Goal: Task Accomplishment & Management: Manage account settings

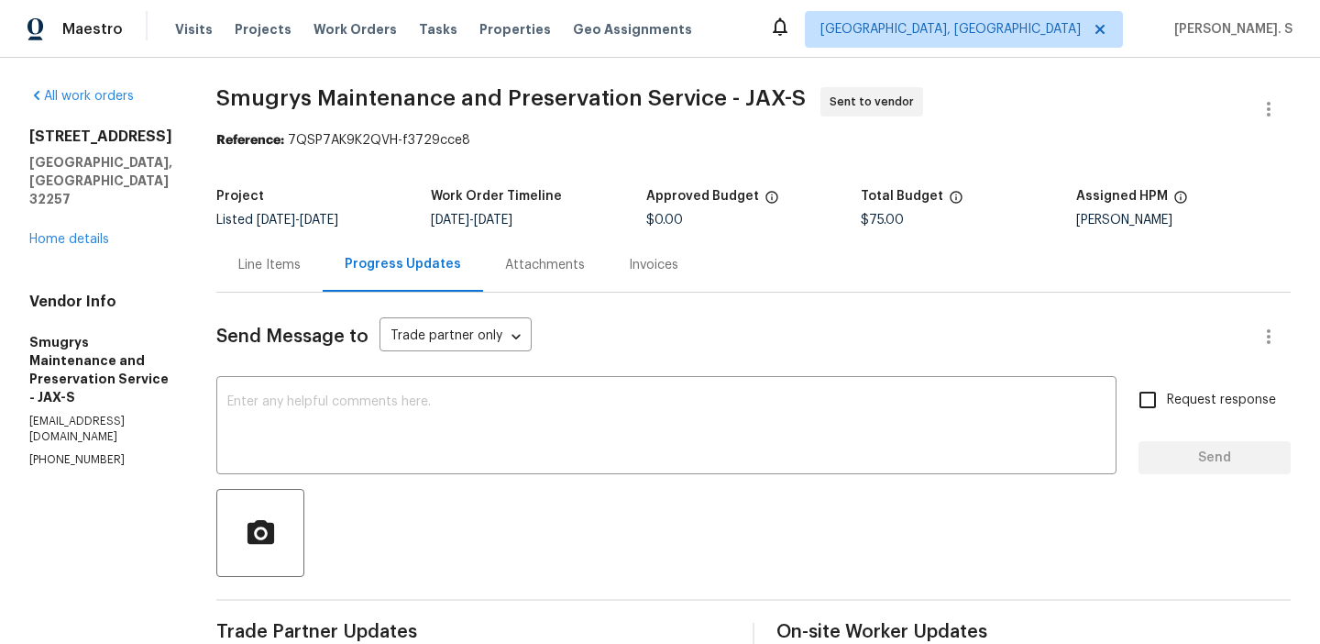
click at [50, 452] on p "[PHONE_NUMBER]" at bounding box center [100, 460] width 143 height 16
click at [50, 452] on p "(904) 343-8216" at bounding box center [100, 460] width 143 height 16
copy p "(904) 343-8216"
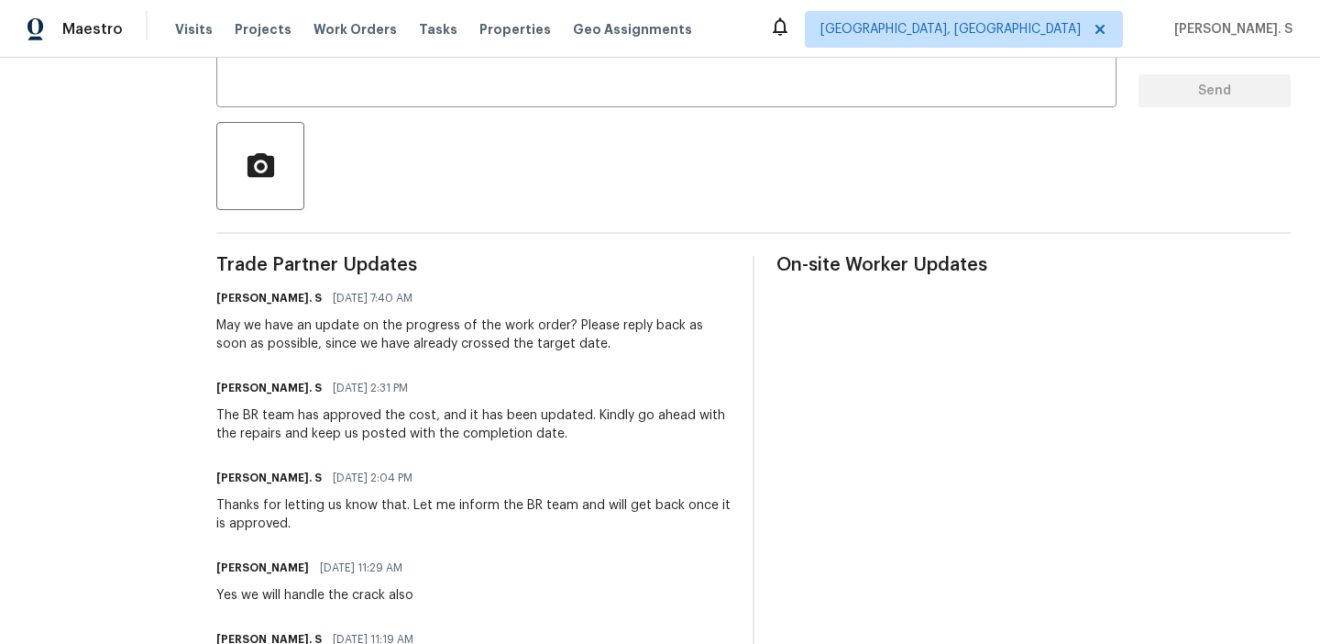
scroll to position [380, 0]
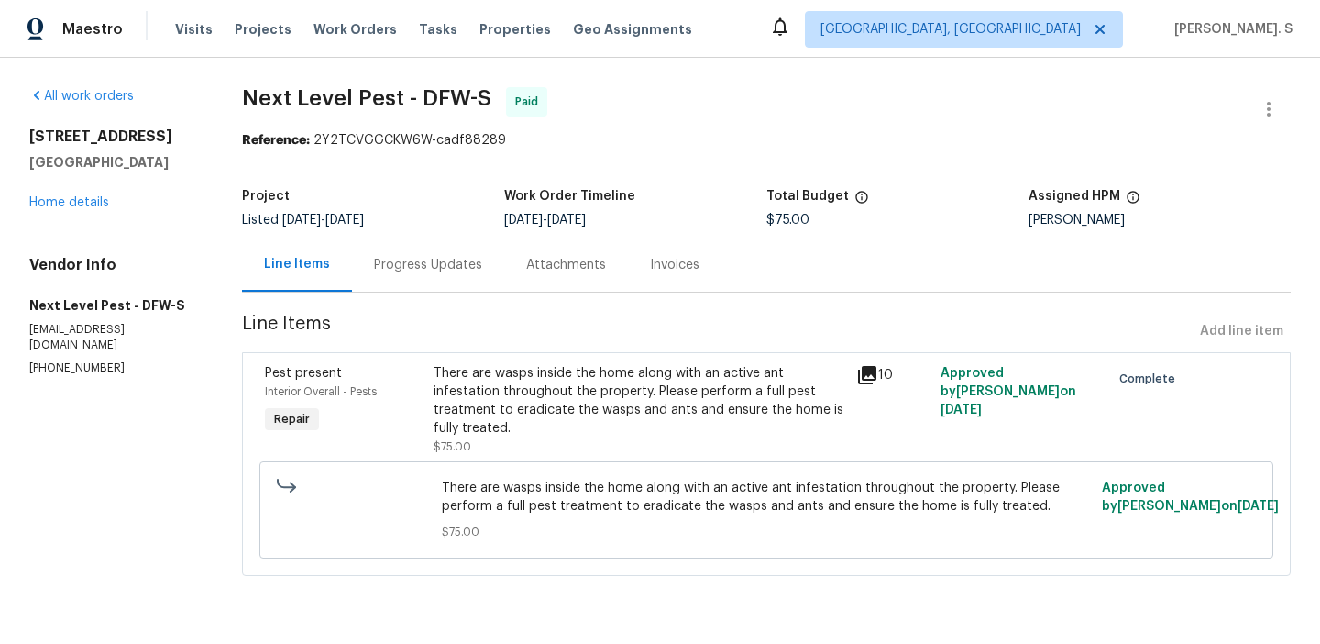
click at [105, 213] on div "All work orders 1209 Sylvan Dr Garland, TX 75040 Home details Vendor Info Next …" at bounding box center [113, 231] width 169 height 289
click at [91, 207] on link "Home details" at bounding box center [69, 202] width 80 height 13
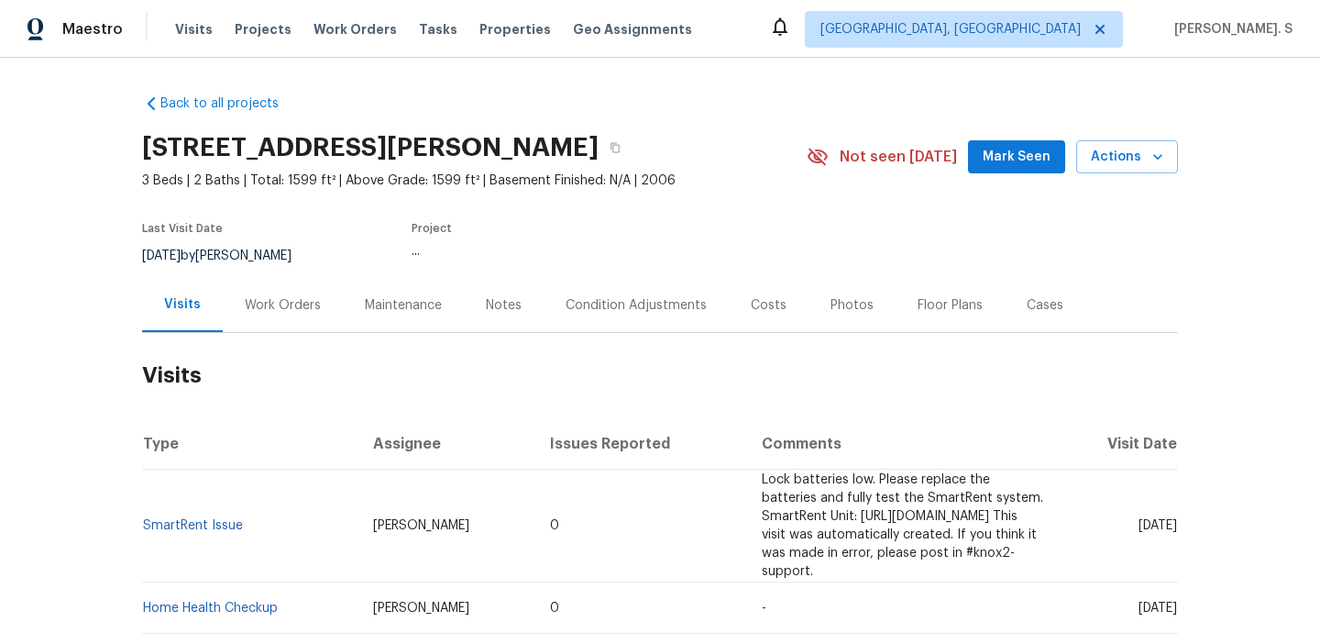
click at [301, 308] on div "Work Orders" at bounding box center [283, 305] width 76 height 18
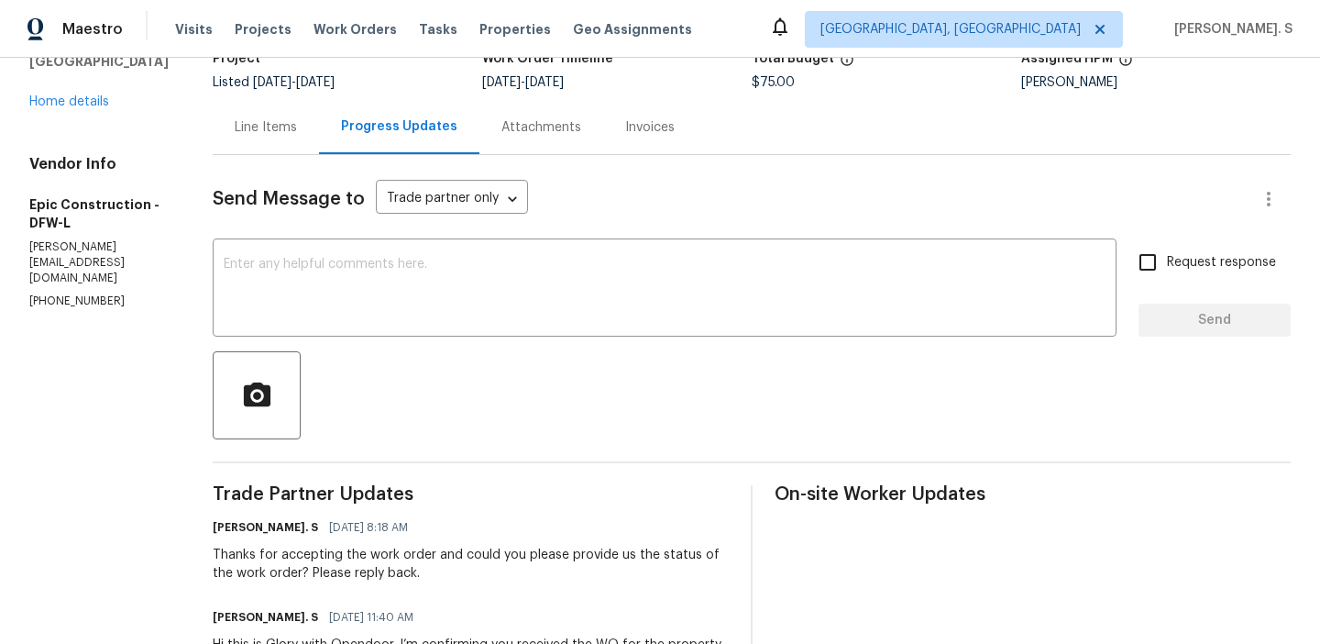
scroll to position [224, 0]
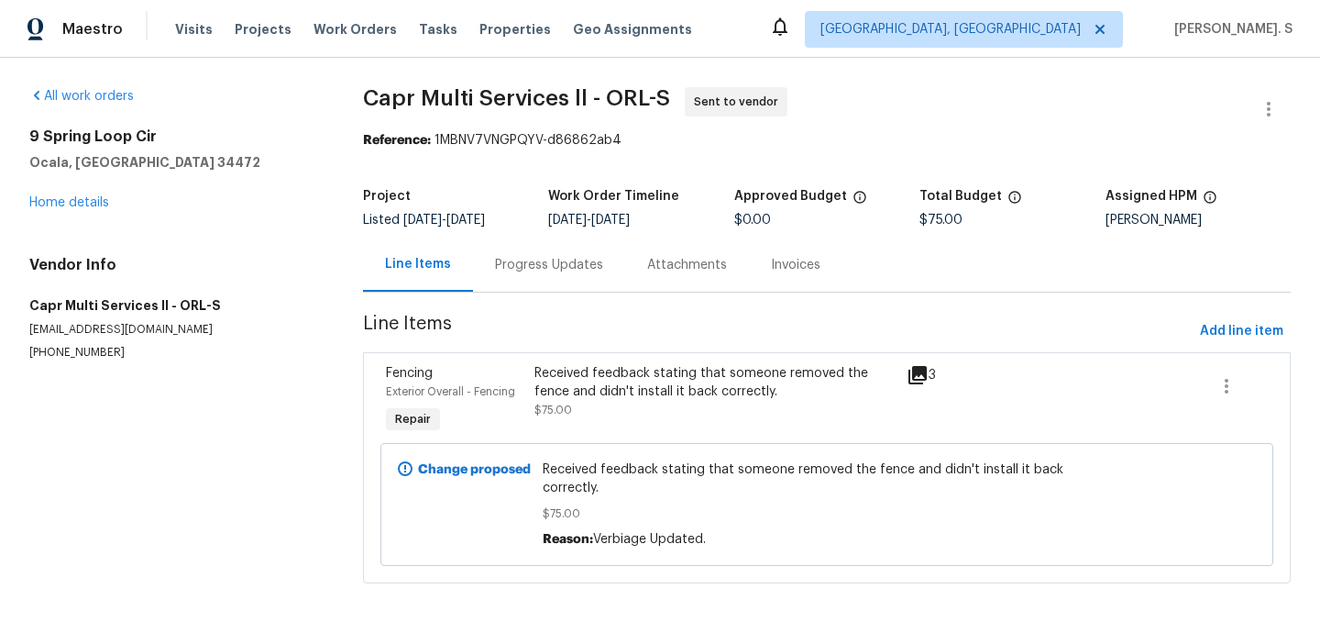
click at [72, 358] on p "(407) 692-2173" at bounding box center [174, 353] width 290 height 16
copy p "(407) 692-2173"
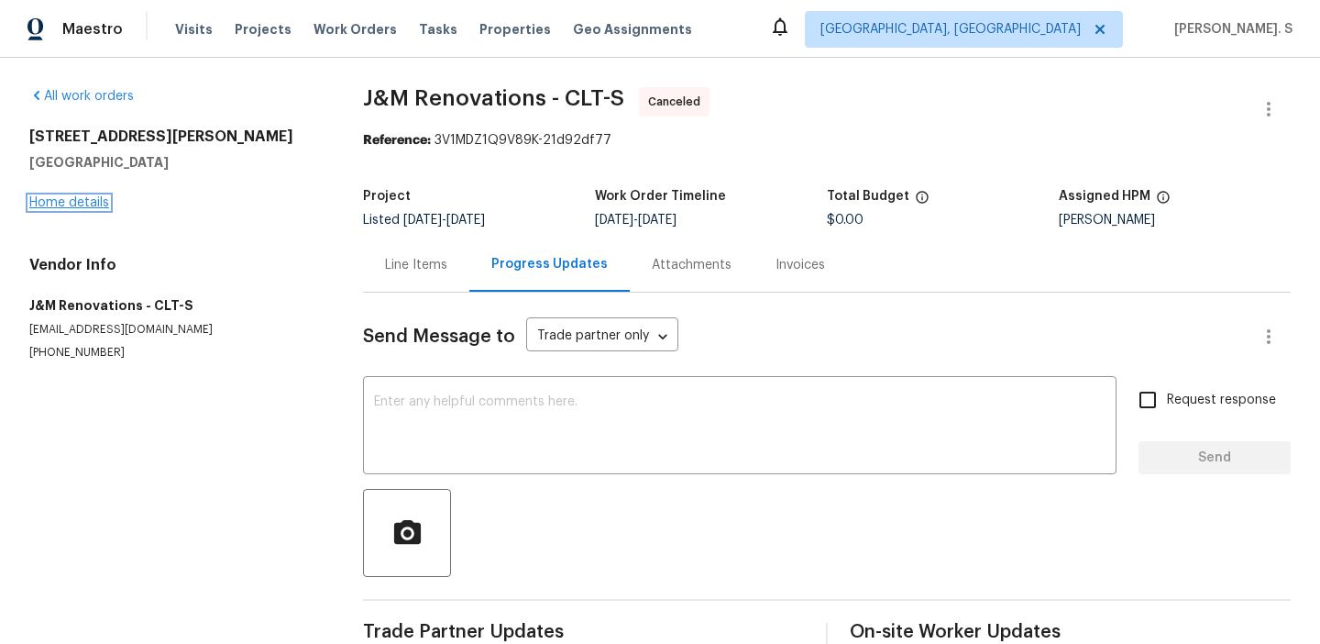
click at [83, 203] on link "Home details" at bounding box center [69, 202] width 80 height 13
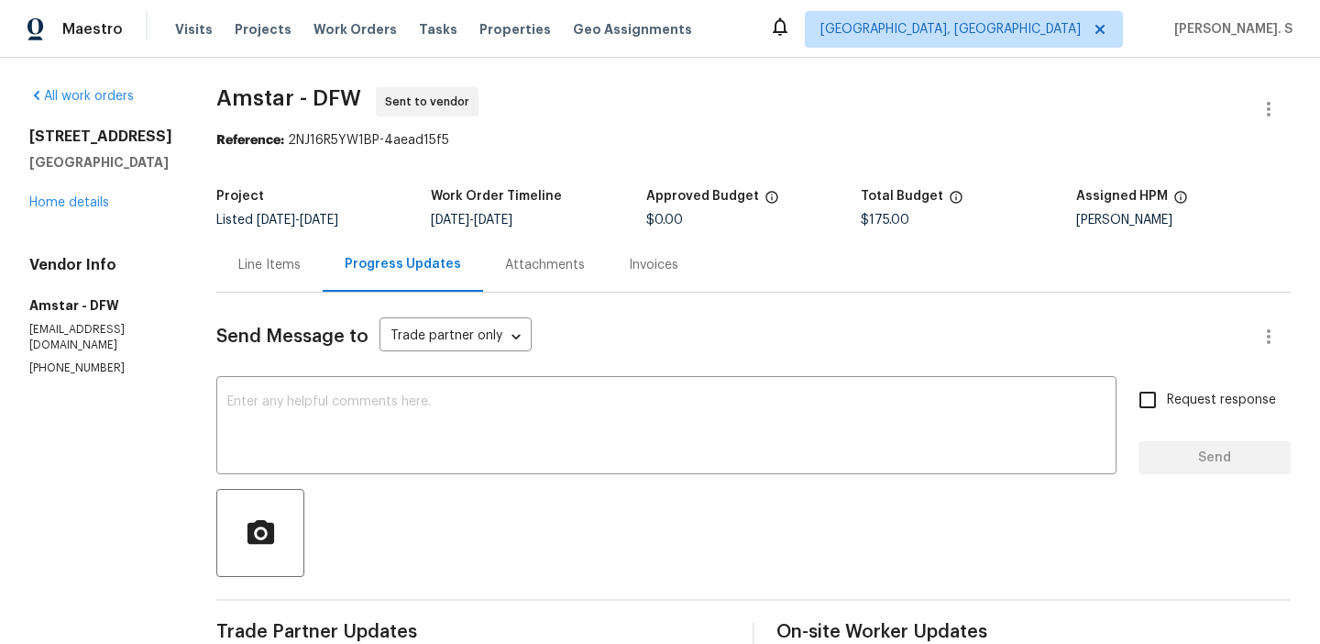
click at [81, 360] on p "(469) 499-4538" at bounding box center [100, 368] width 143 height 16
copy p "(469) 499-4538"
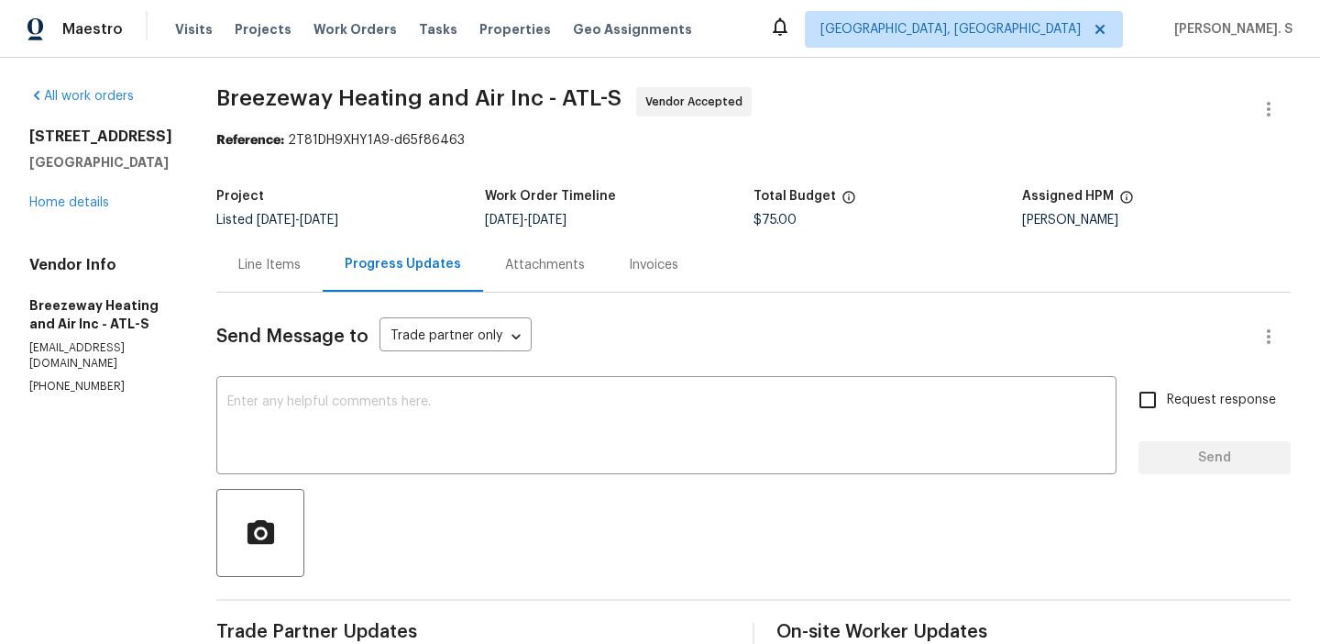
click at [297, 486] on div "Send Message to Trade partner only Trade partner only ​ x ​ Request response Se…" at bounding box center [753, 607] width 1074 height 631
click at [311, 414] on textarea at bounding box center [666, 427] width 878 height 64
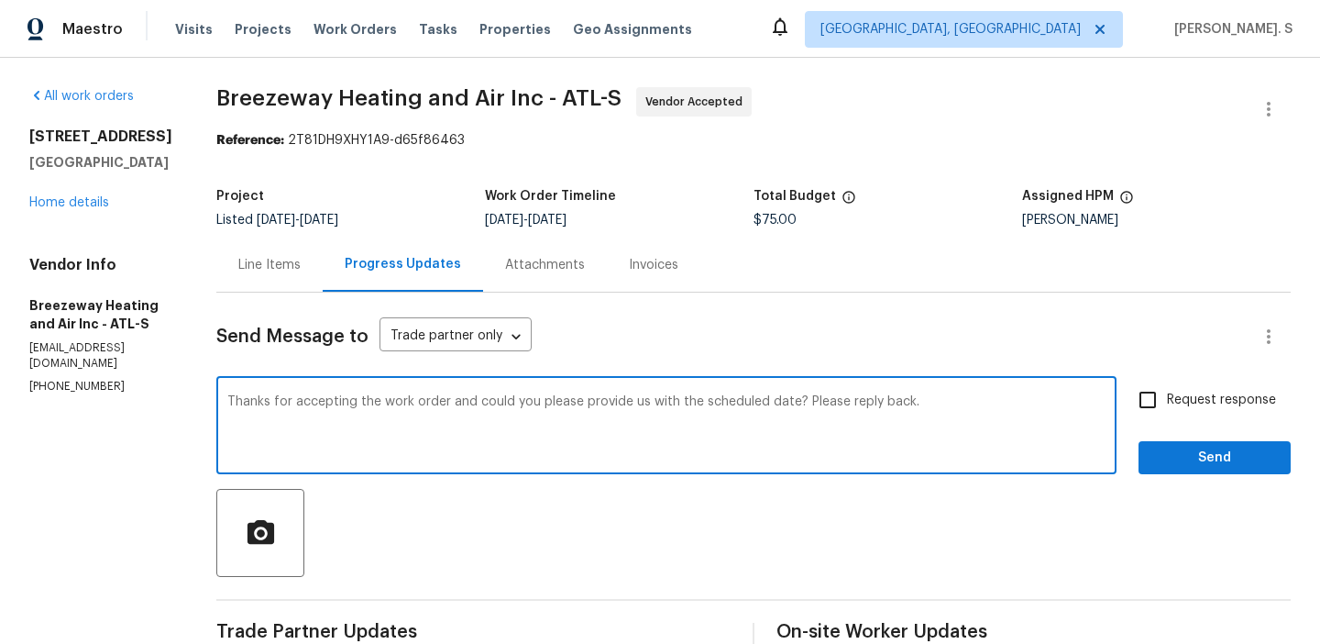
type textarea "Thanks for accepting the work order and could you please provide us with the sc…"
click at [1132, 413] on input "Request response" at bounding box center [1148, 399] width 39 height 39
checkbox input "true"
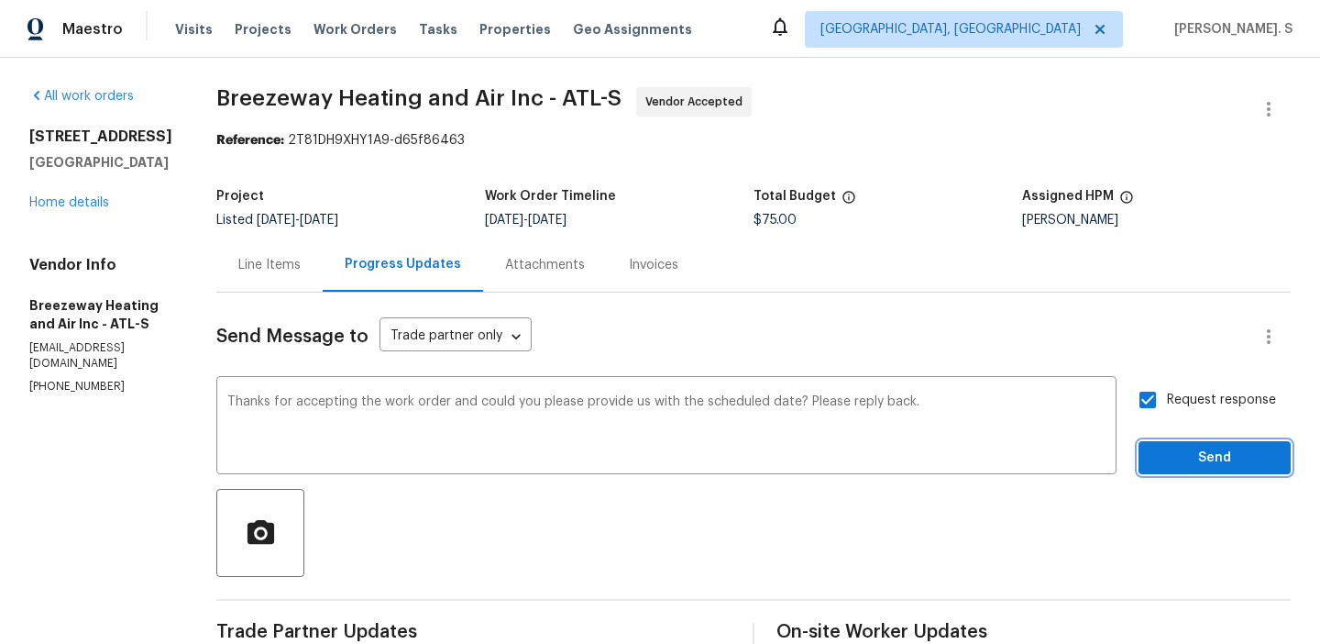
click at [1164, 458] on span "Send" at bounding box center [1214, 457] width 123 height 23
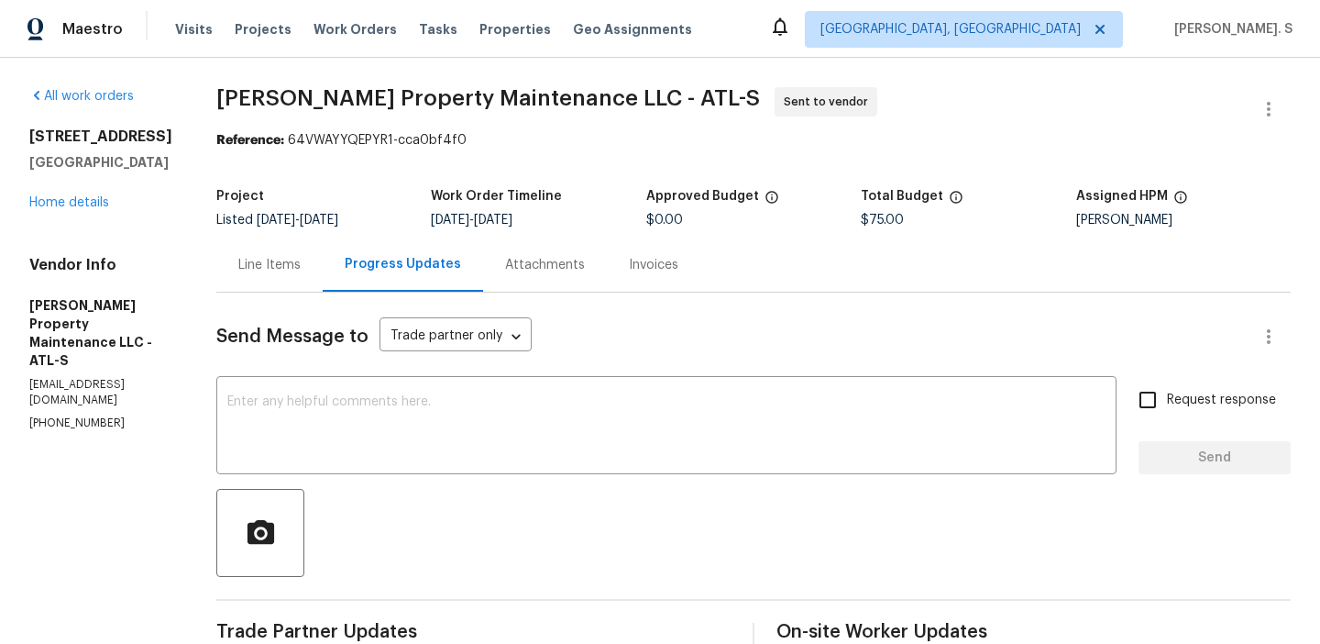
click at [80, 421] on section "All work orders 6271 Hickory Lane Cir Union City, GA 30291 Home details Vendor …" at bounding box center [100, 505] width 143 height 836
copy p "(770) 235-8482"
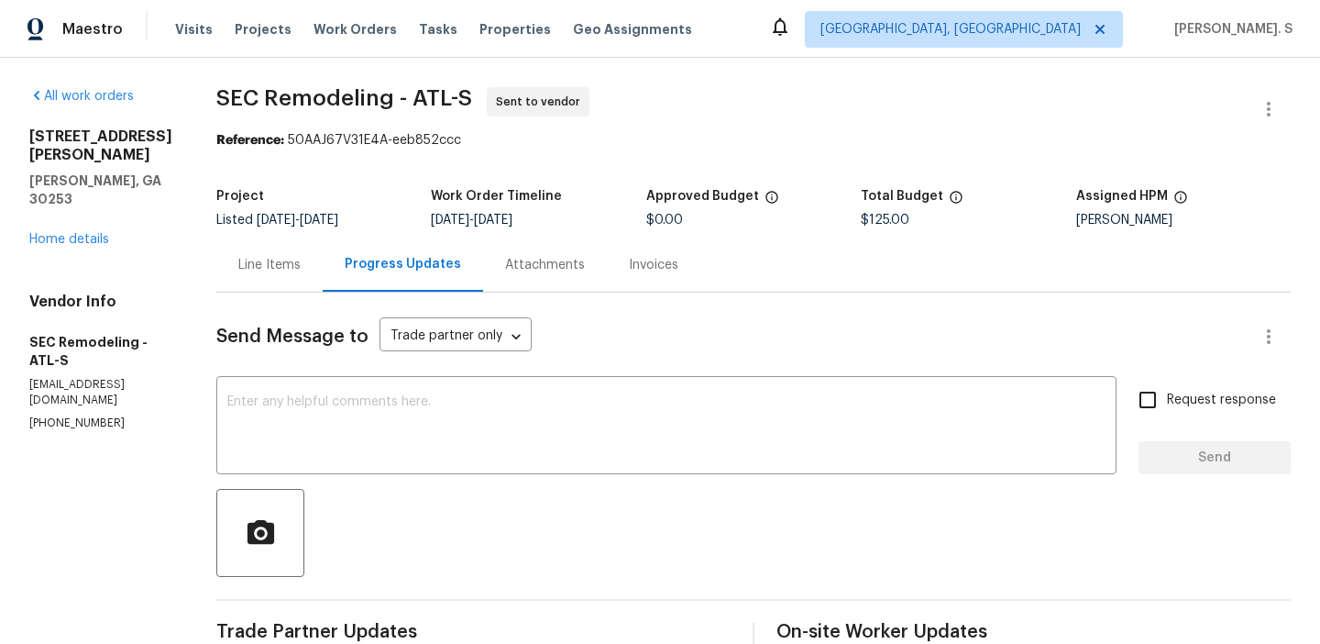
click at [61, 402] on section "All work orders [STREET_ADDRESS][PERSON_NAME][PERSON_NAME] Home details Vendor …" at bounding box center [100, 514] width 143 height 854
copy p "(770) 549-3904"
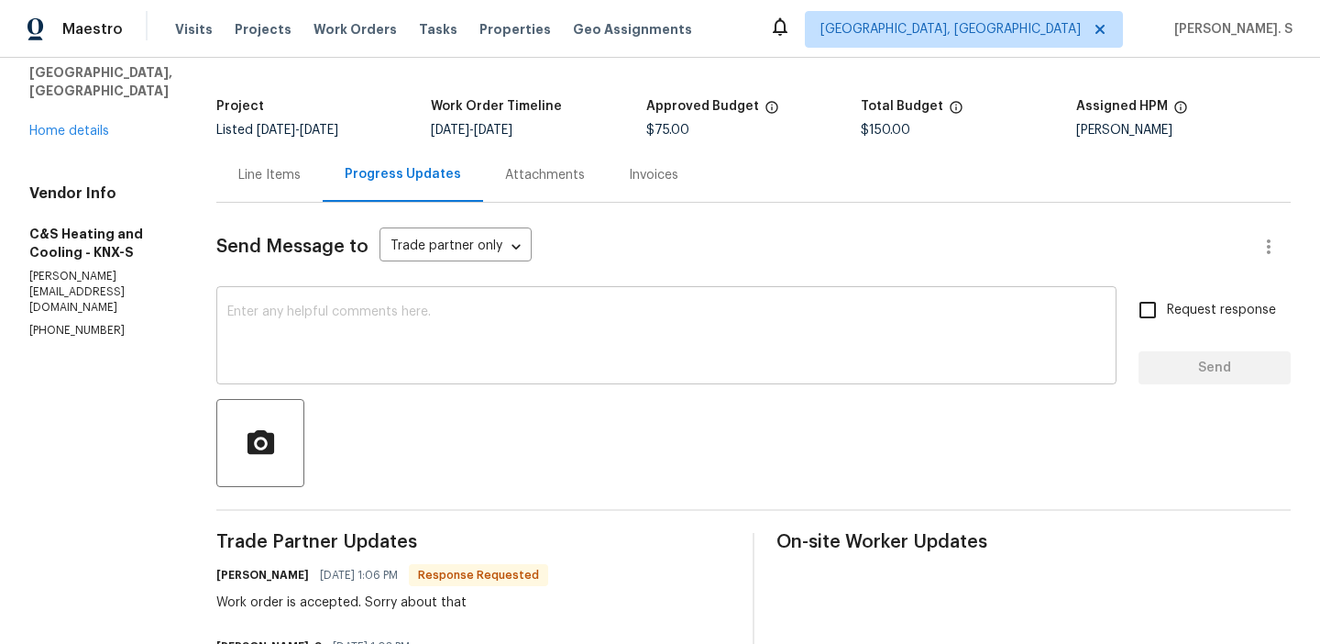
scroll to position [240, 0]
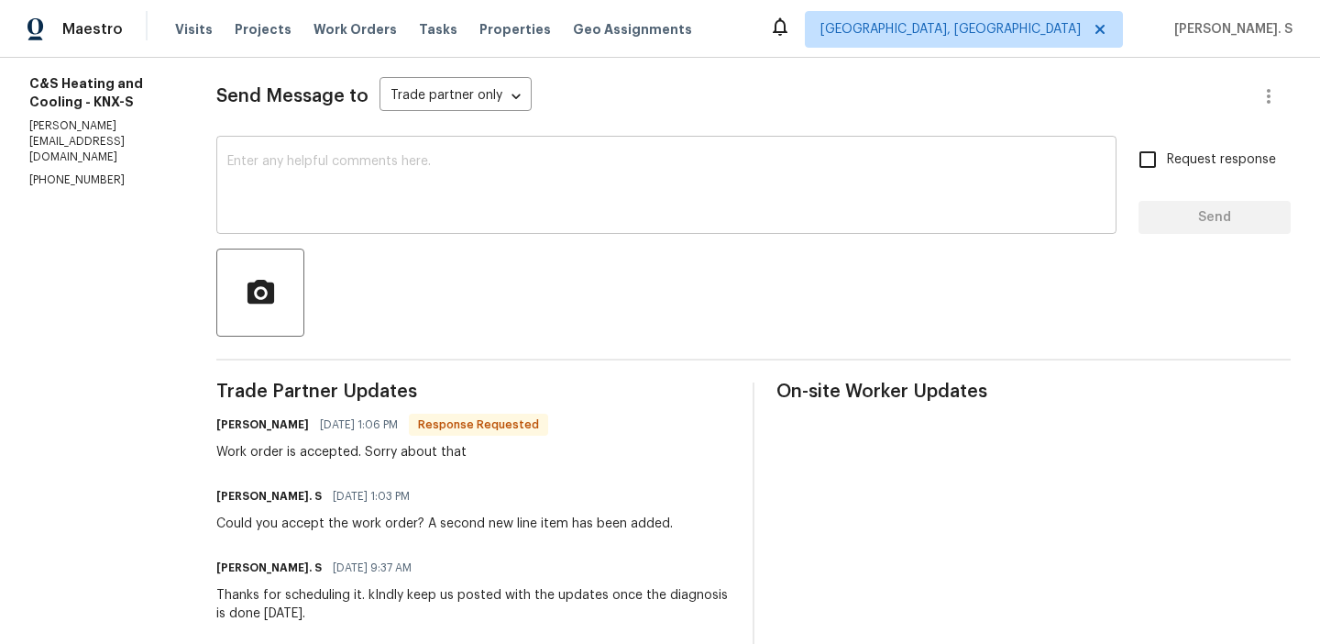
click at [511, 194] on textarea at bounding box center [666, 187] width 878 height 64
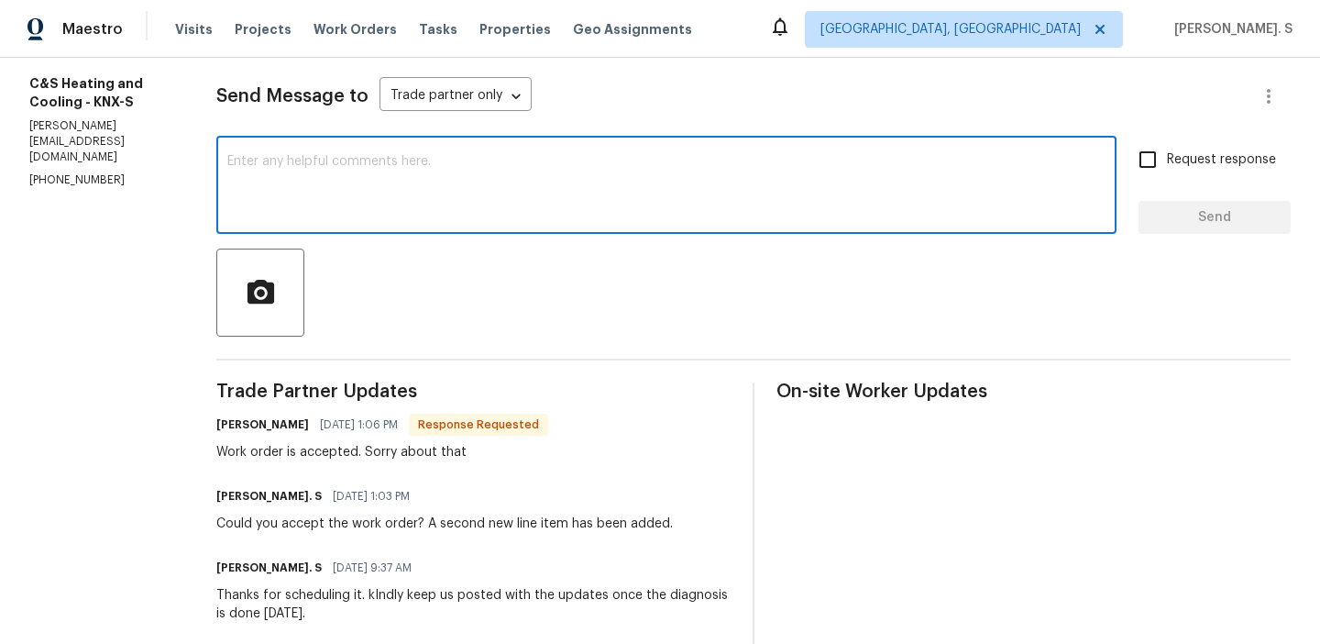
click at [511, 194] on textarea at bounding box center [666, 187] width 878 height 64
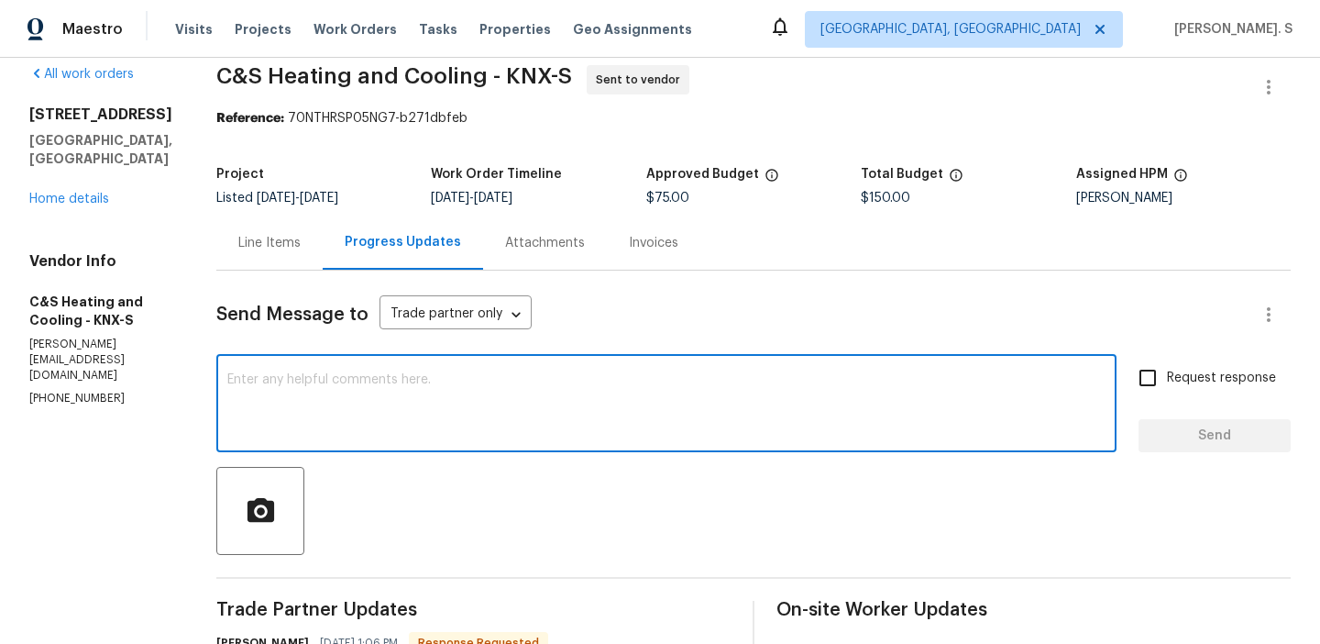
scroll to position [0, 0]
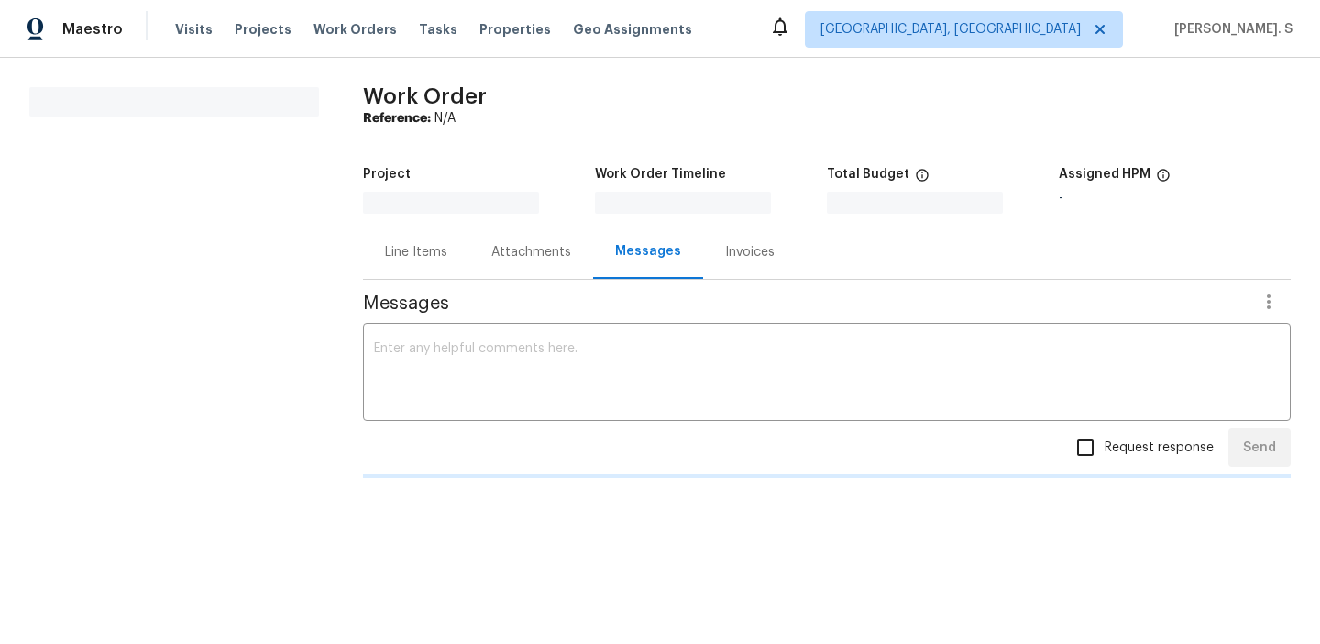
click at [376, 274] on div "Line Items" at bounding box center [416, 252] width 106 height 54
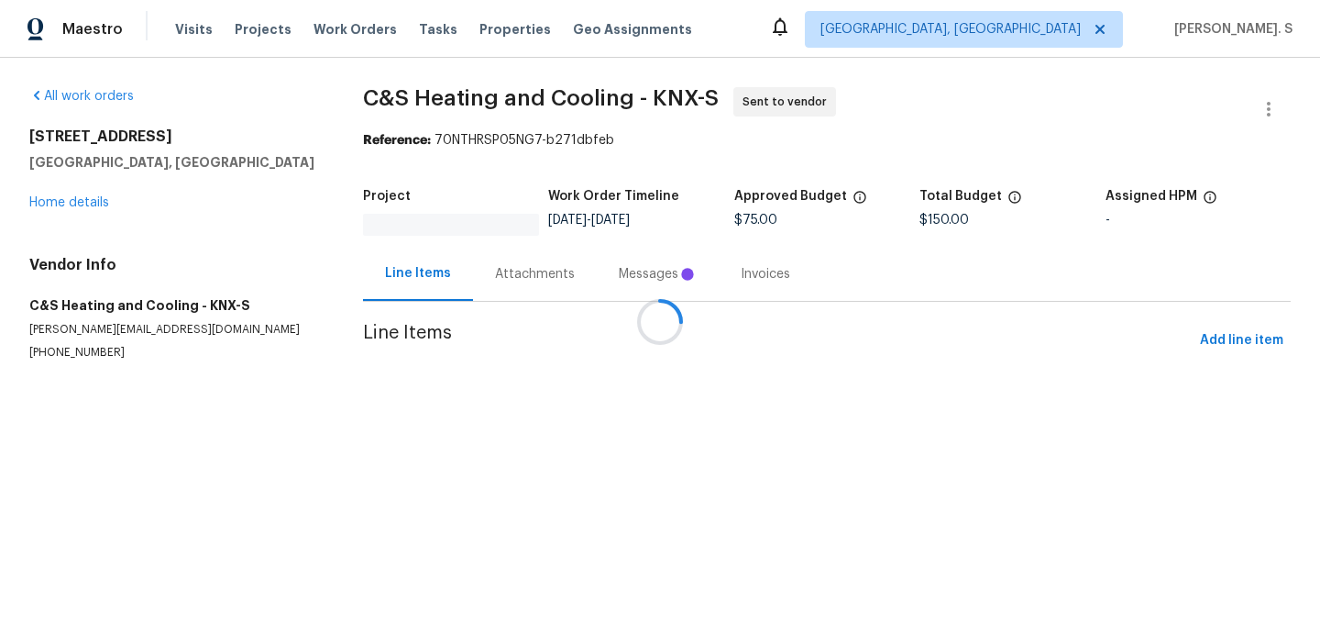
click at [376, 274] on div at bounding box center [660, 322] width 1320 height 644
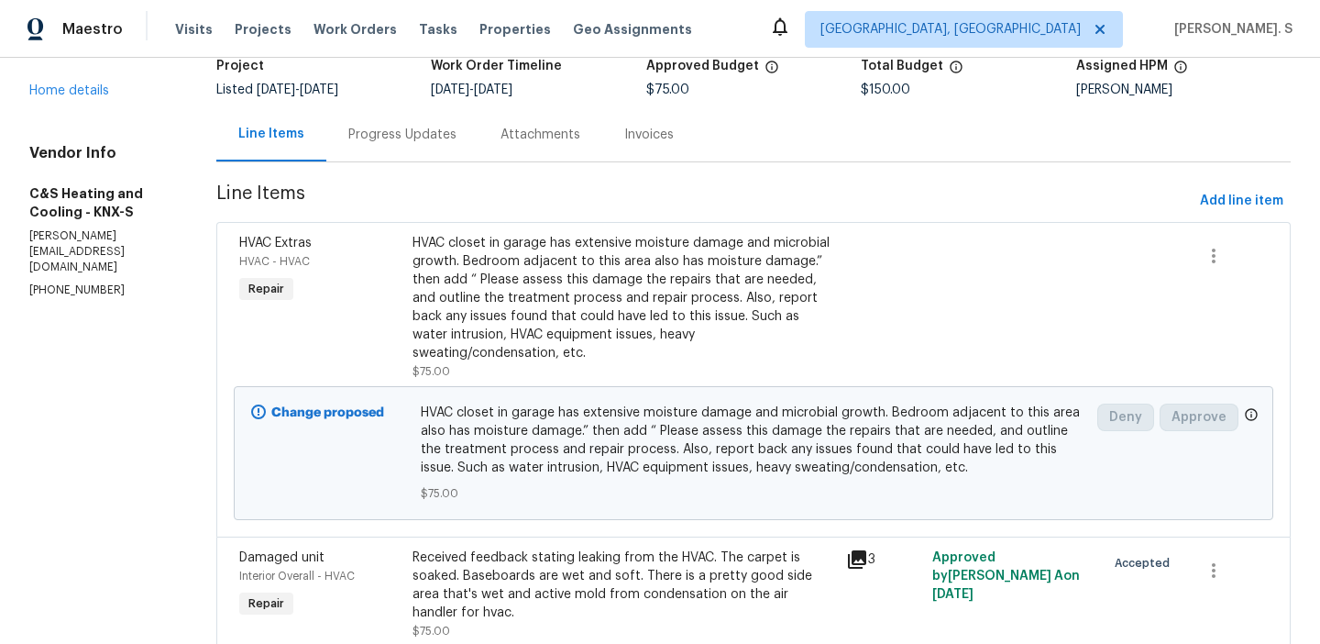
scroll to position [131, 0]
click at [445, 119] on div "Progress Updates" at bounding box center [402, 133] width 152 height 54
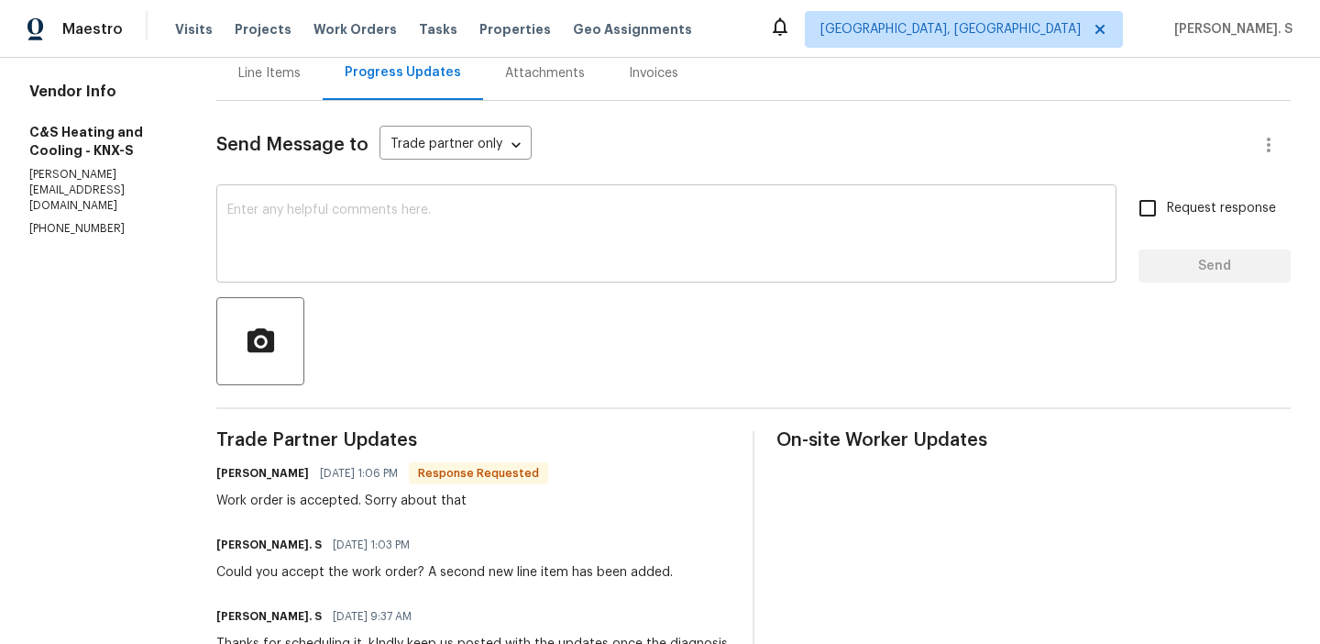
scroll to position [271, 0]
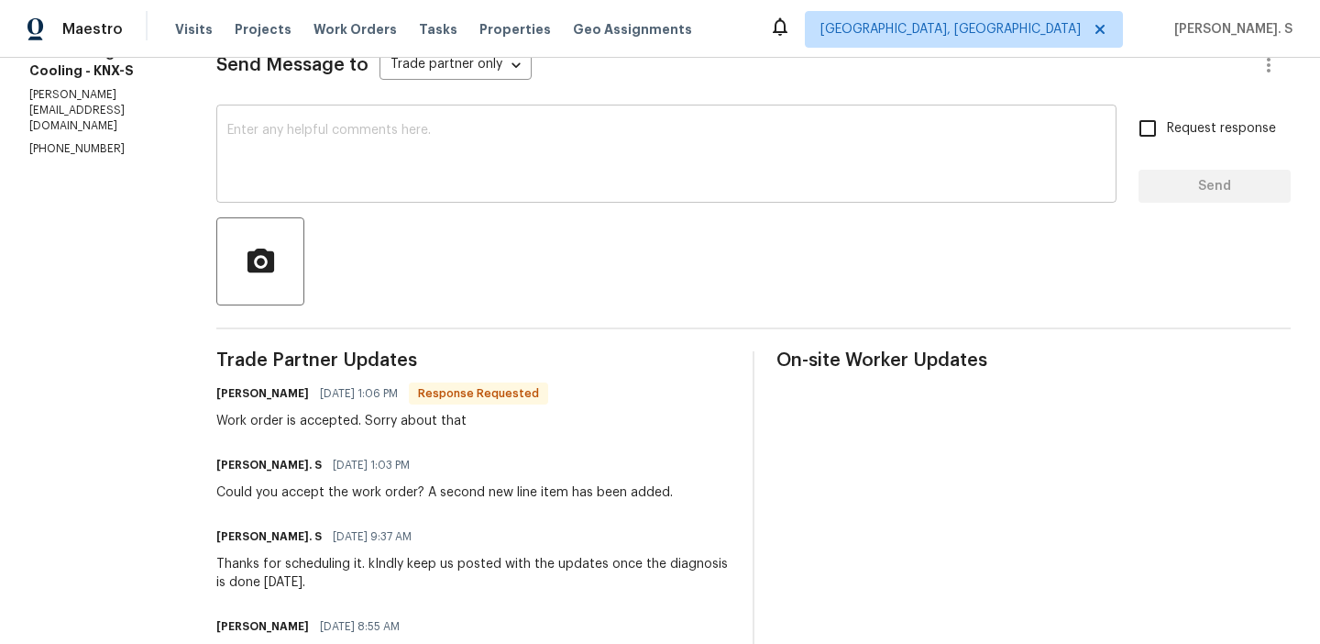
click at [446, 151] on textarea at bounding box center [666, 156] width 878 height 64
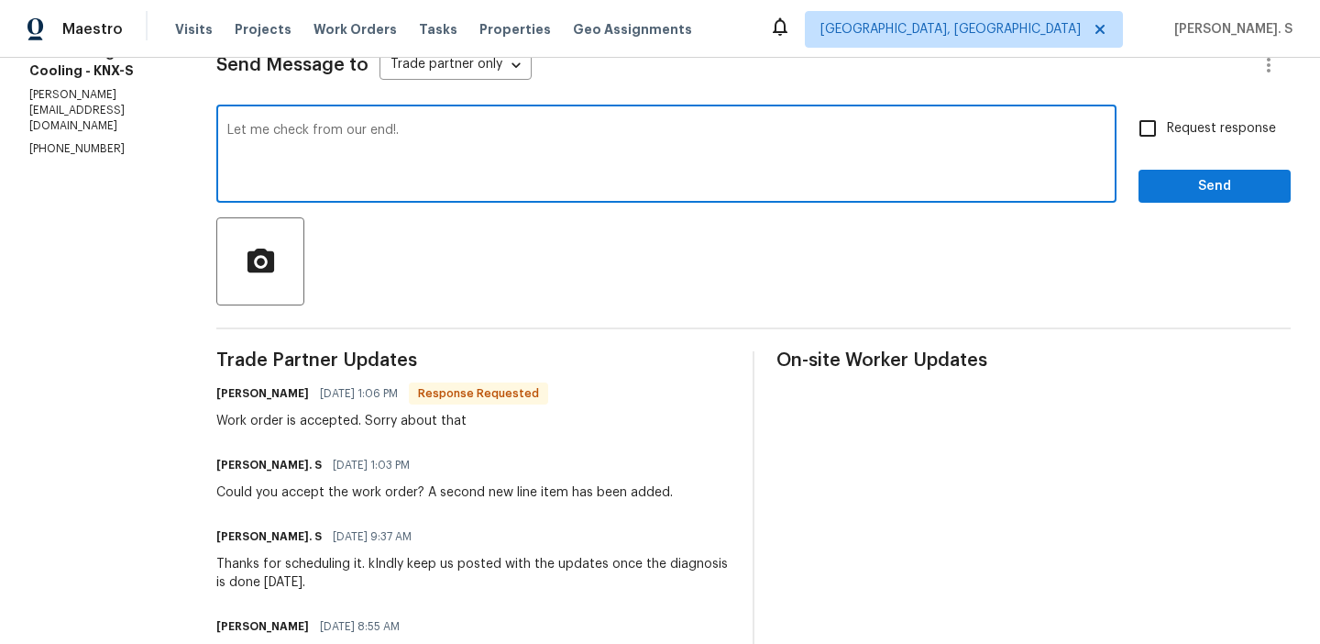
type textarea "Let me check from our end!."
click at [1223, 132] on span "Request response" at bounding box center [1221, 128] width 109 height 19
click at [1167, 132] on input "Request response" at bounding box center [1148, 128] width 39 height 39
checkbox input "true"
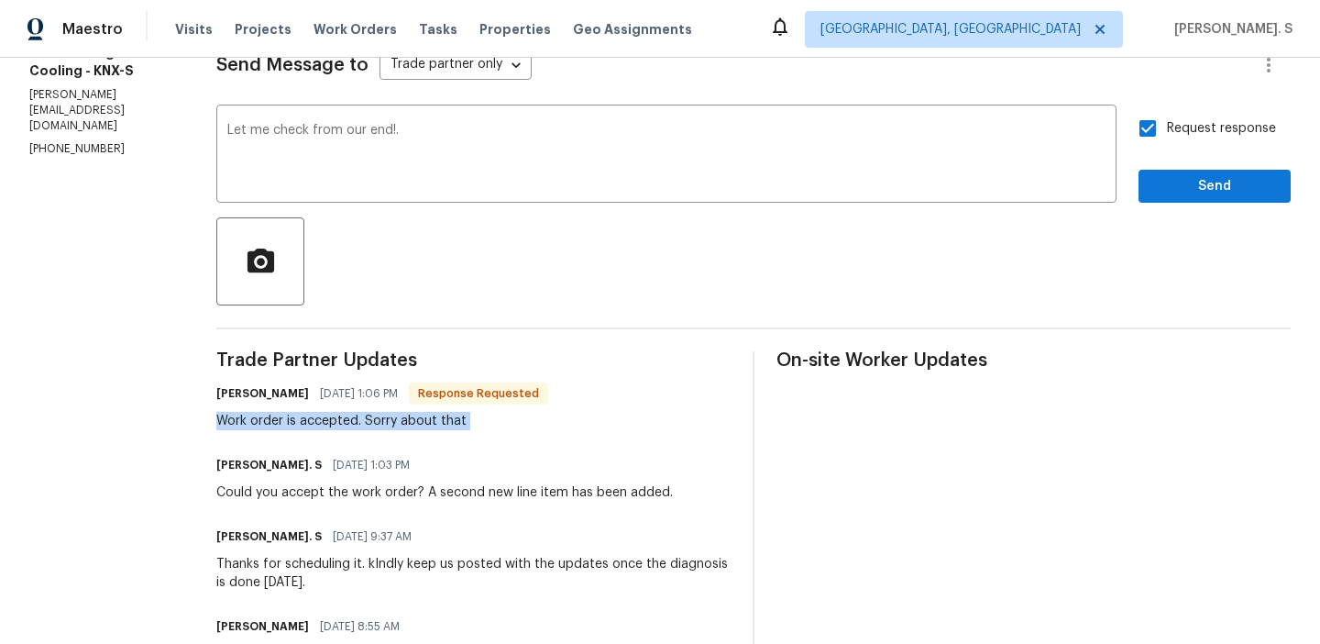
copy div "Work order is accepted. Sorry about that"
click at [1219, 179] on span "Send" at bounding box center [1214, 186] width 123 height 23
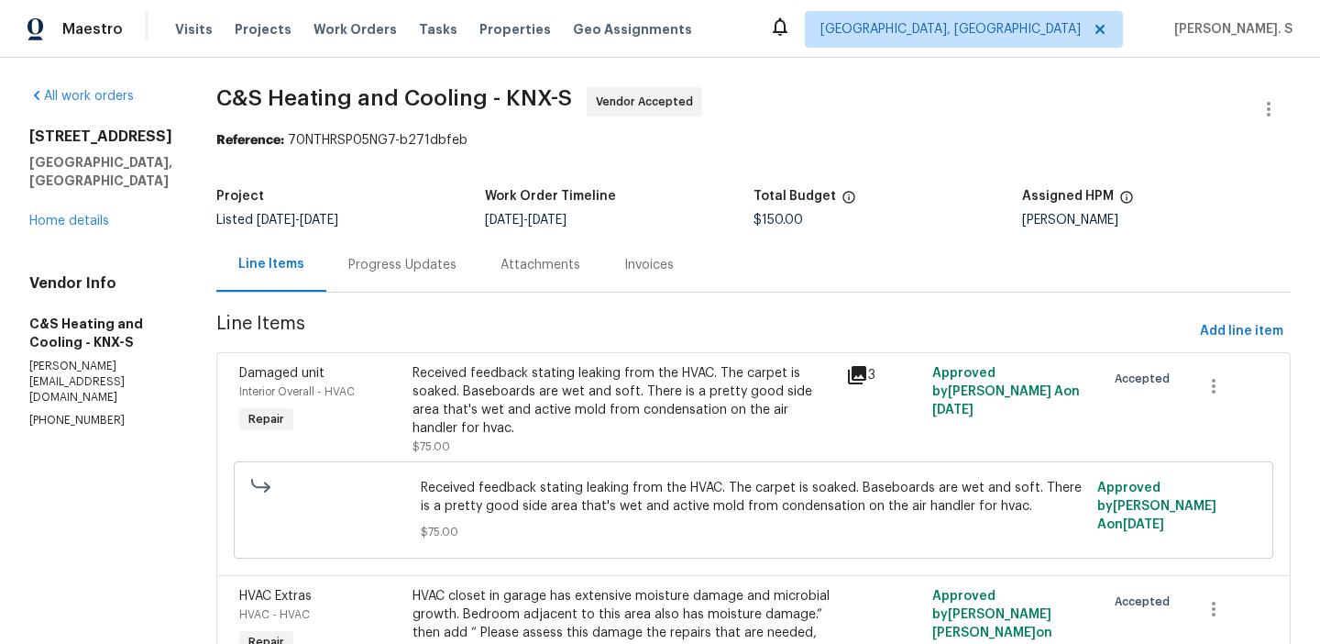
click at [477, 249] on div "Progress Updates" at bounding box center [402, 264] width 152 height 54
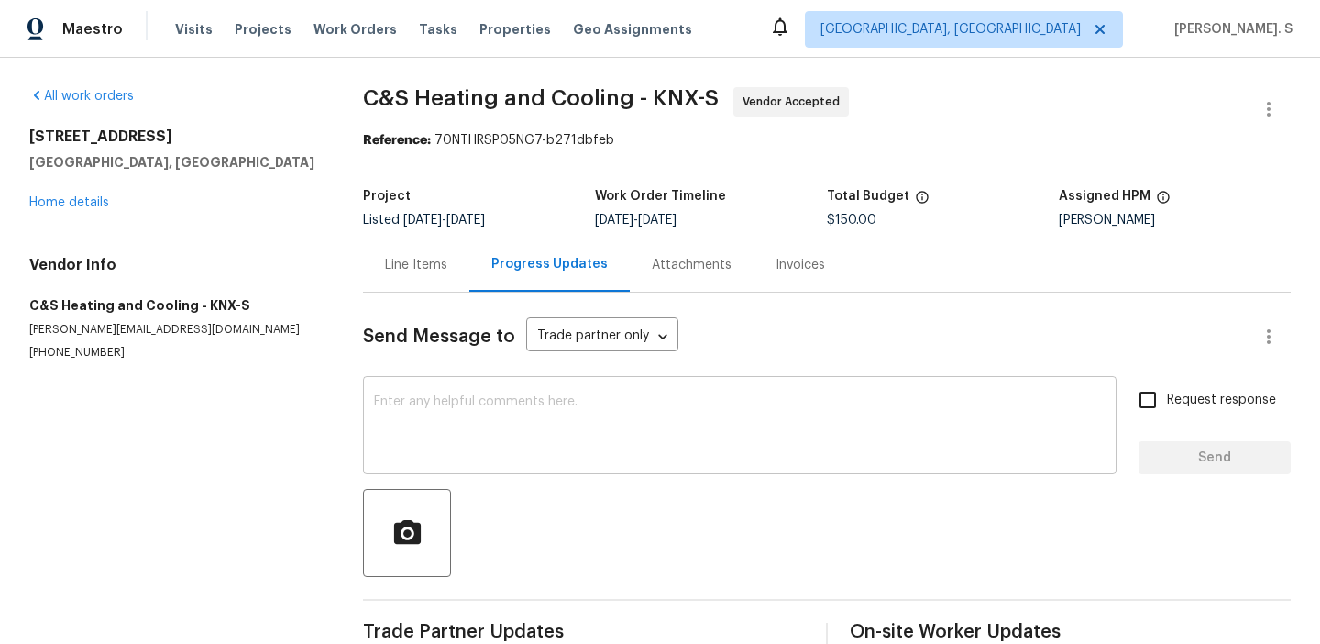
click at [477, 380] on div "x ​" at bounding box center [740, 427] width 754 height 94
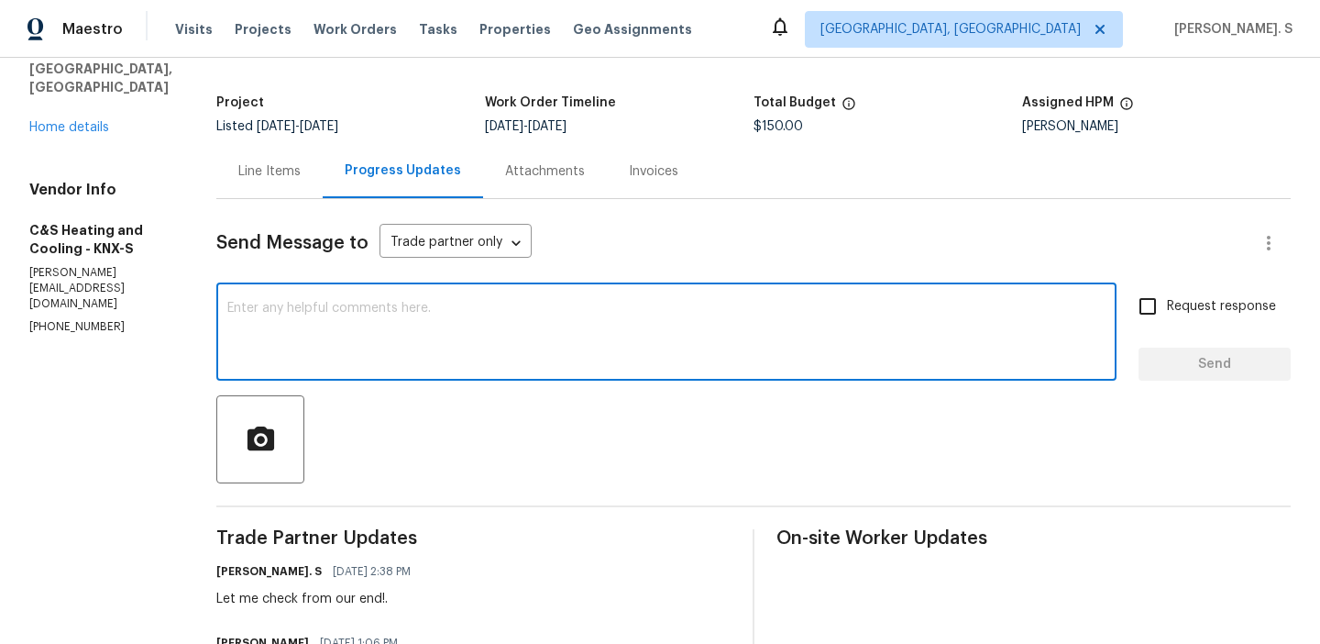
scroll to position [207, 0]
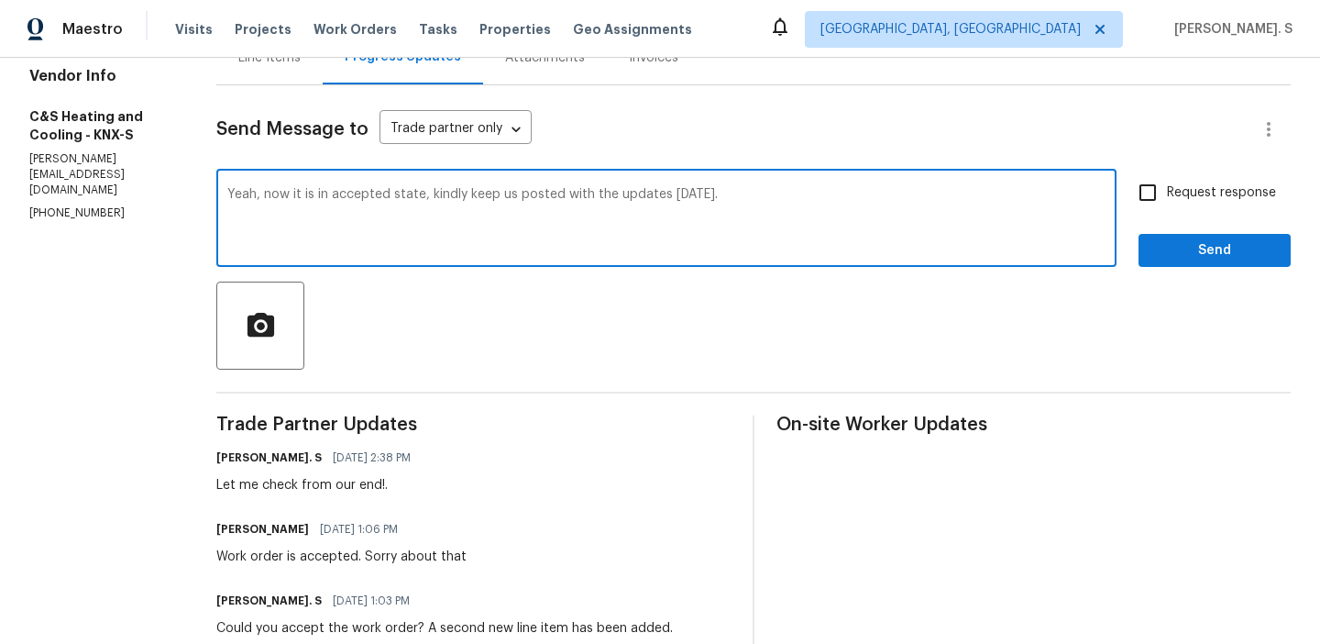
click at [525, 204] on textarea "Yeah, now it is in accepted state, kindly keep us posted with the updates [DATE…" at bounding box center [666, 220] width 878 height 64
click at [1221, 213] on div "Request response Send" at bounding box center [1215, 220] width 152 height 94
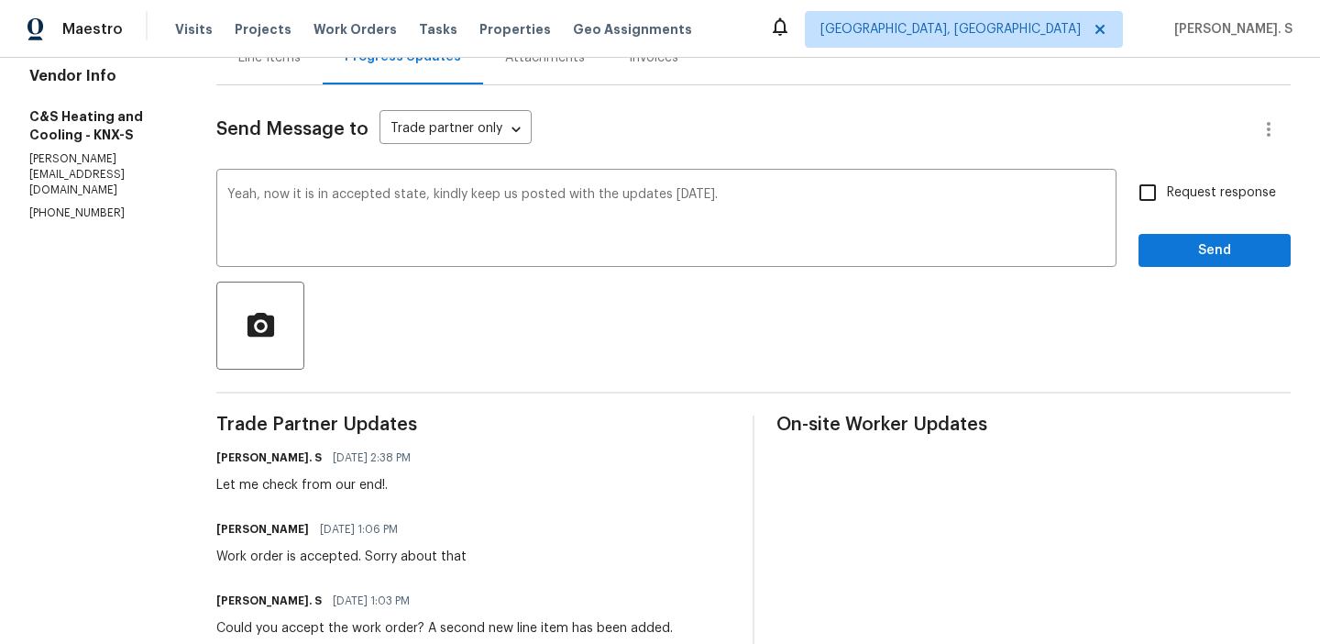
click at [1221, 213] on div "Request response Send" at bounding box center [1215, 220] width 152 height 94
click at [0, 0] on div "Correct the article" at bounding box center [0, 0] width 0 height 0
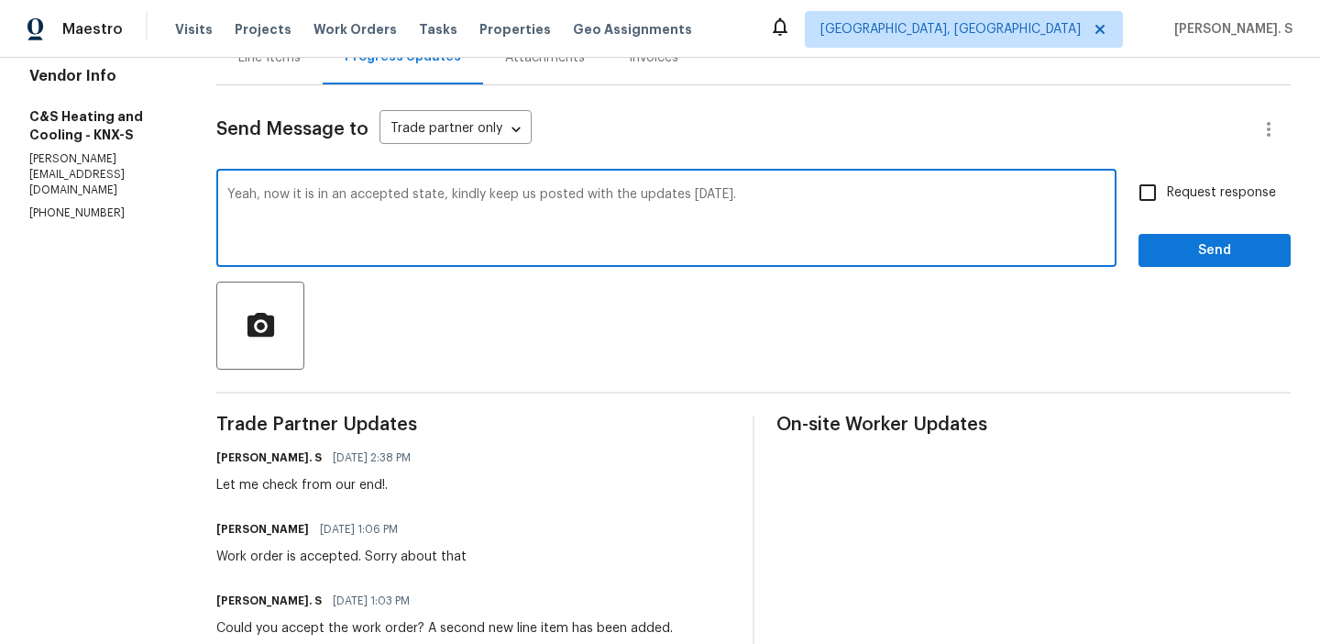
click at [0, 0] on div "Replace with" at bounding box center [0, 0] width 0 height 0
click at [660, 192] on textarea "Yeah, now it is in an accepted state; kindly keep us posted with the updates [D…" at bounding box center [666, 220] width 878 height 64
type textarea "Yeah, now it is in an accepted state; kindly keep us posted with the updates [D…"
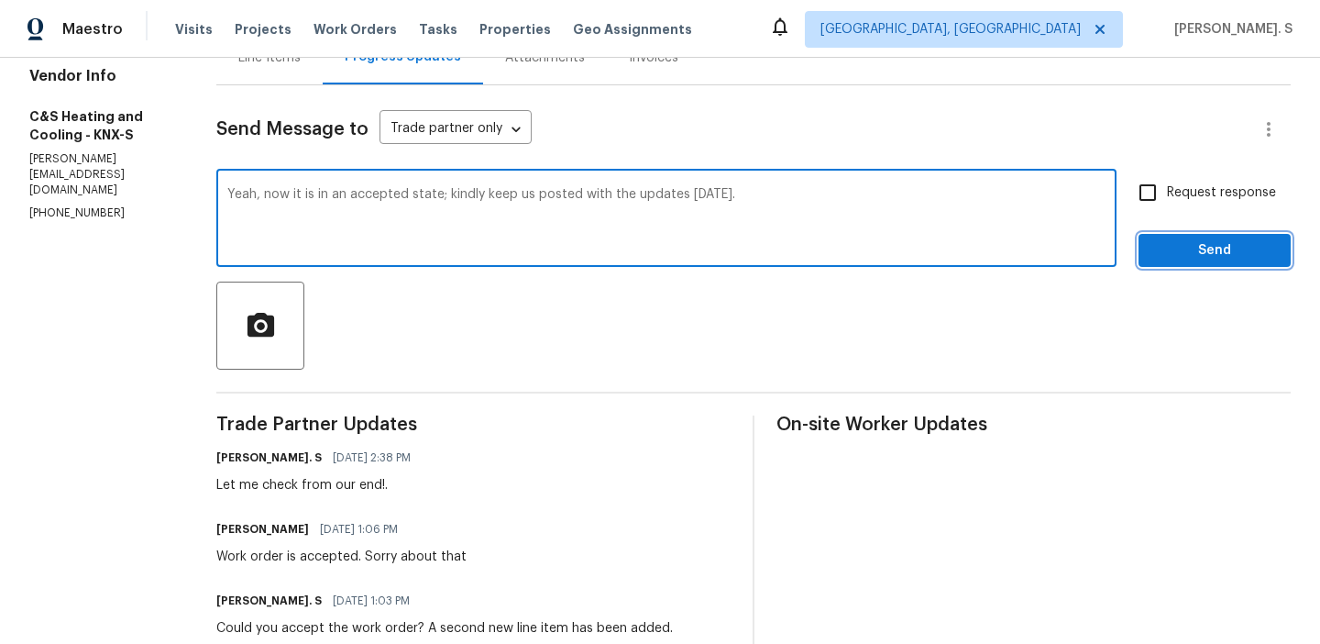
click at [1170, 253] on span "Send" at bounding box center [1214, 250] width 123 height 23
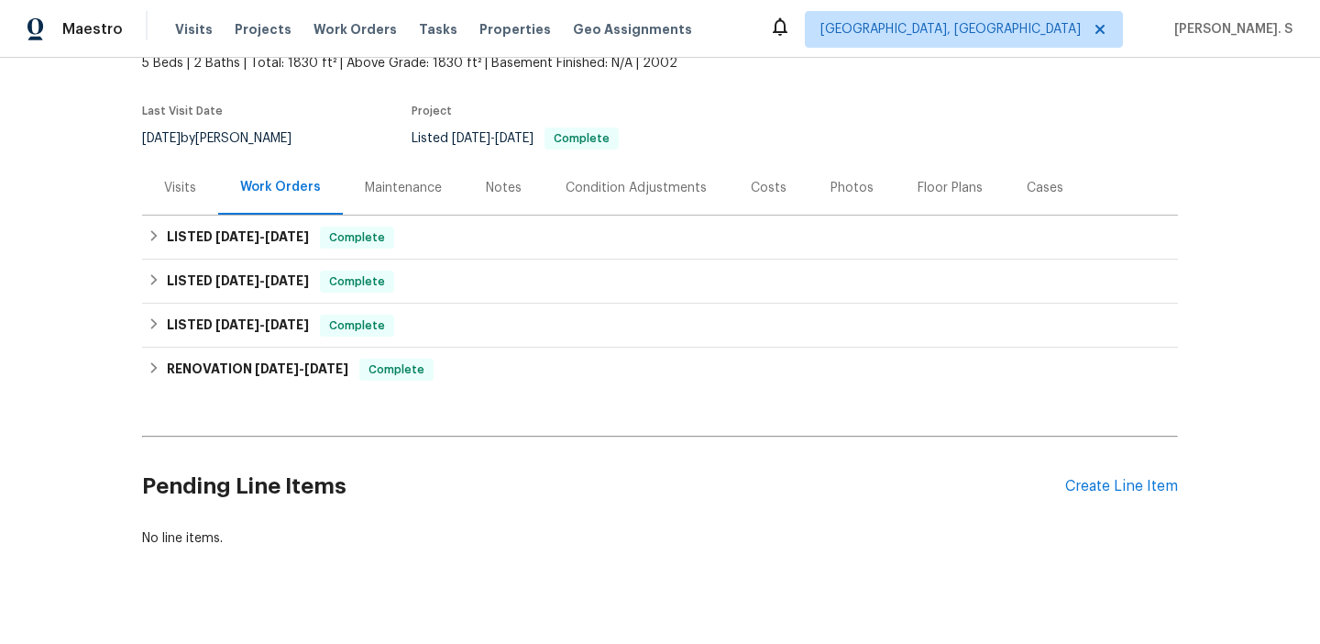
scroll to position [146, 0]
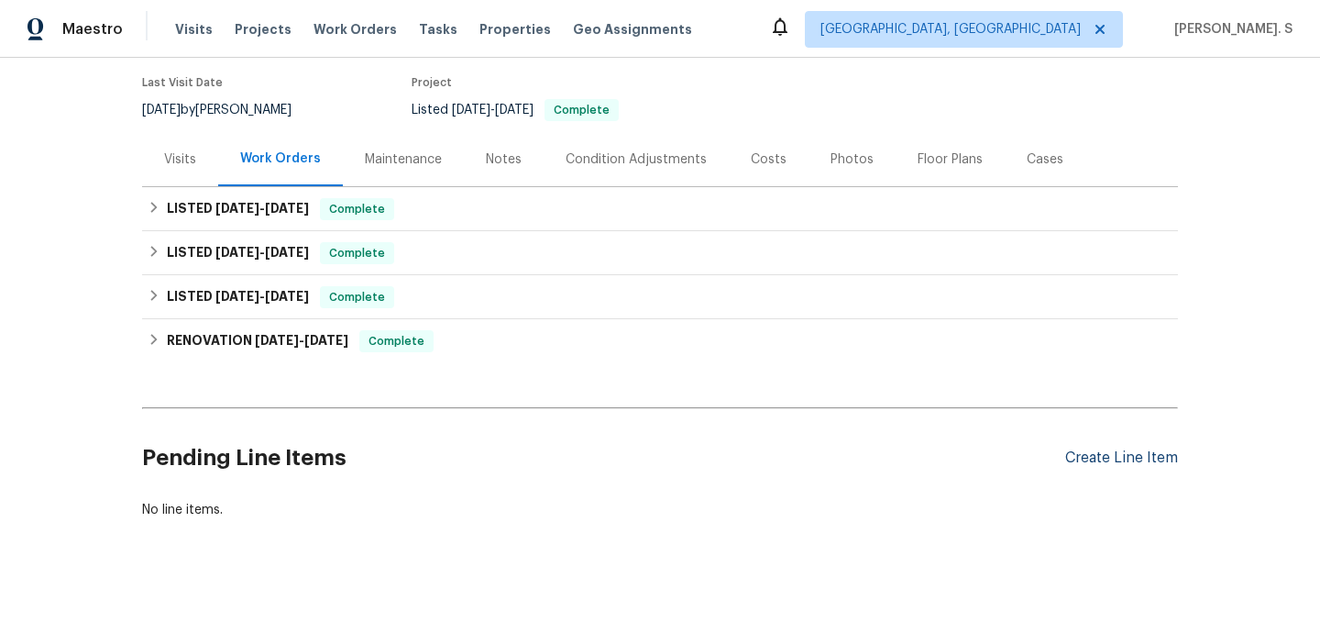
click at [1108, 457] on div "Create Line Item" at bounding box center [1121, 457] width 113 height 17
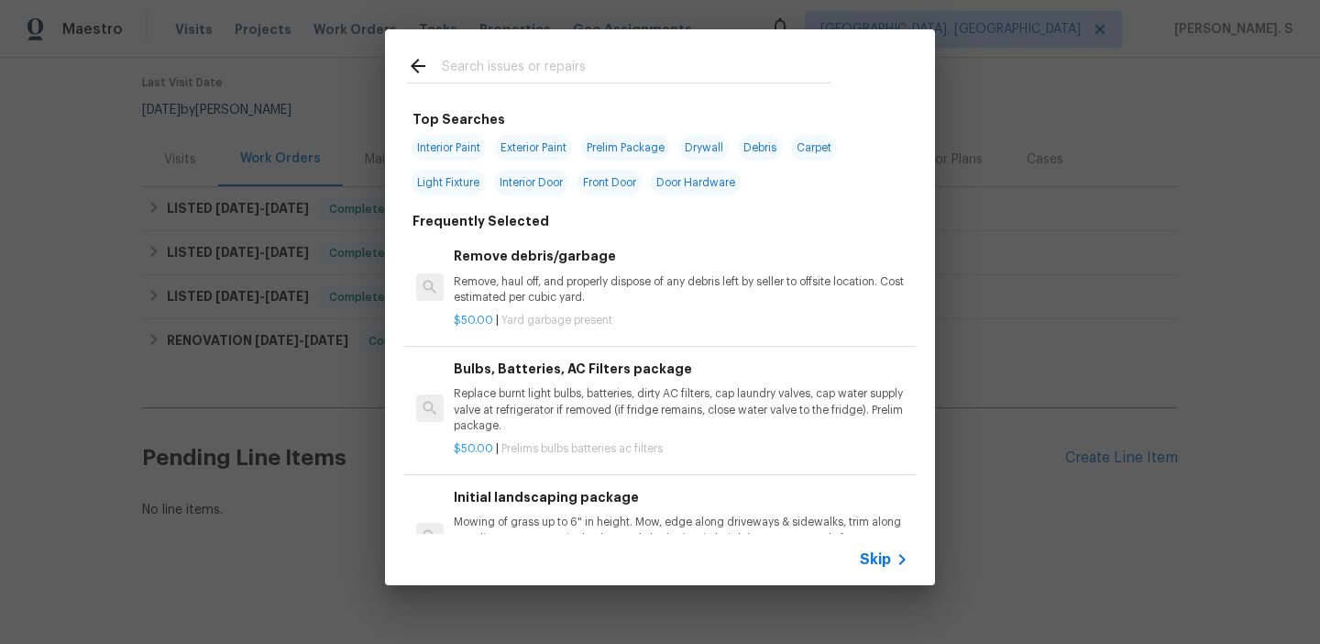
click at [635, 280] on p "Remove, haul off, and properly dispose of any debris left by seller to offsite …" at bounding box center [681, 289] width 455 height 31
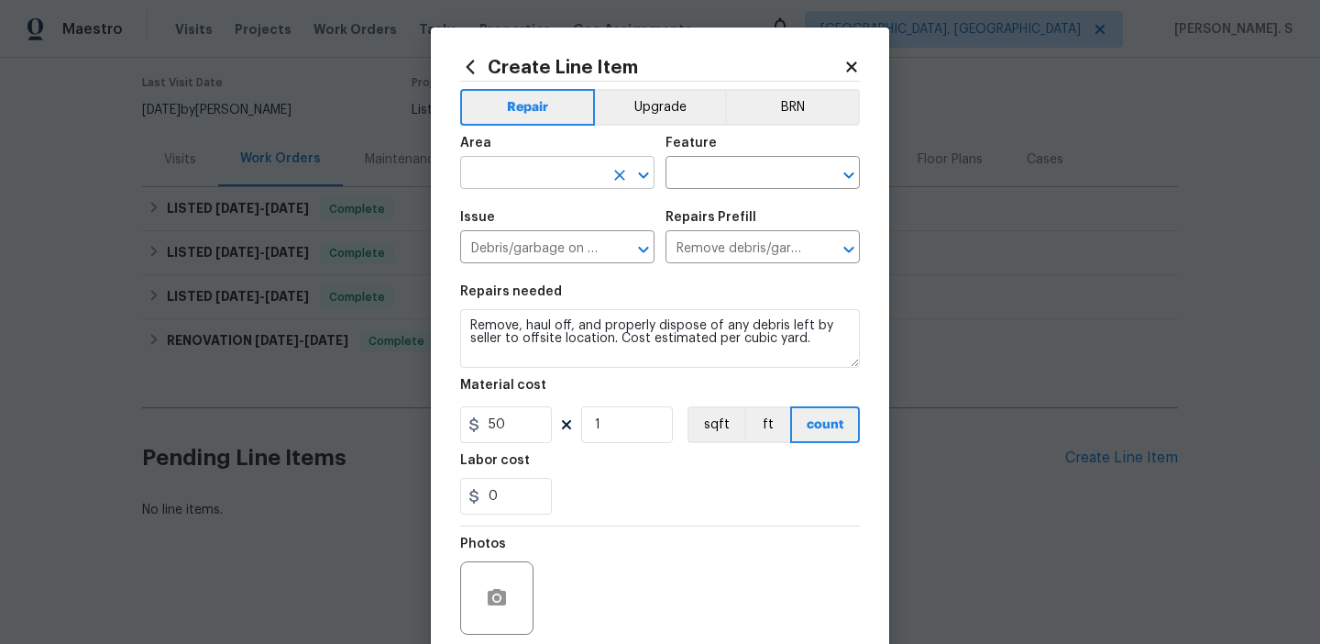
click at [652, 181] on icon "Open" at bounding box center [644, 175] width 22 height 22
click at [590, 226] on li "HVAC" at bounding box center [557, 216] width 194 height 30
click at [842, 172] on icon "Open" at bounding box center [849, 175] width 22 height 22
type input "HVAC"
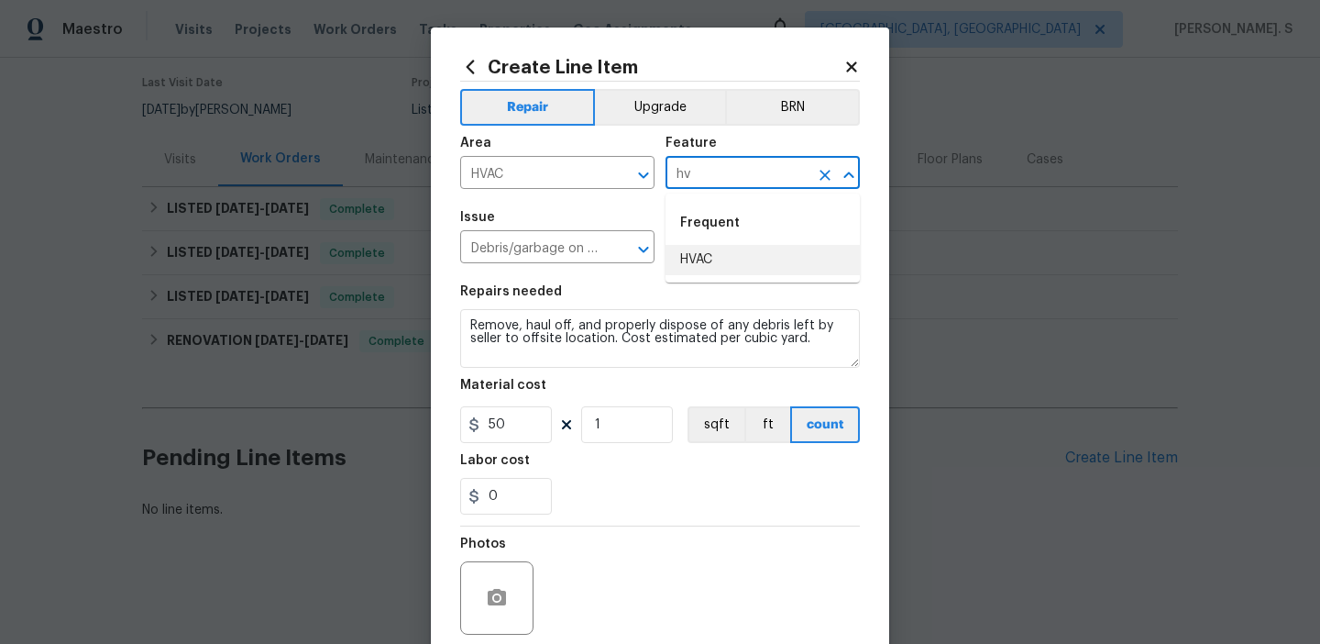
click at [794, 260] on li "HVAC" at bounding box center [763, 260] width 194 height 30
click at [635, 254] on icon "Open" at bounding box center [644, 249] width 22 height 22
type input "HVAC"
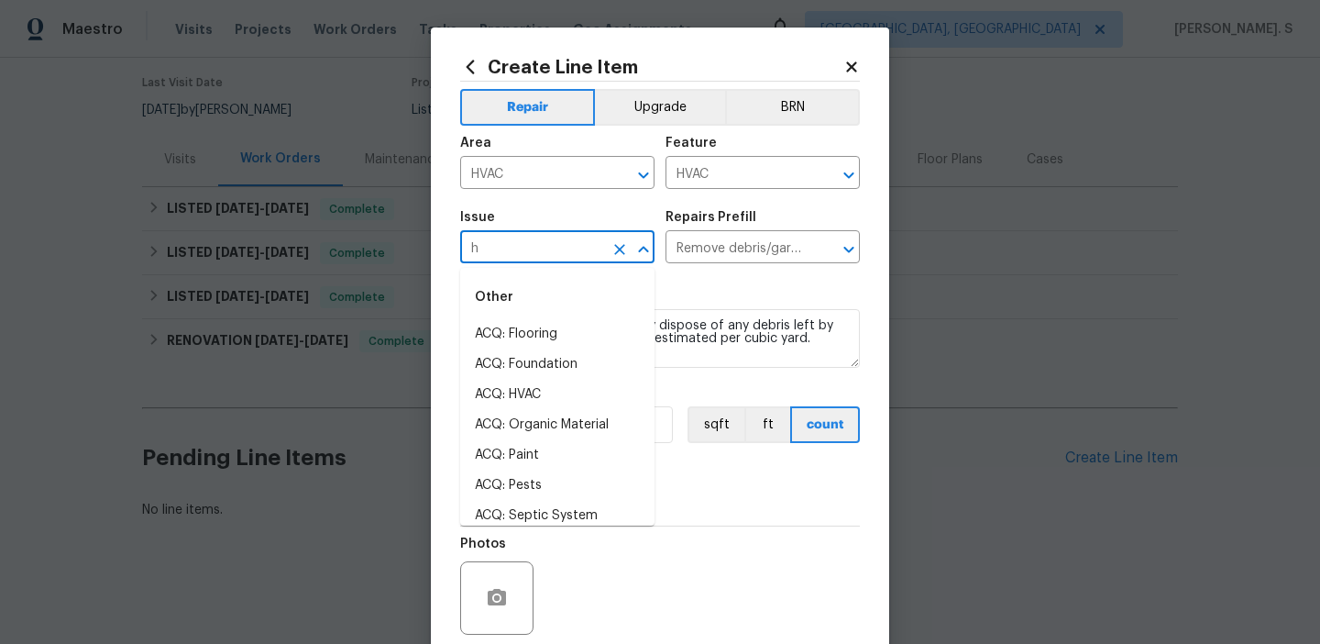
scroll to position [0, 0]
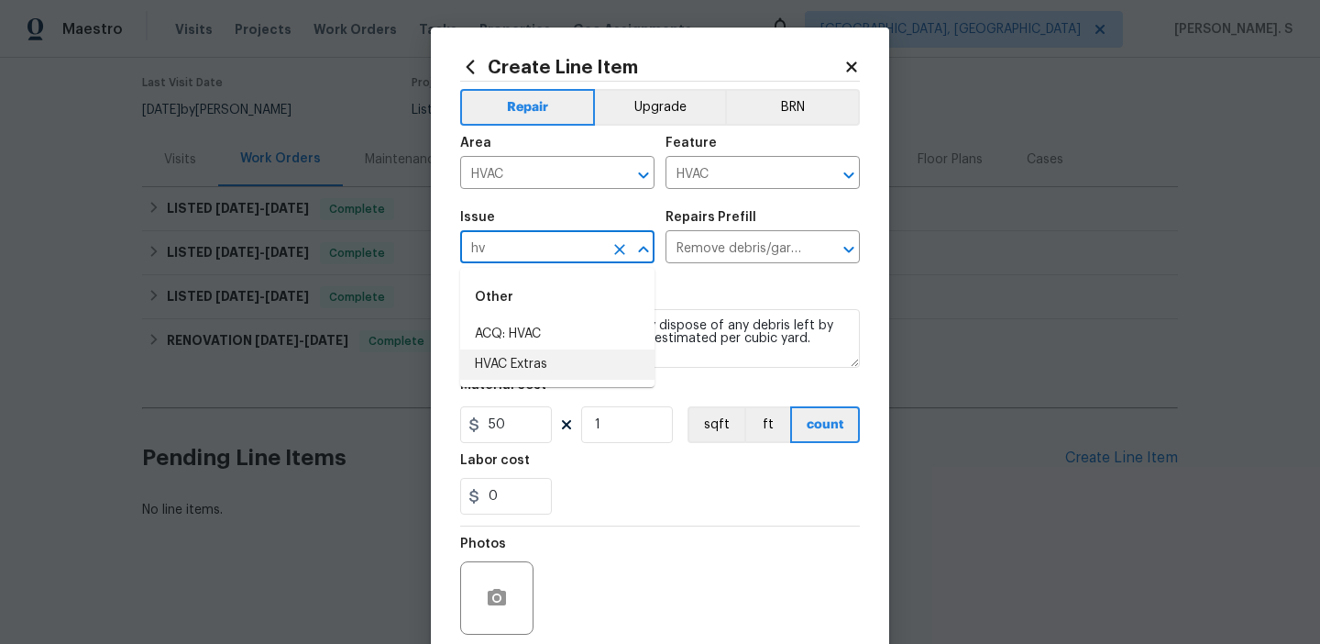
click at [581, 364] on li "HVAC Extras" at bounding box center [557, 364] width 194 height 30
type input "HVAC Extras"
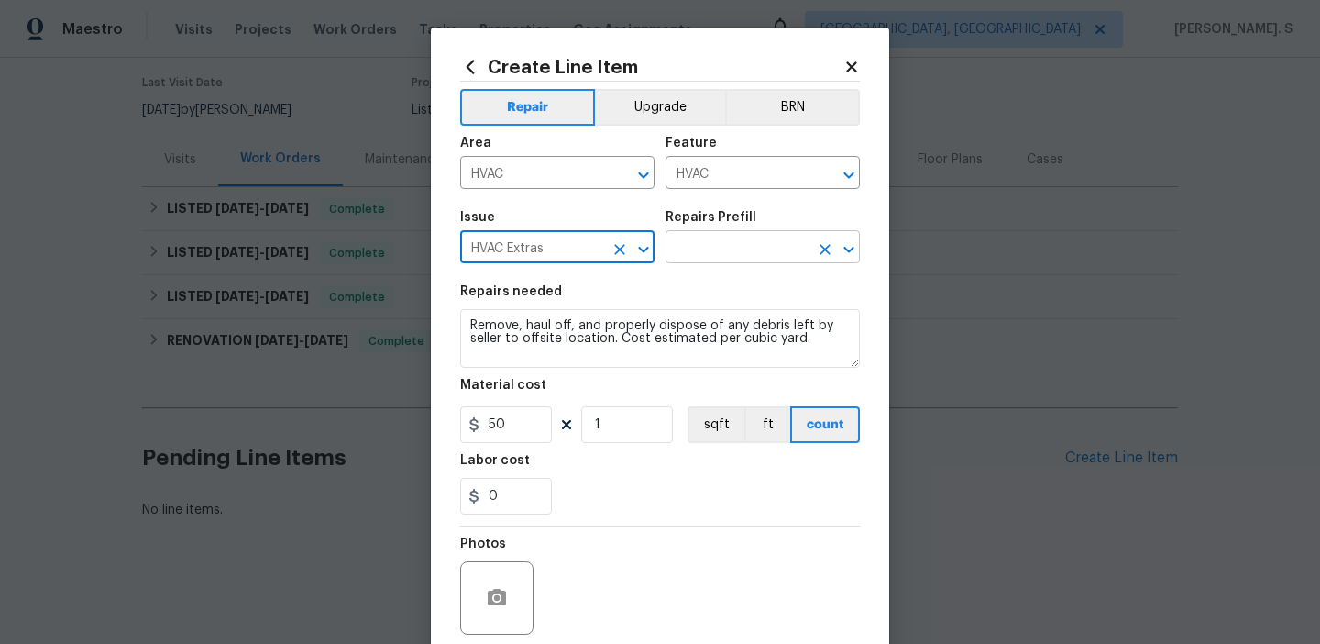
click at [842, 249] on icon "Open" at bounding box center [849, 249] width 22 height 22
type input "HVAC Extras"
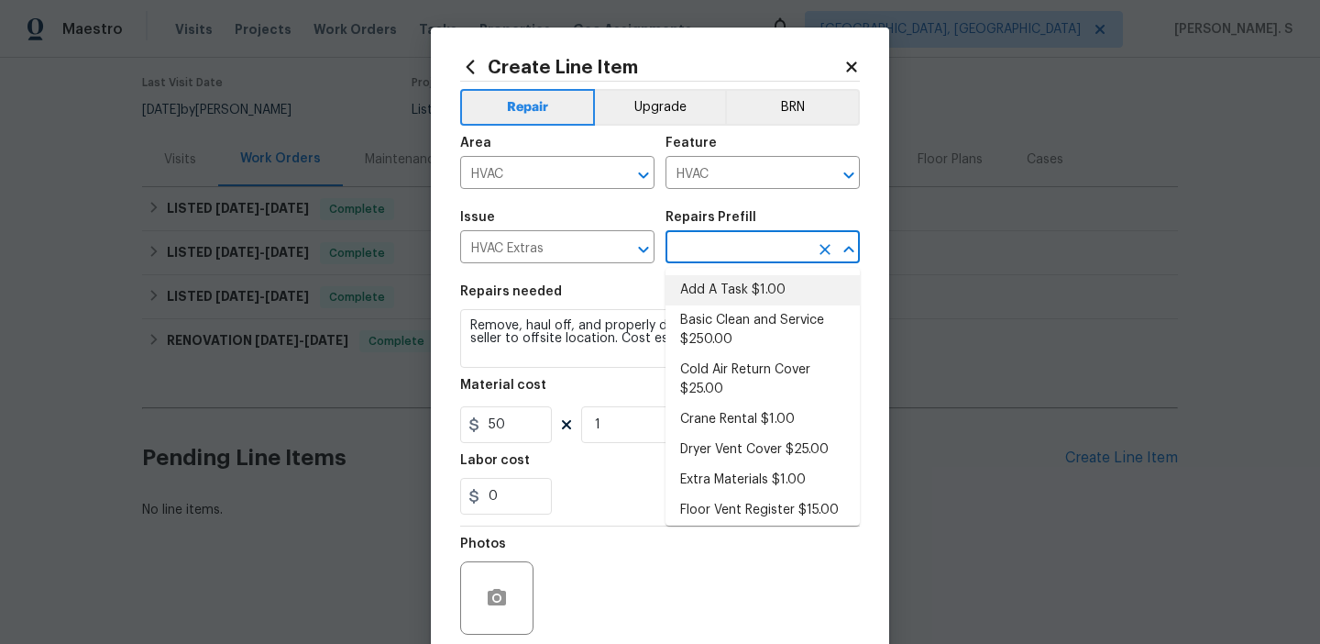
click at [755, 276] on li "Add A Task $1.00" at bounding box center [763, 290] width 194 height 30
type input "Add A Task $1.00"
type textarea "HPM to detail"
type input "1"
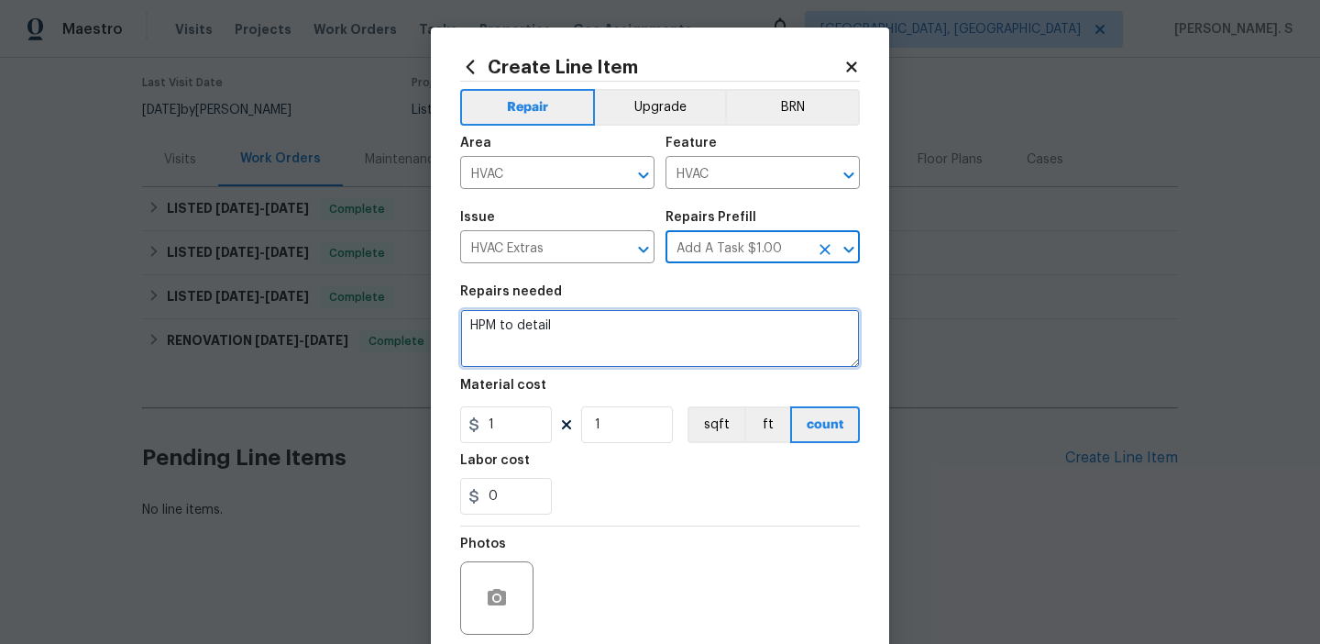
click at [598, 358] on textarea "HPM to detail" at bounding box center [660, 338] width 400 height 59
paste textarea "Received feedback that the thermostat isn’t turning on. Please replace batterie…"
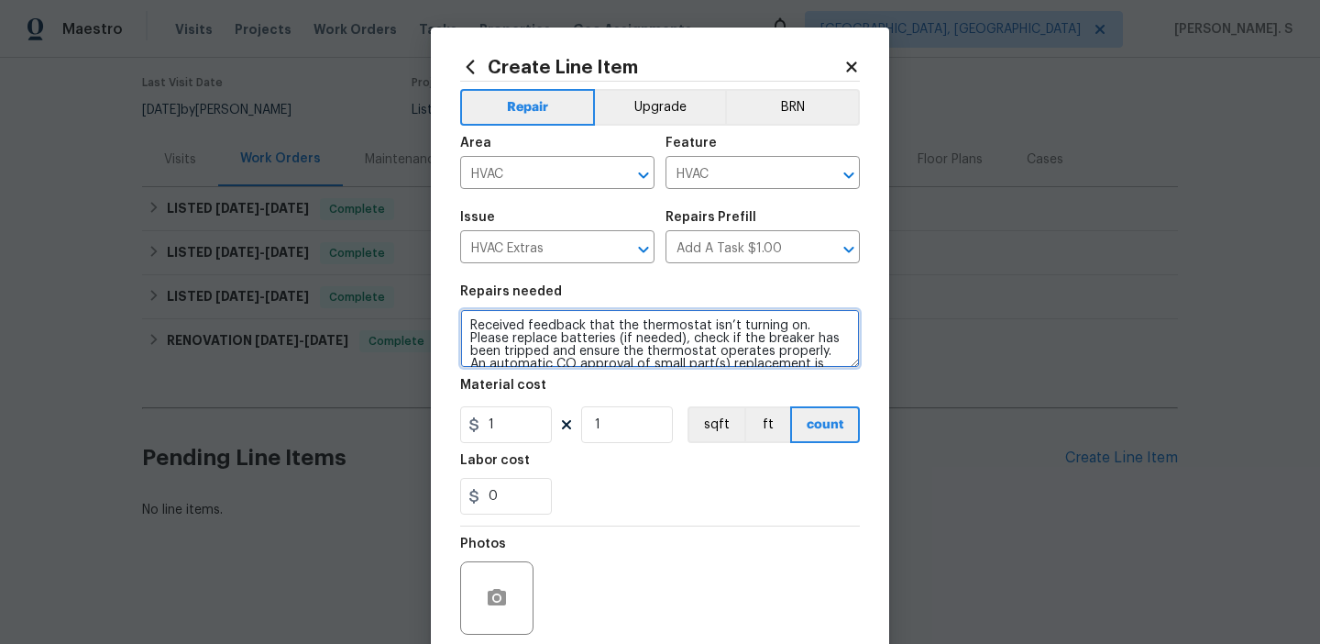
scroll to position [106, 0]
type textarea "Received feedback that the thermostat isn’t turning on. Please replace batterie…"
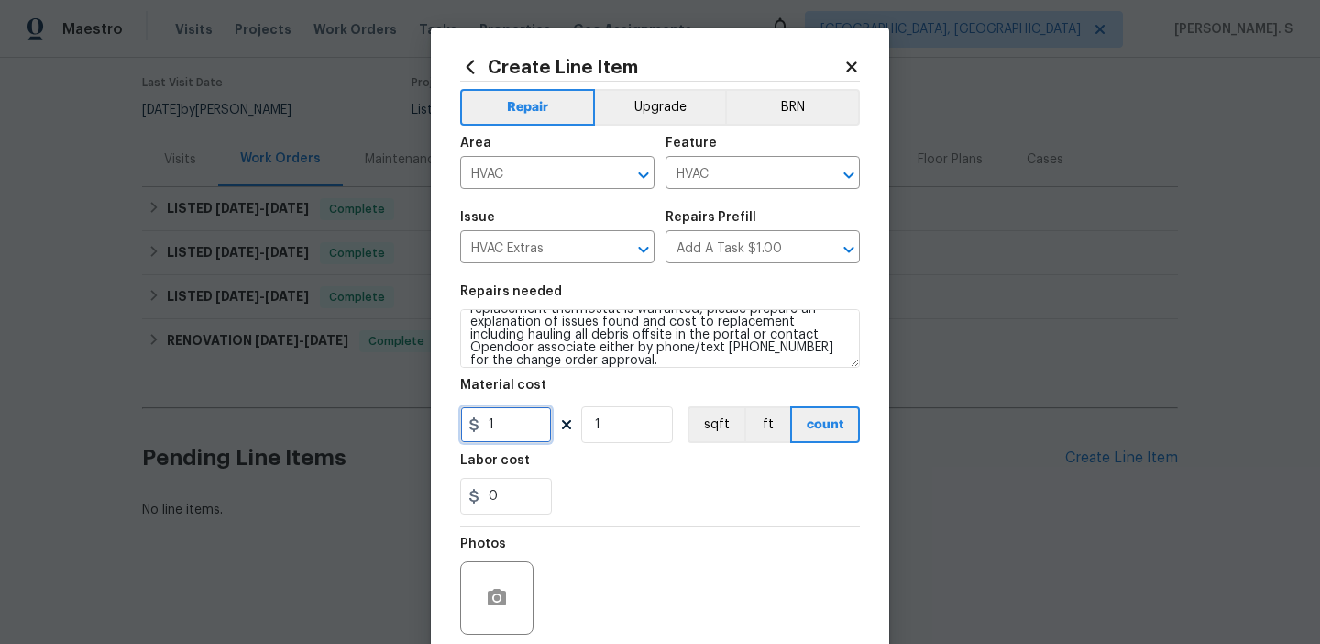
click at [504, 420] on input "1" at bounding box center [506, 424] width 92 height 37
type input "75"
click at [493, 604] on icon "button" at bounding box center [497, 597] width 18 height 17
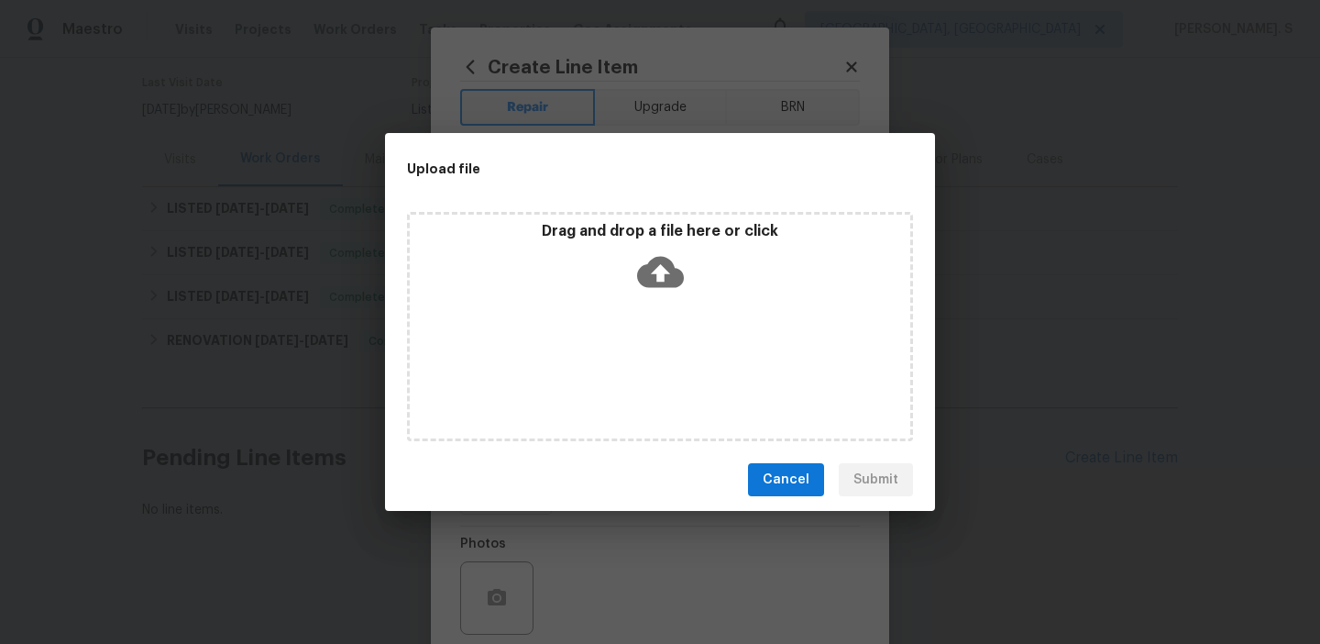
click at [659, 276] on icon at bounding box center [660, 271] width 47 height 47
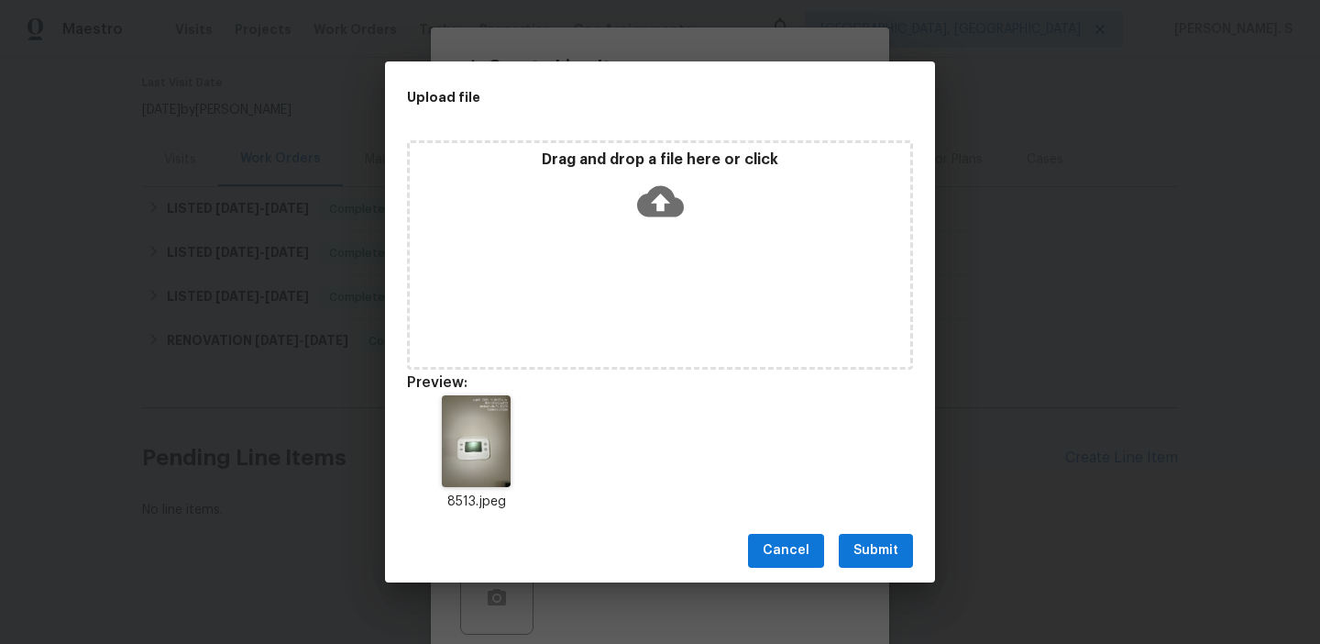
click at [874, 548] on span "Submit" at bounding box center [875, 550] width 45 height 23
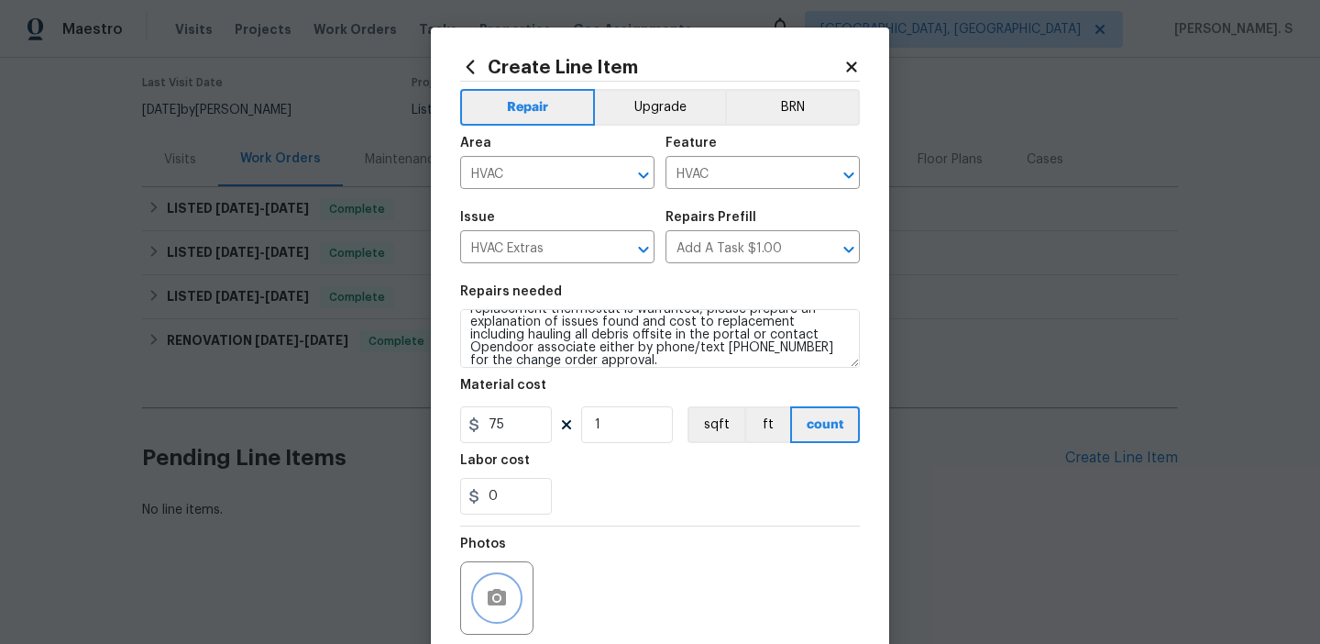
scroll to position [147, 0]
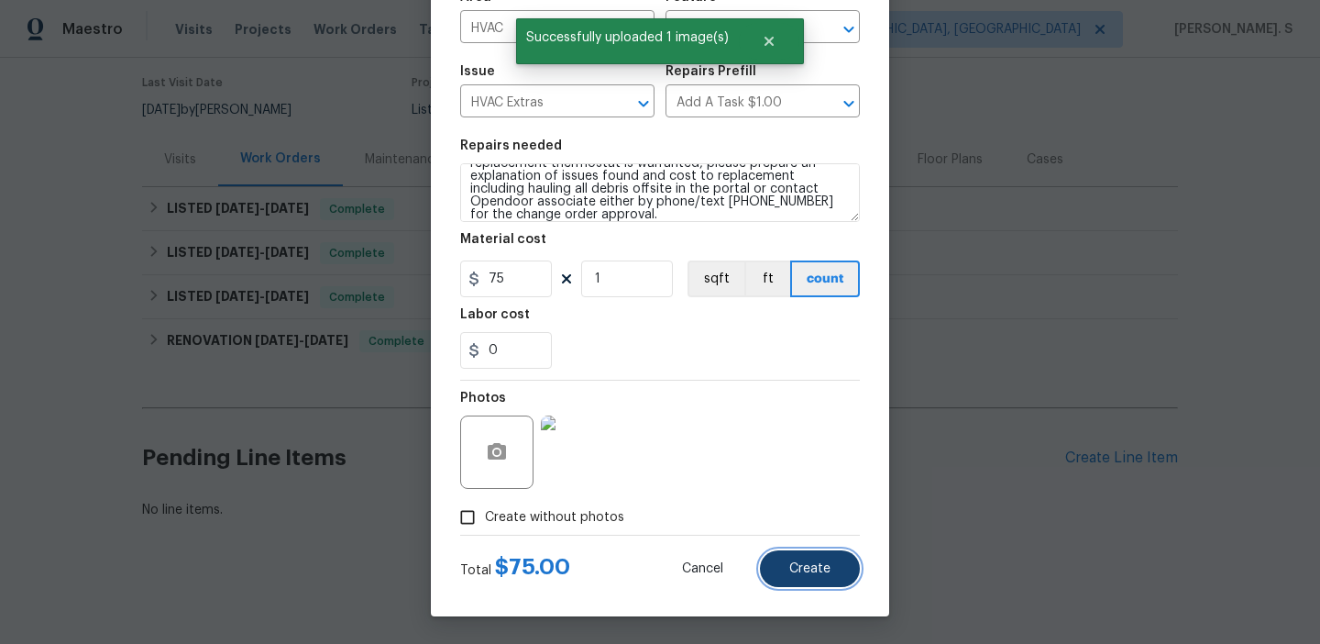
click at [818, 567] on span "Create" at bounding box center [809, 569] width 41 height 14
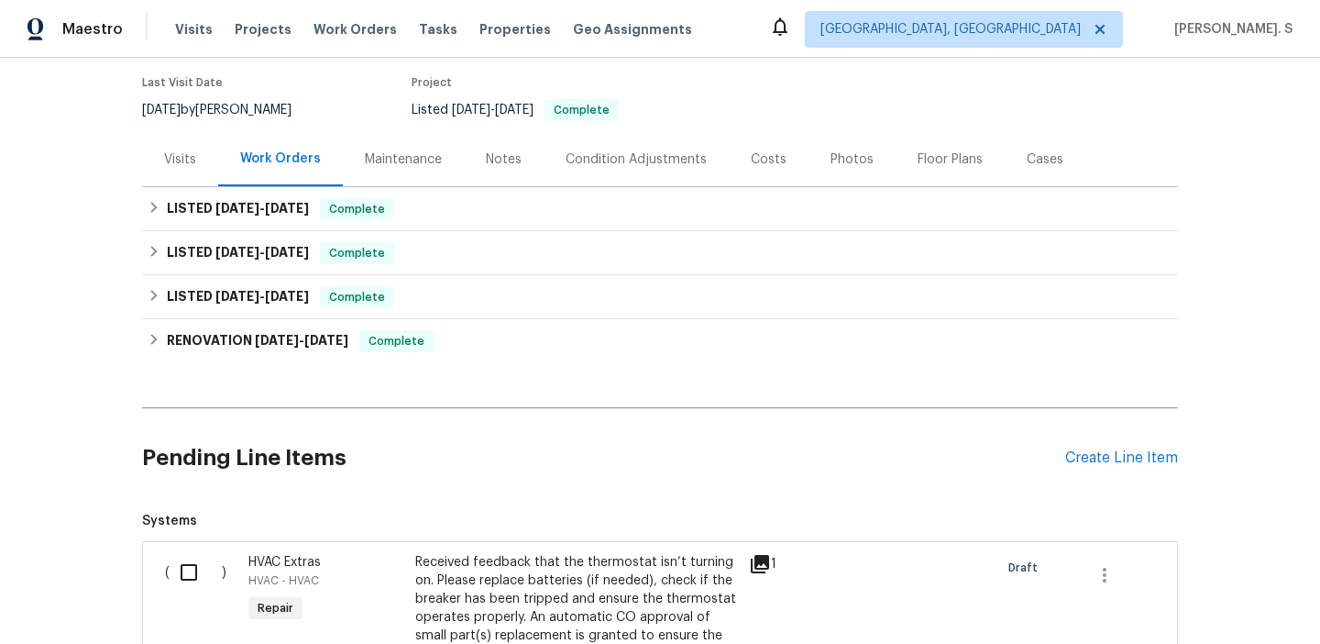
click at [200, 567] on input "checkbox" at bounding box center [196, 572] width 52 height 39
checkbox input "true"
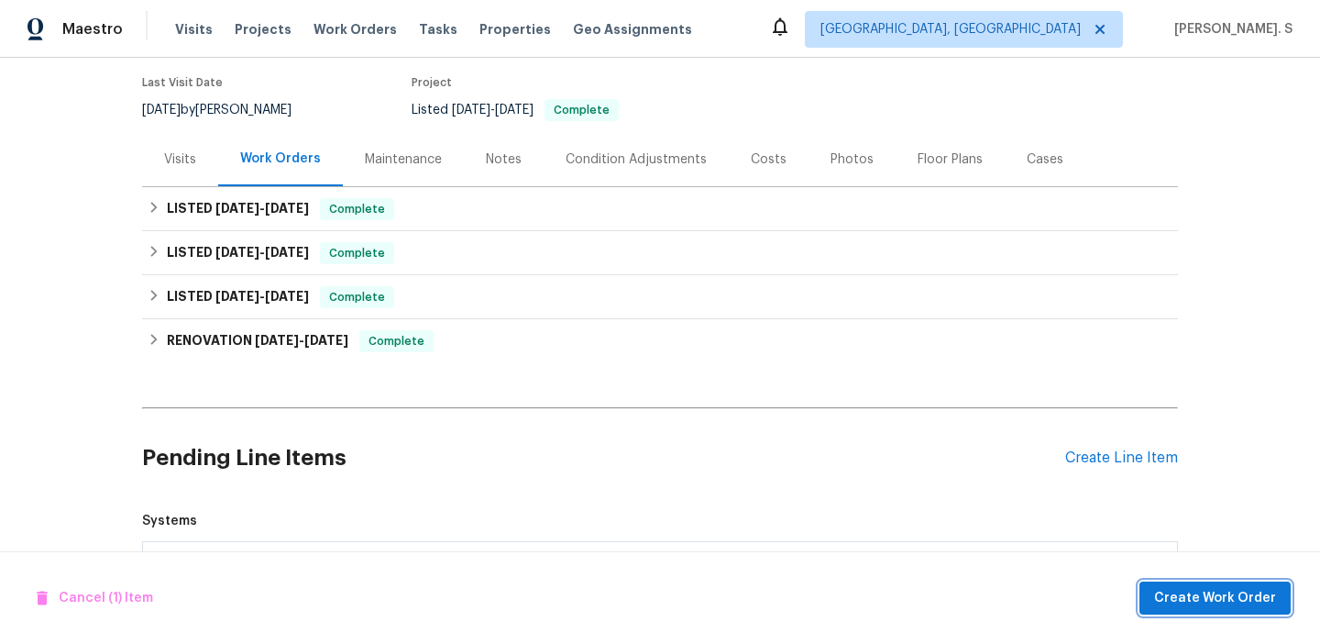
click at [1177, 596] on span "Create Work Order" at bounding box center [1215, 598] width 122 height 23
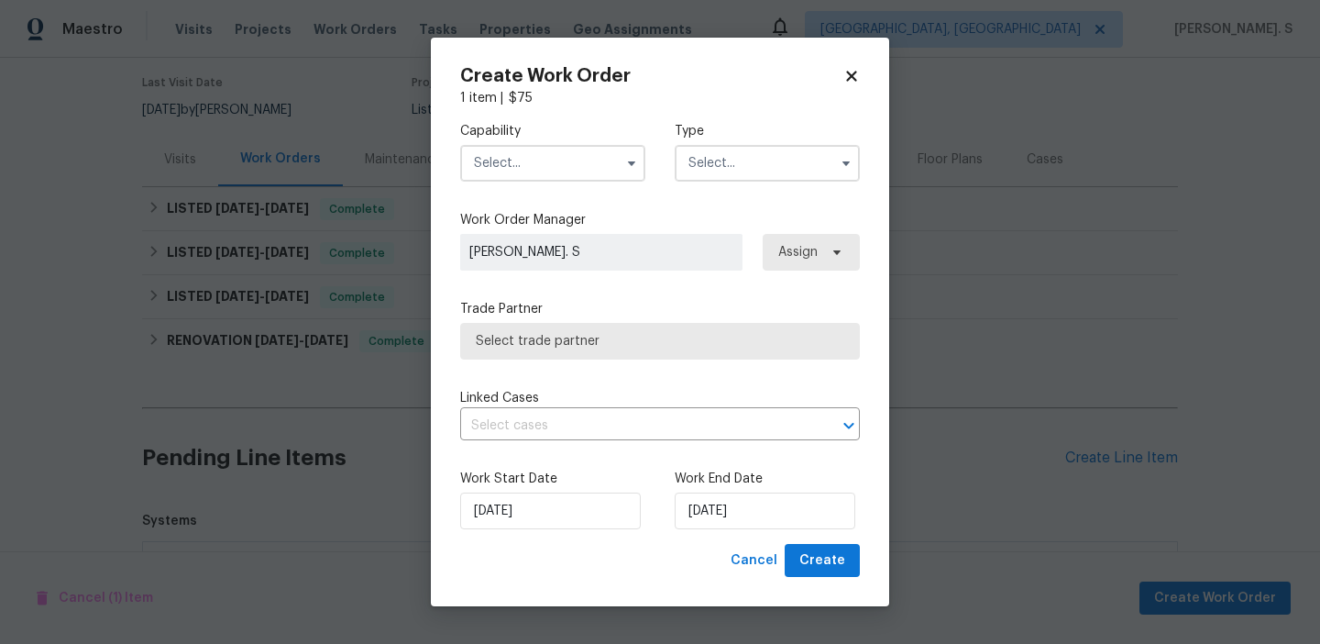
click at [534, 169] on input "text" at bounding box center [552, 163] width 185 height 37
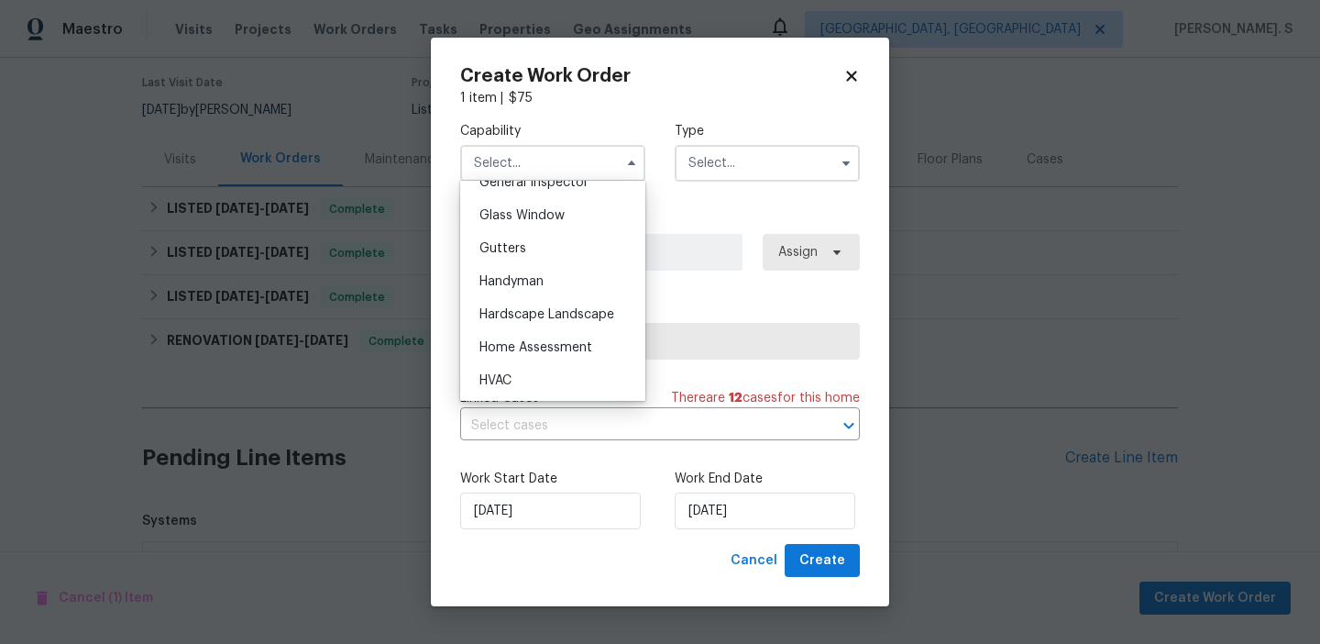
scroll to position [961, 0]
click at [528, 345] on div "HVAC" at bounding box center [553, 348] width 176 height 33
type input "HVAC"
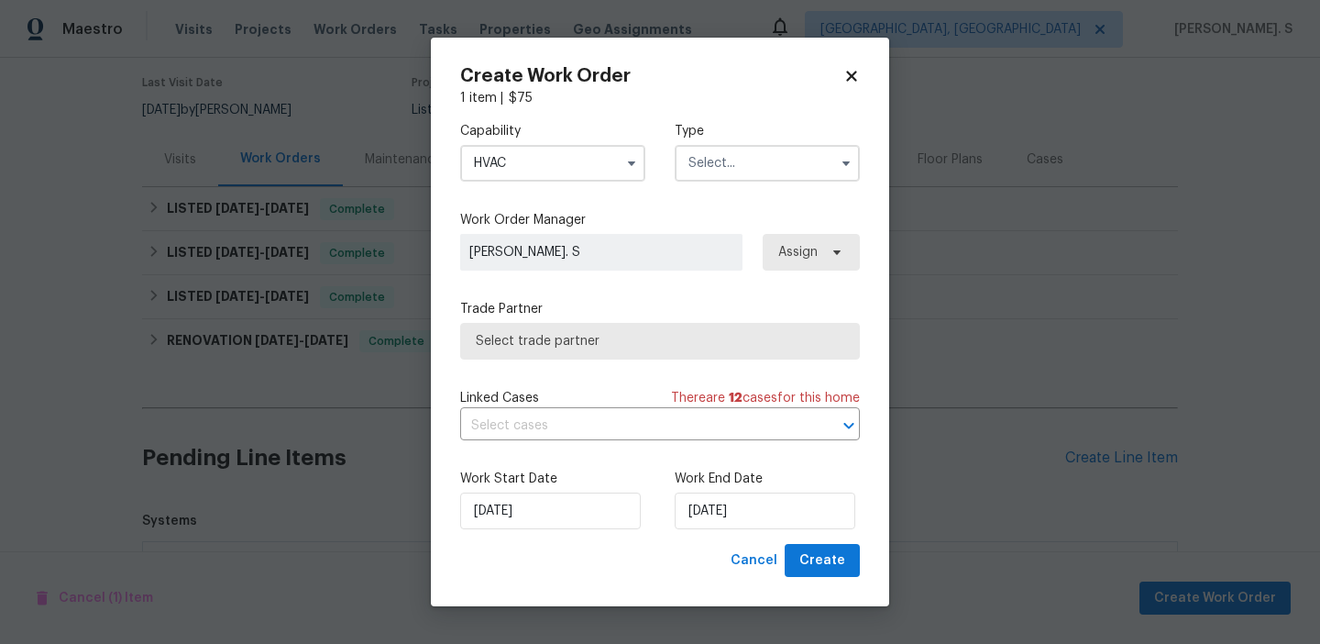
click at [733, 168] on input "text" at bounding box center [767, 163] width 185 height 37
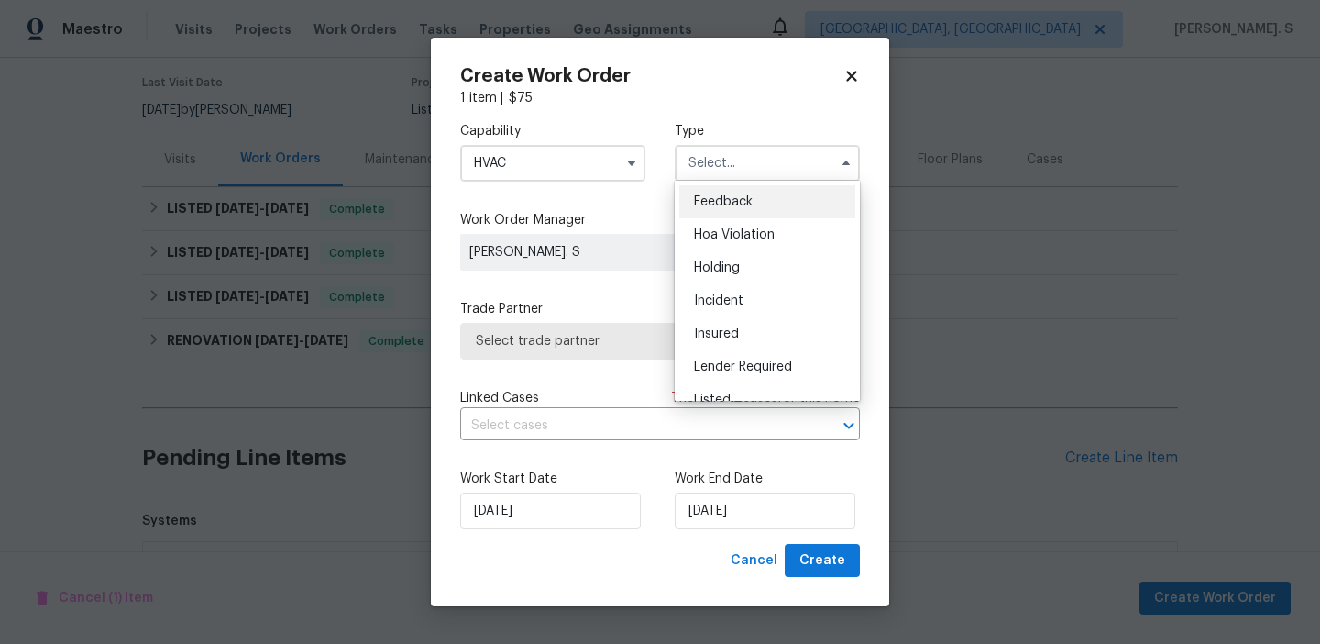
click at [731, 212] on div "Feedback" at bounding box center [767, 201] width 176 height 33
type input "Feedback"
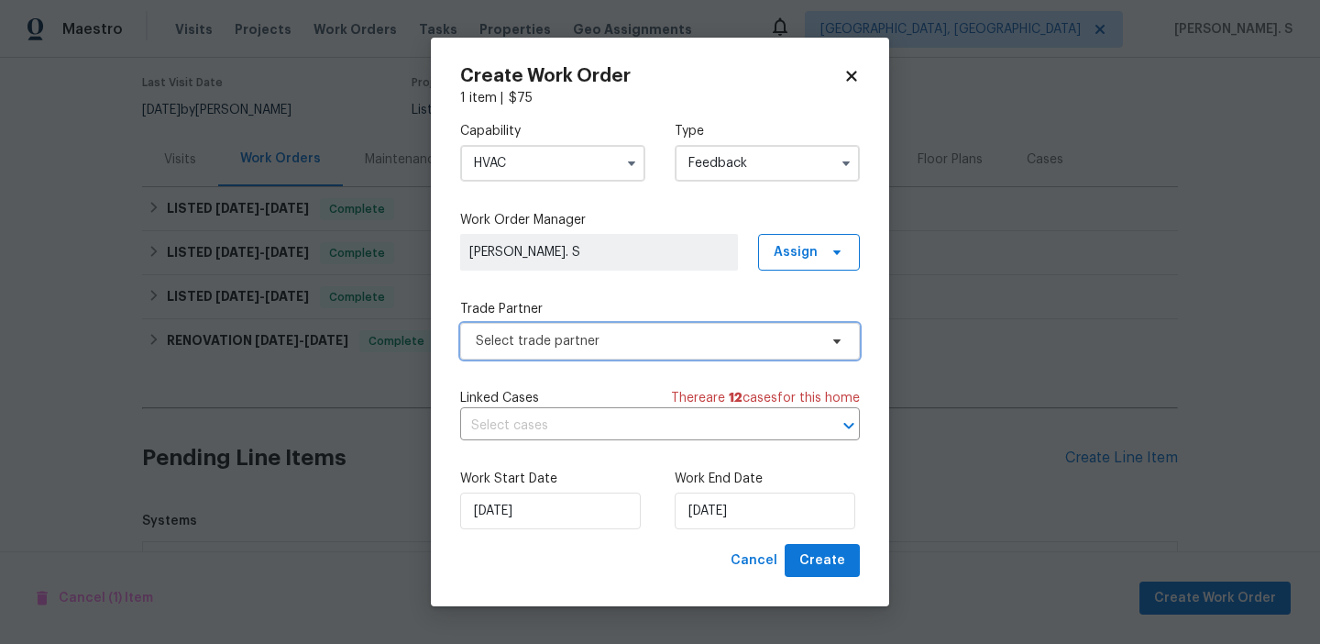
click at [659, 336] on span "Select trade partner" at bounding box center [647, 341] width 342 height 18
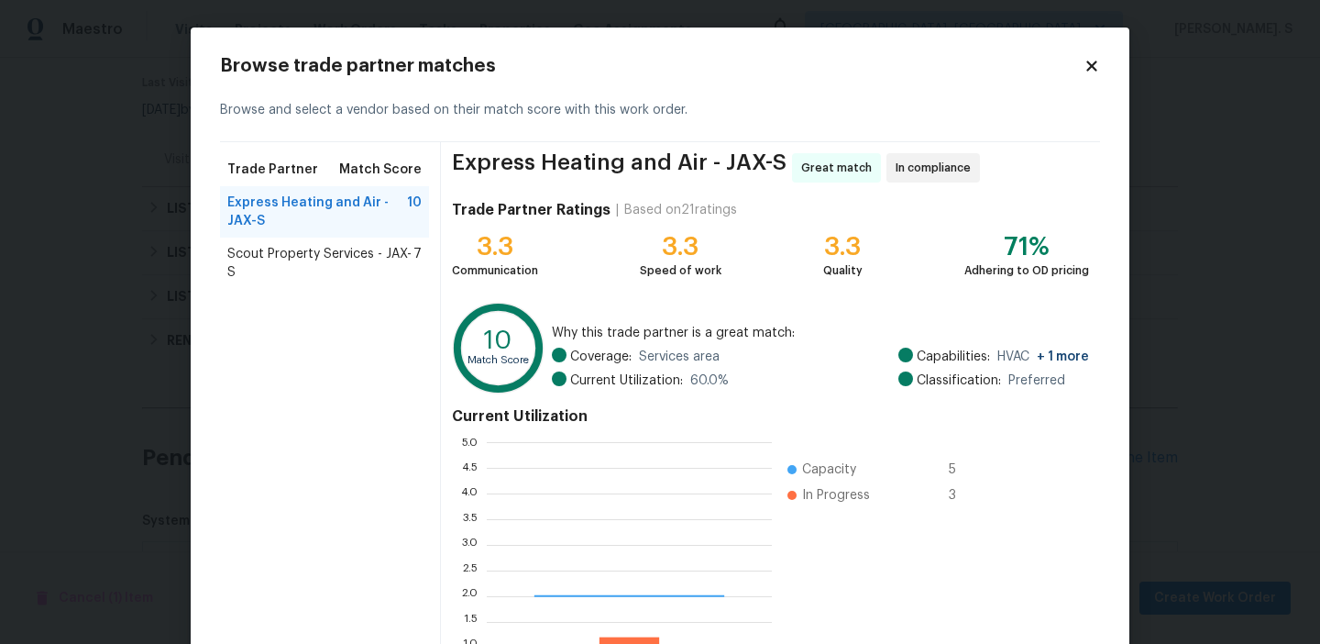
scroll to position [257, 285]
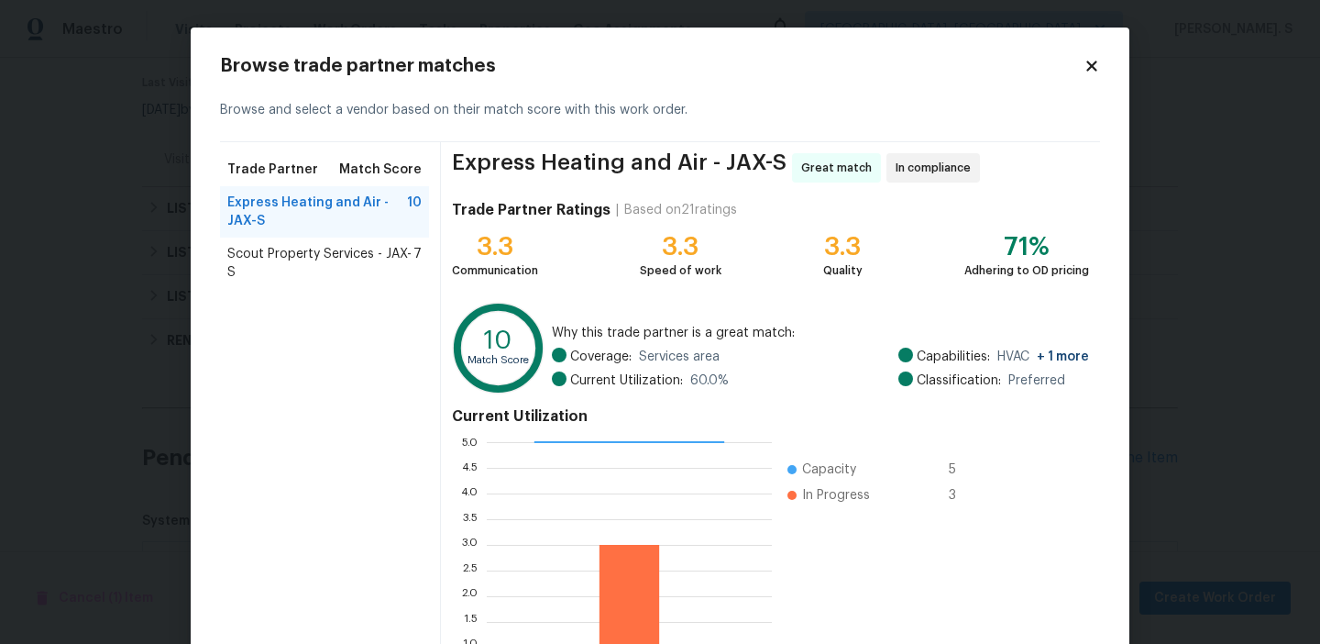
click at [404, 248] on span "Scout Property Services - JAX-S" at bounding box center [320, 263] width 186 height 37
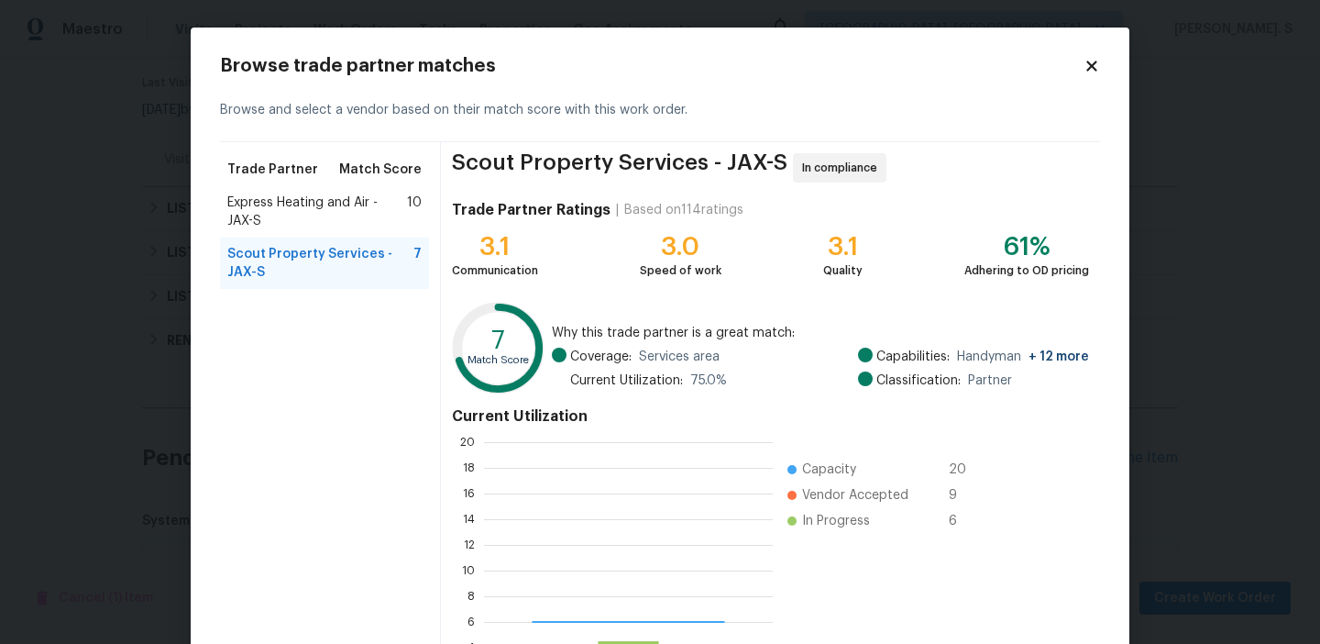
scroll to position [2, 2]
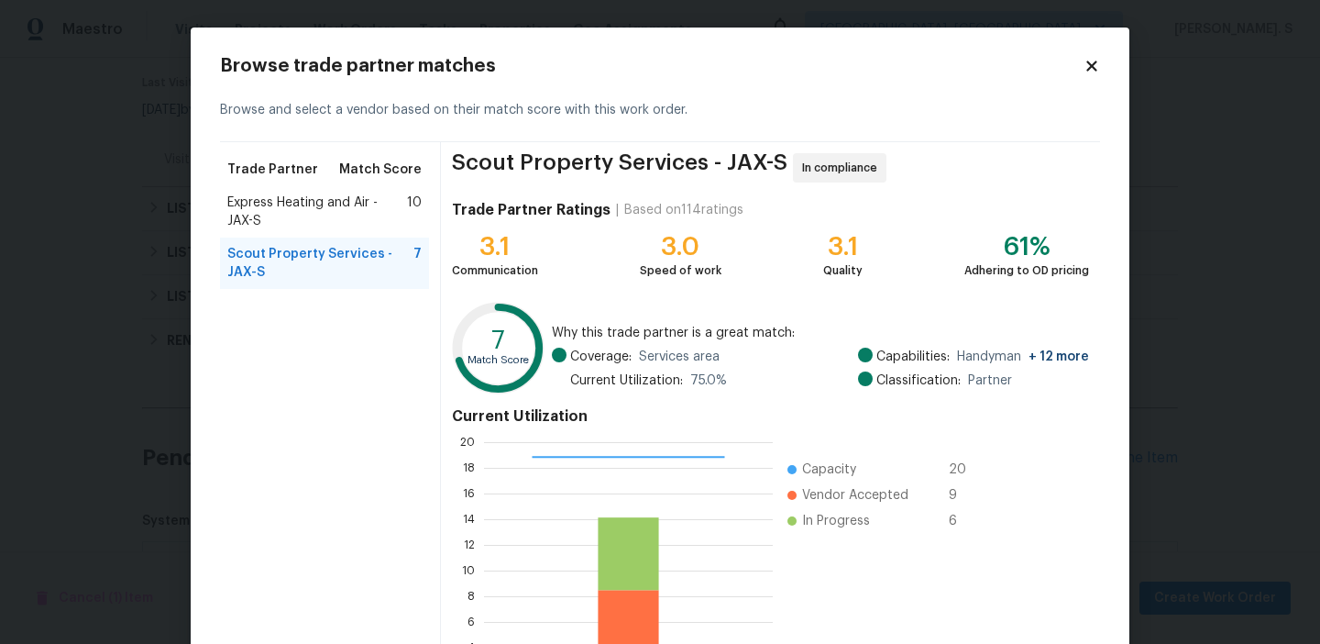
click at [400, 218] on span "Express Heating and Air - JAX-S" at bounding box center [317, 211] width 180 height 37
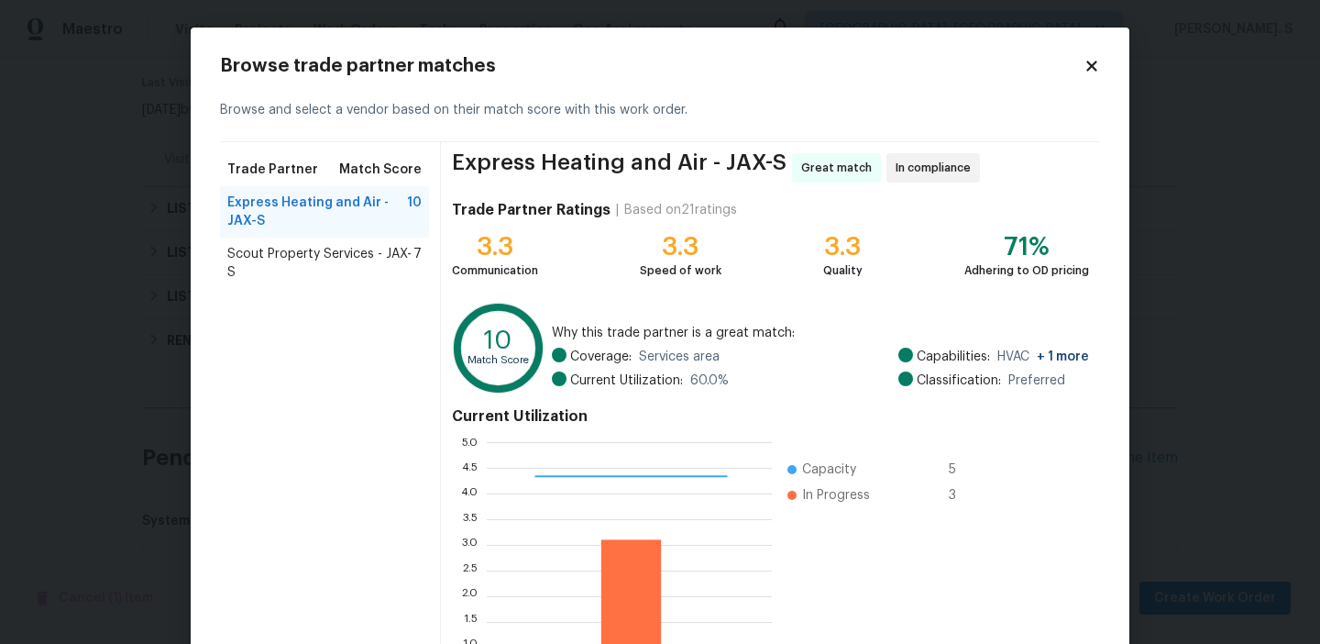
scroll to position [165, 0]
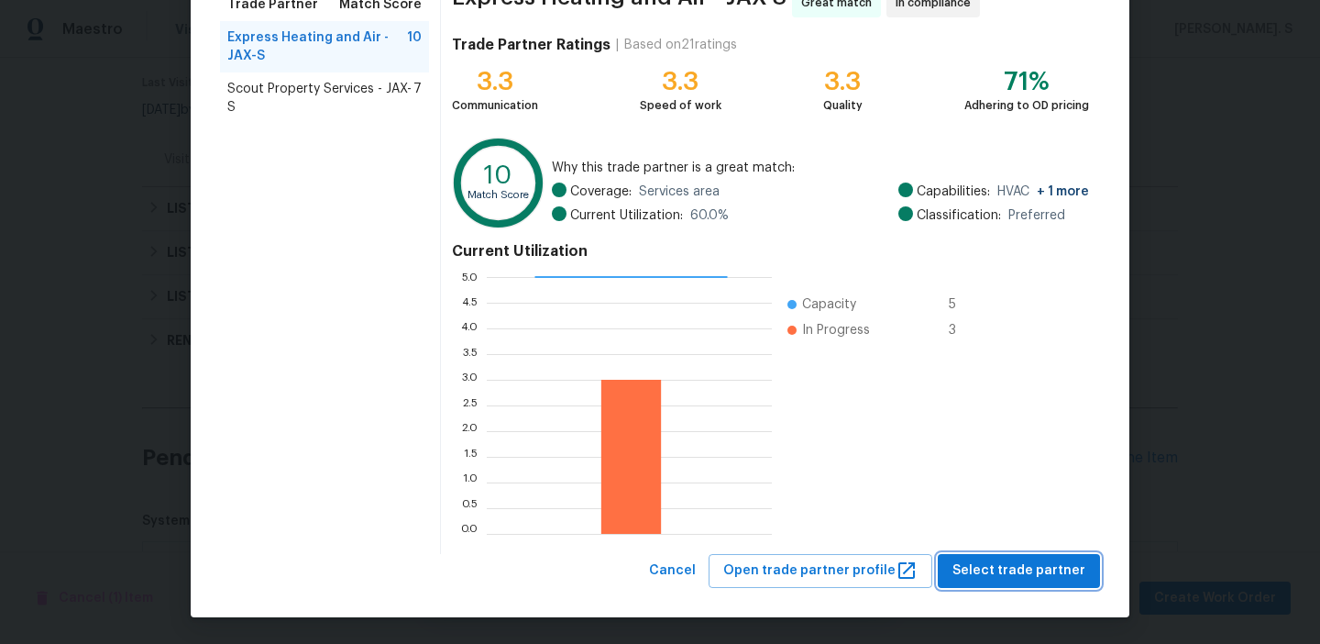
click at [1039, 573] on span "Select trade partner" at bounding box center [1018, 570] width 133 height 23
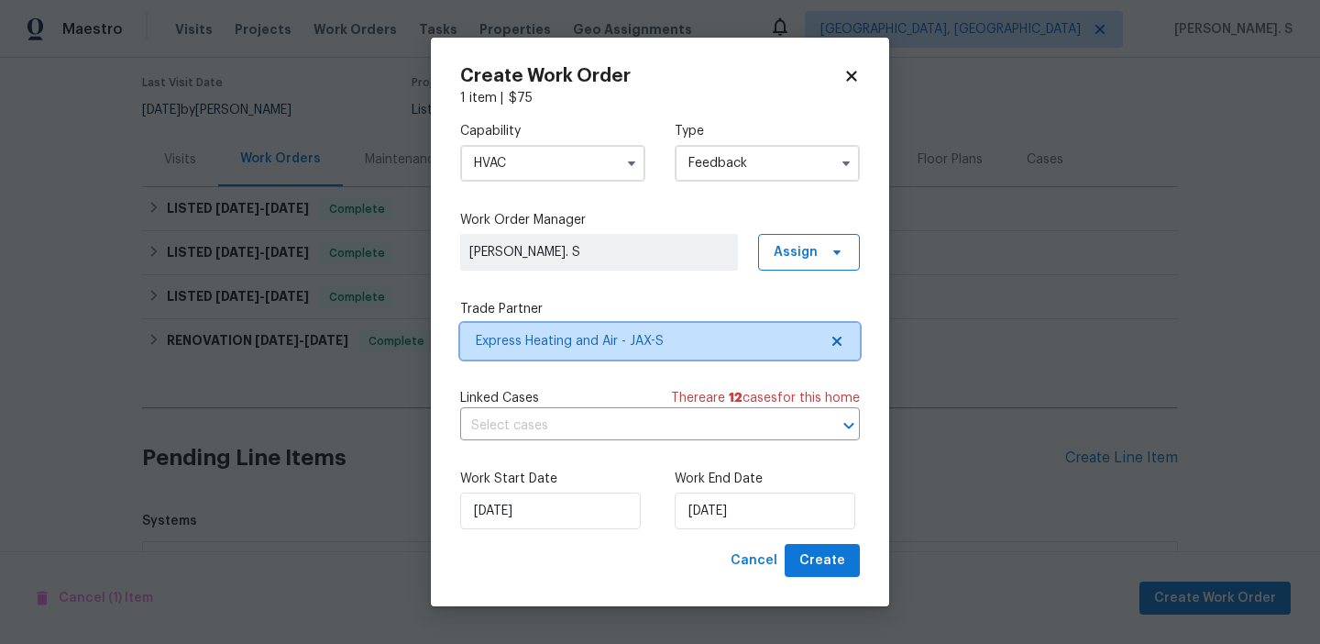
scroll to position [0, 0]
click at [641, 418] on input "text" at bounding box center [634, 426] width 348 height 28
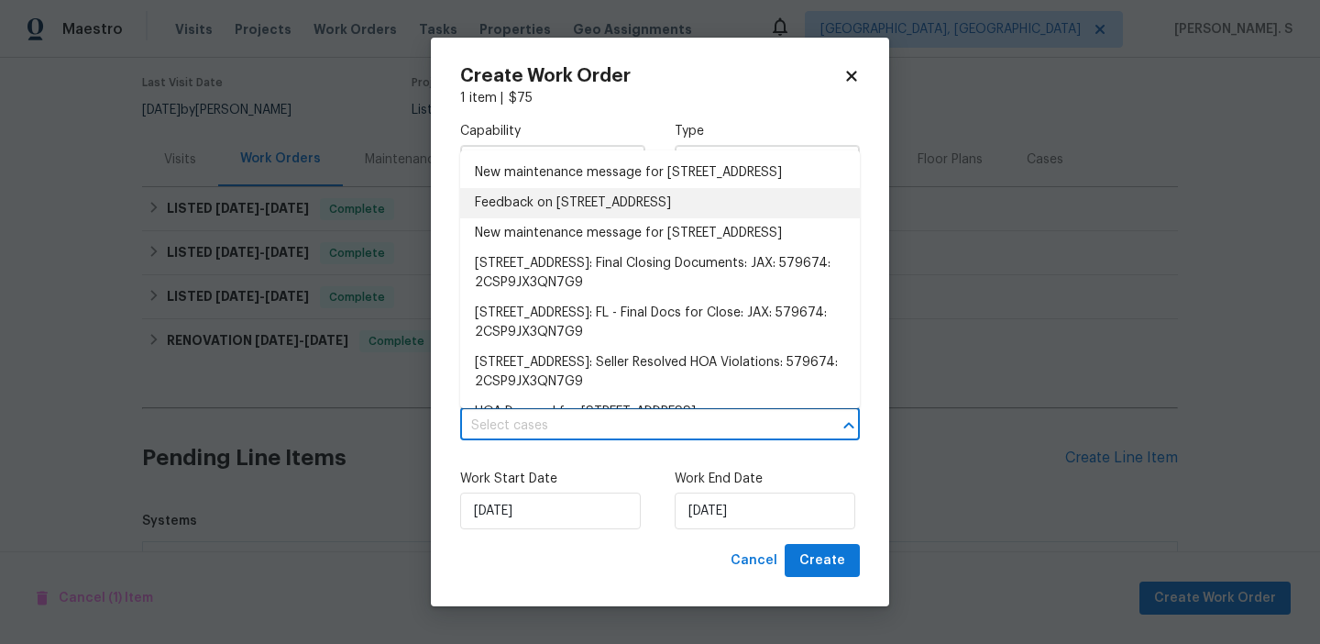
click at [606, 218] on li "Feedback on 8513 Star Leaf Ct, Jacksonville, FL 32210" at bounding box center [660, 203] width 400 height 30
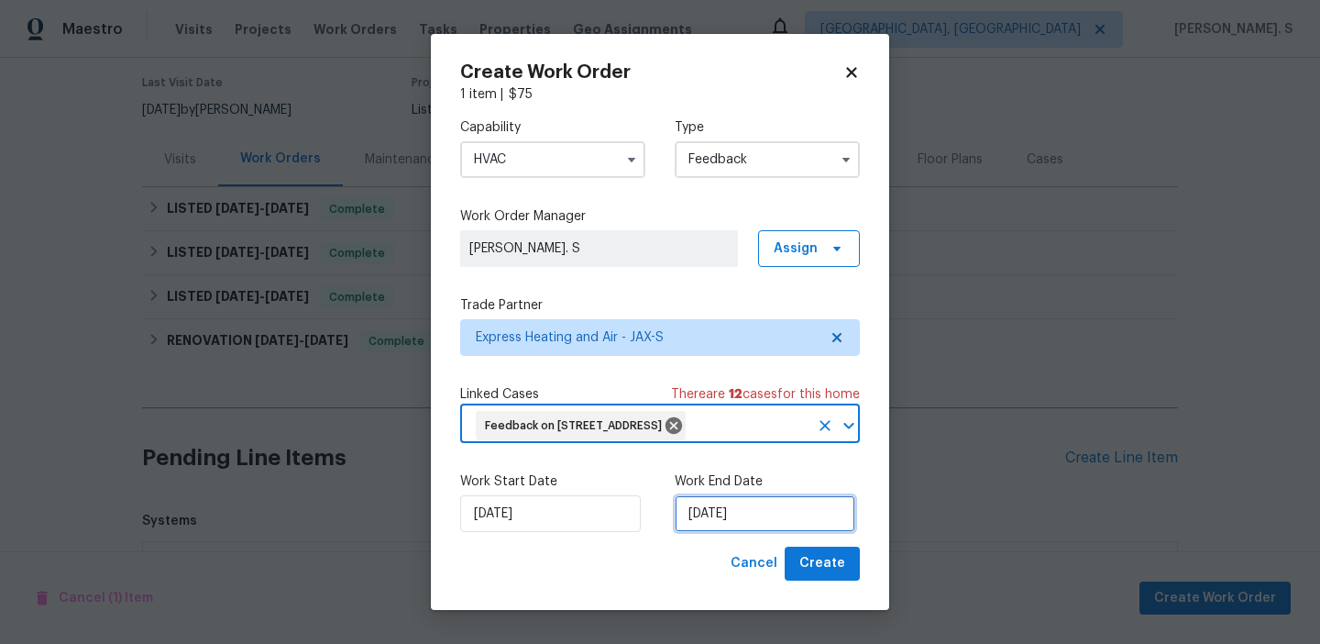
click at [703, 532] on input "[DATE]" at bounding box center [765, 513] width 181 height 37
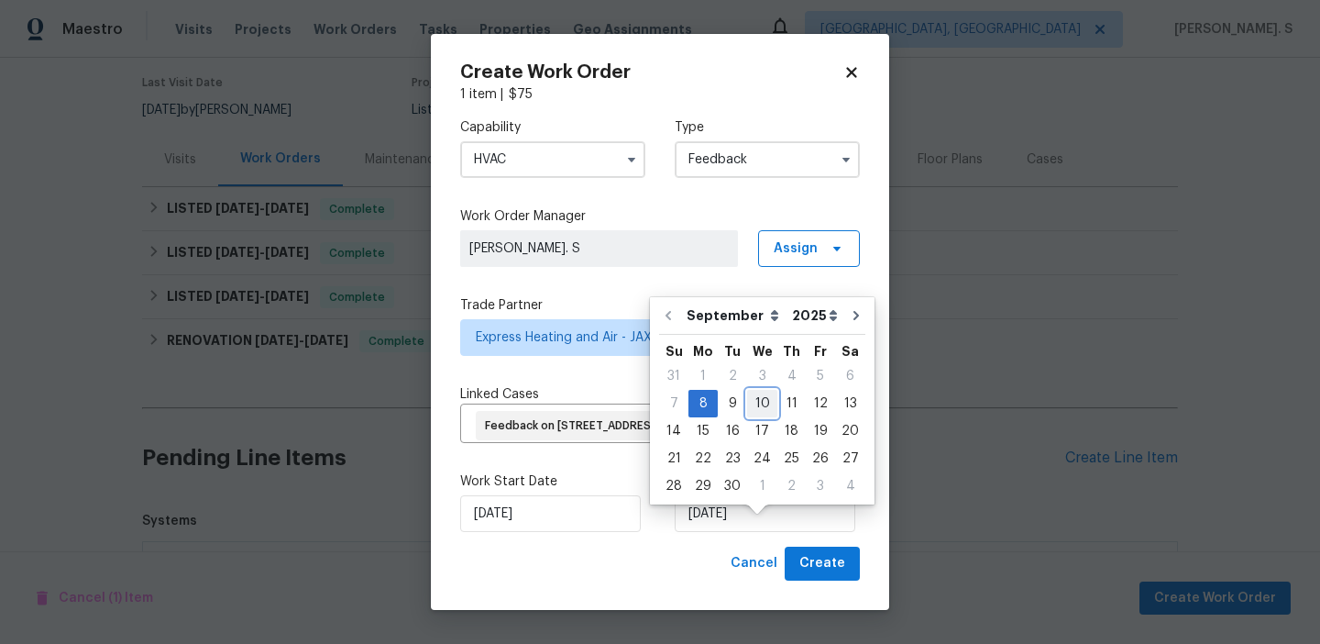
click at [758, 411] on div "10" at bounding box center [762, 404] width 30 height 26
type input "9/10/2025"
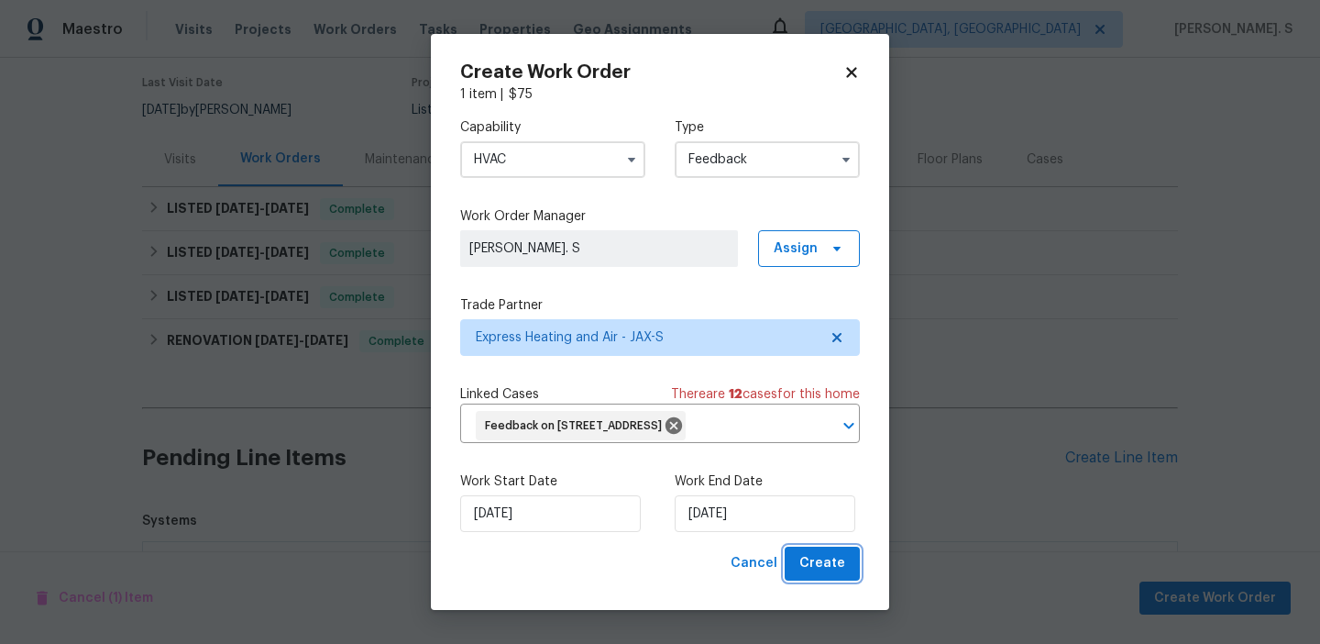
click at [815, 575] on span "Create" at bounding box center [822, 563] width 46 height 23
checkbox input "false"
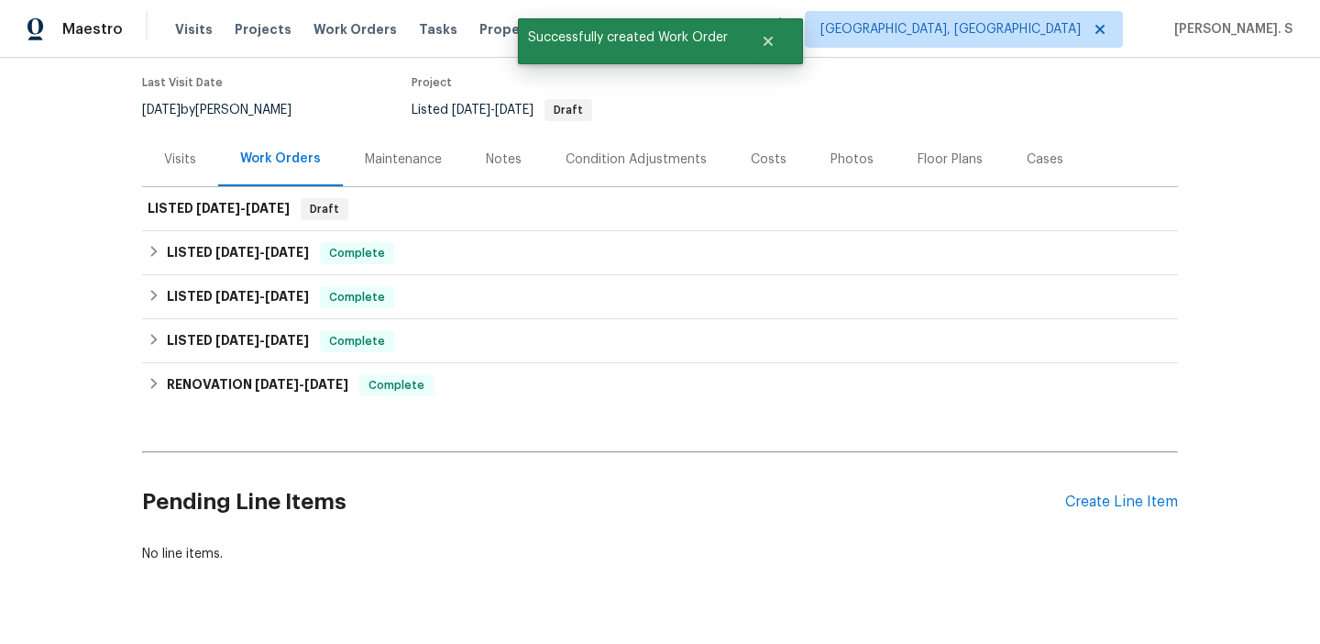
scroll to position [190, 0]
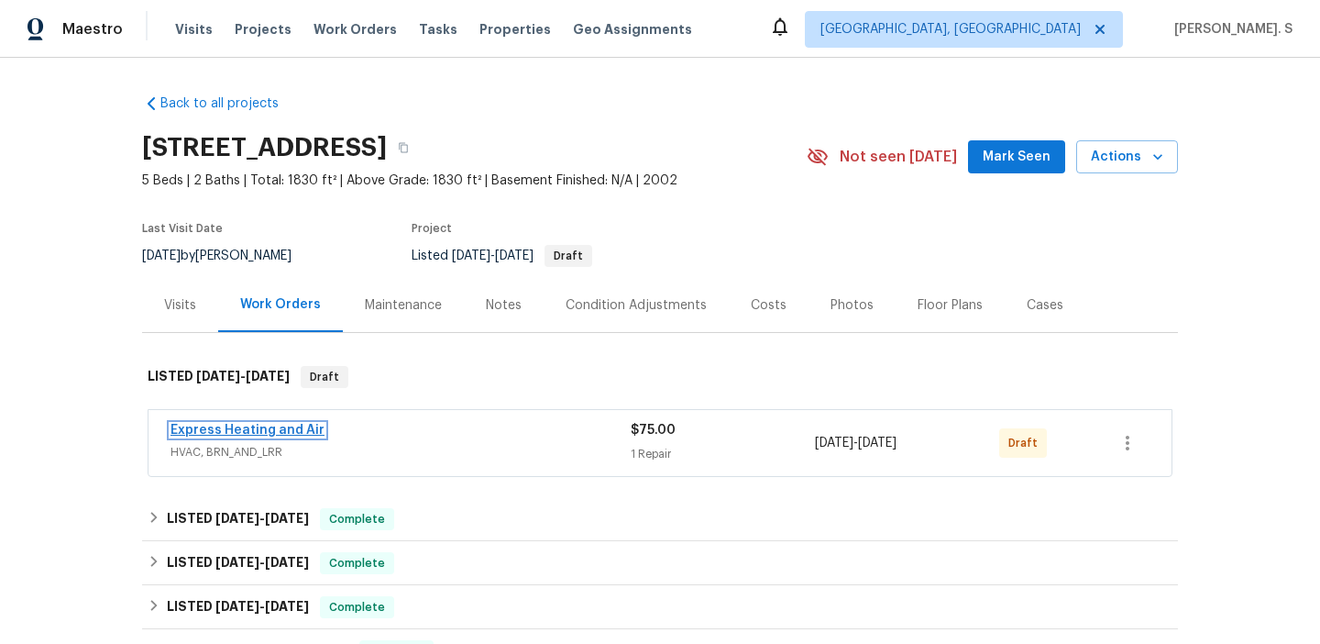
click at [232, 434] on link "Express Heating and Air" at bounding box center [248, 430] width 154 height 13
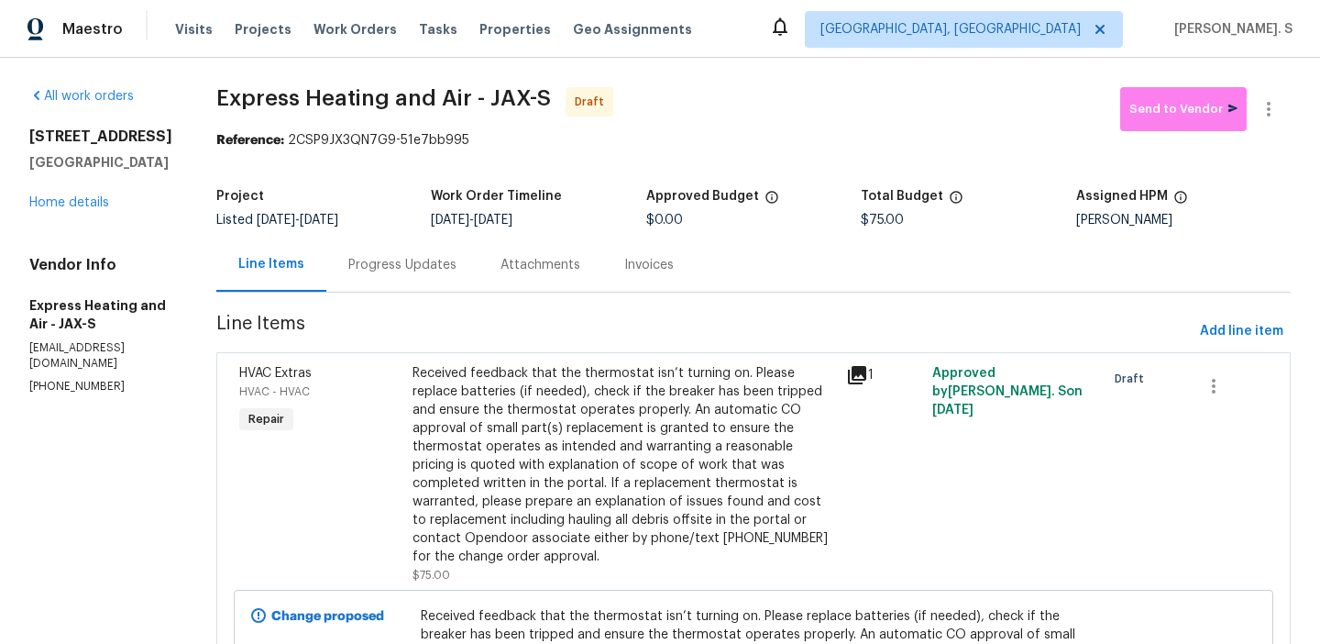
click at [423, 253] on div "Progress Updates" at bounding box center [402, 264] width 152 height 54
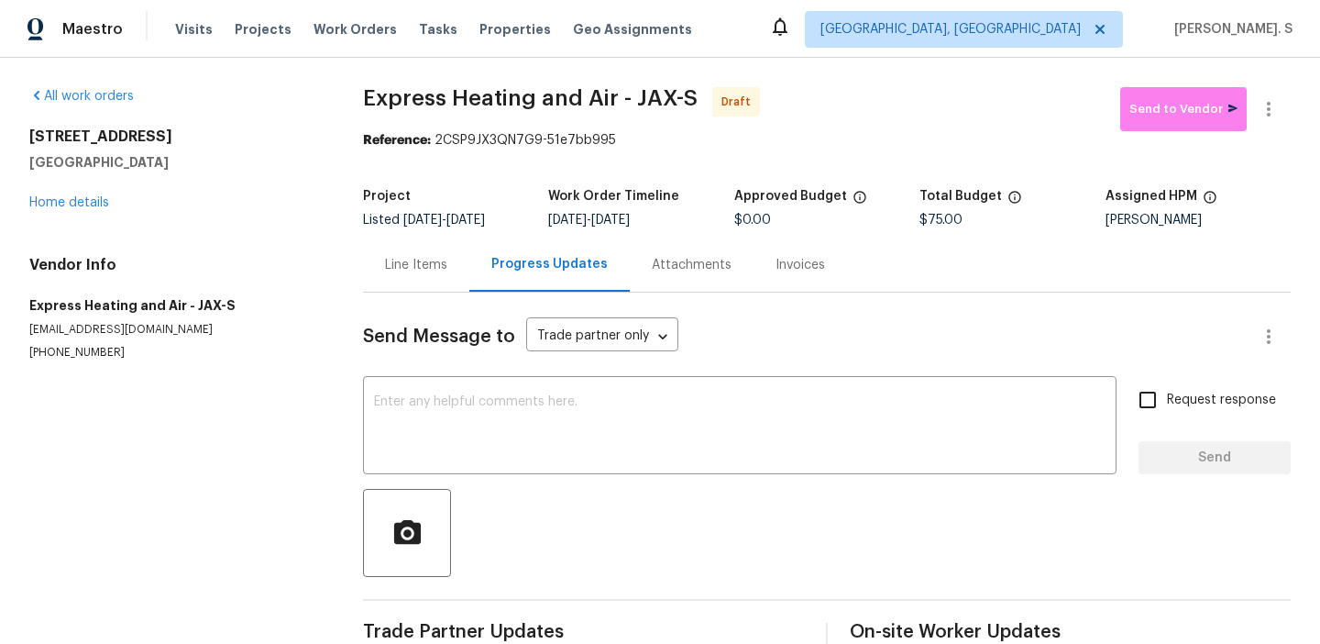
click at [491, 486] on div "Send Message to Trade partner only Trade partner only ​ x ​ Request response Se…" at bounding box center [827, 473] width 928 height 363
click at [506, 421] on textarea at bounding box center [740, 427] width 732 height 64
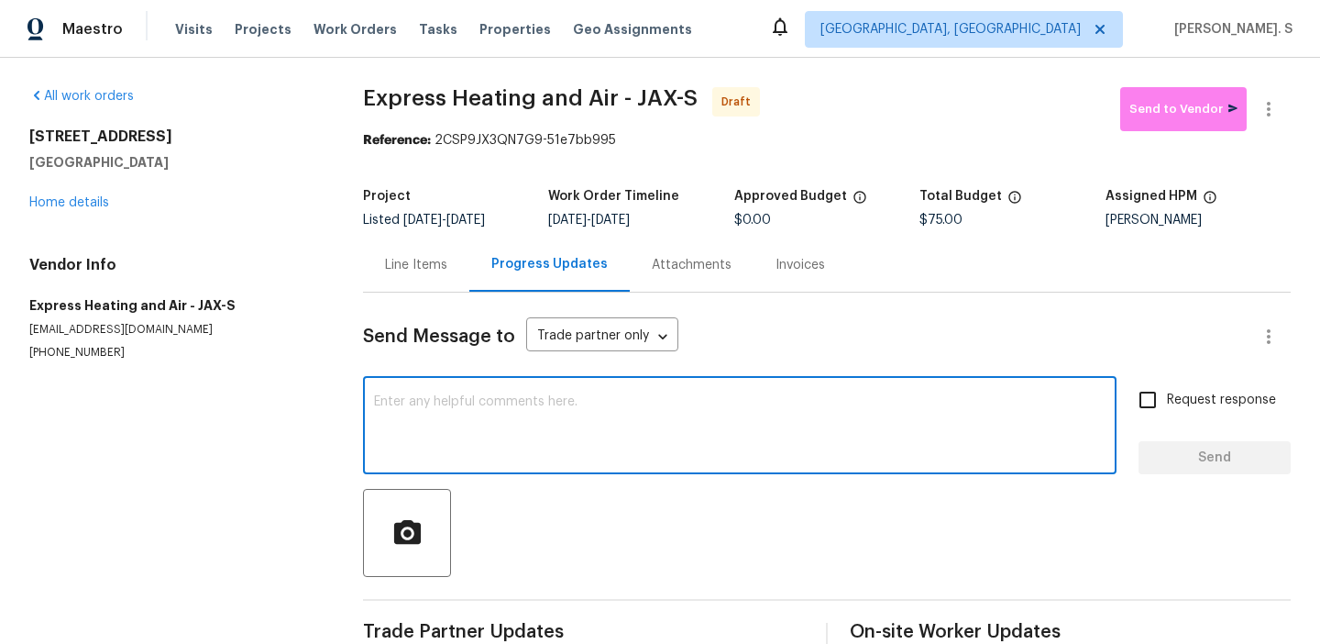
paste textarea "Hi this is Glory with Opendoor. I’m confirming you received the WO for the prop…"
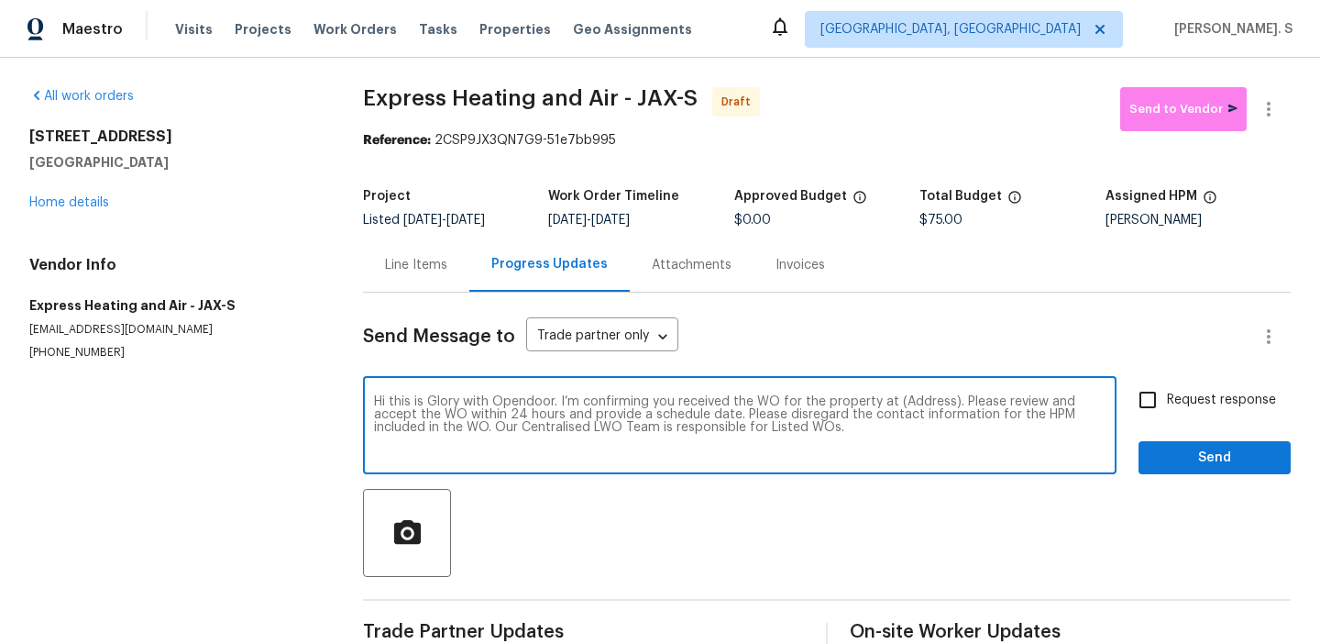
click at [927, 397] on textarea "Hi this is Glory with Opendoor. I’m confirming you received the WO for the prop…" at bounding box center [740, 427] width 732 height 64
paste textarea "8513 Star Leaf Ct, Jacksonville, FL 32210"
type textarea "Hi this is Glory with Opendoor. I’m confirming you received the WO for the prop…"
click at [1289, 84] on div "All work orders 8513 Star Leaf Ct Jacksonville, FL 32210 Home details Vendor In…" at bounding box center [660, 369] width 1320 height 623
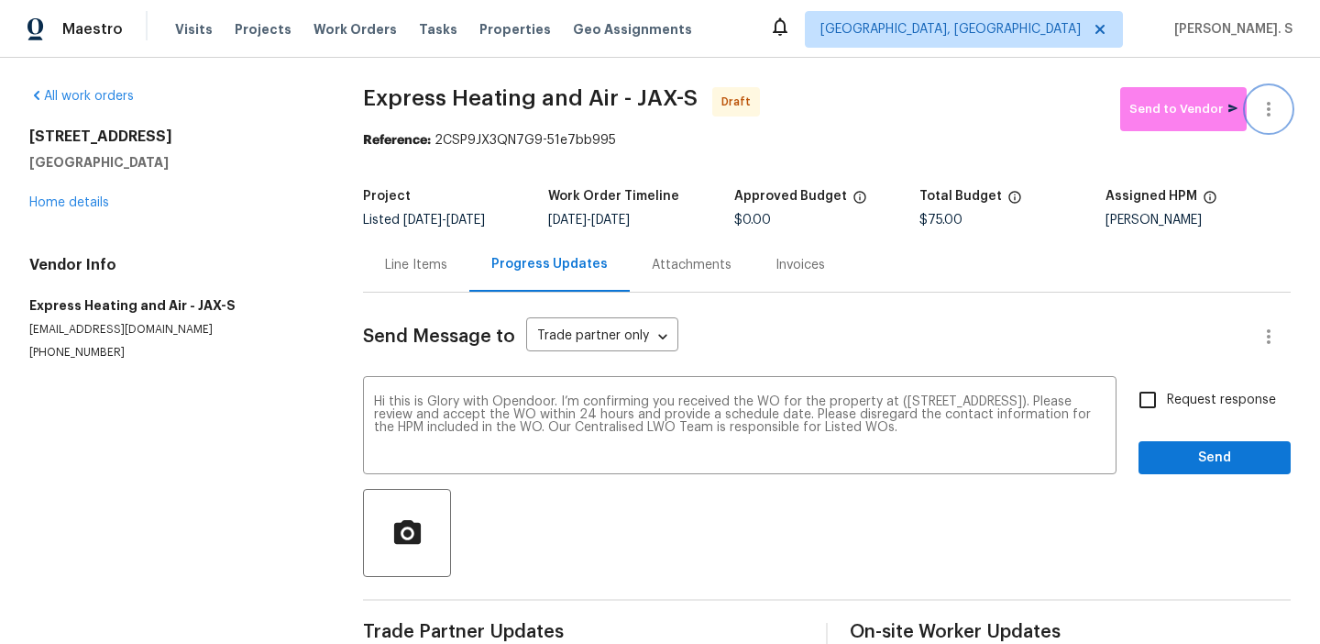
click at [1275, 102] on icon "button" at bounding box center [1269, 109] width 22 height 22
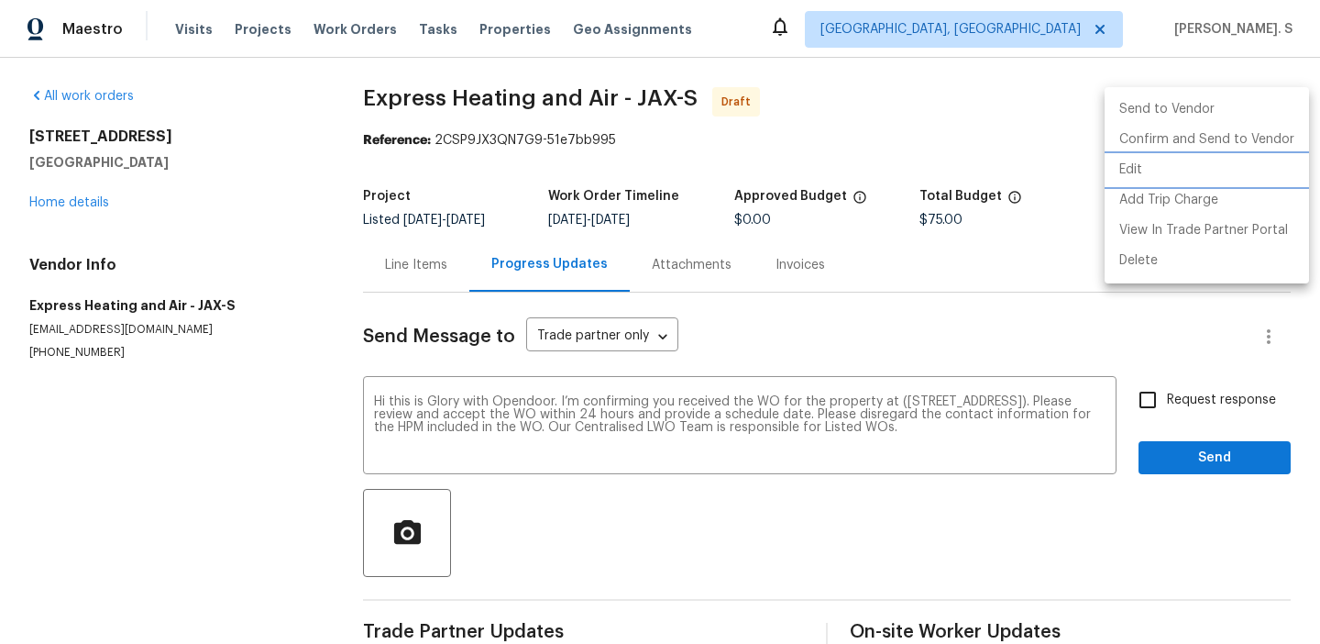
click at [1192, 159] on li "Edit" at bounding box center [1207, 170] width 204 height 30
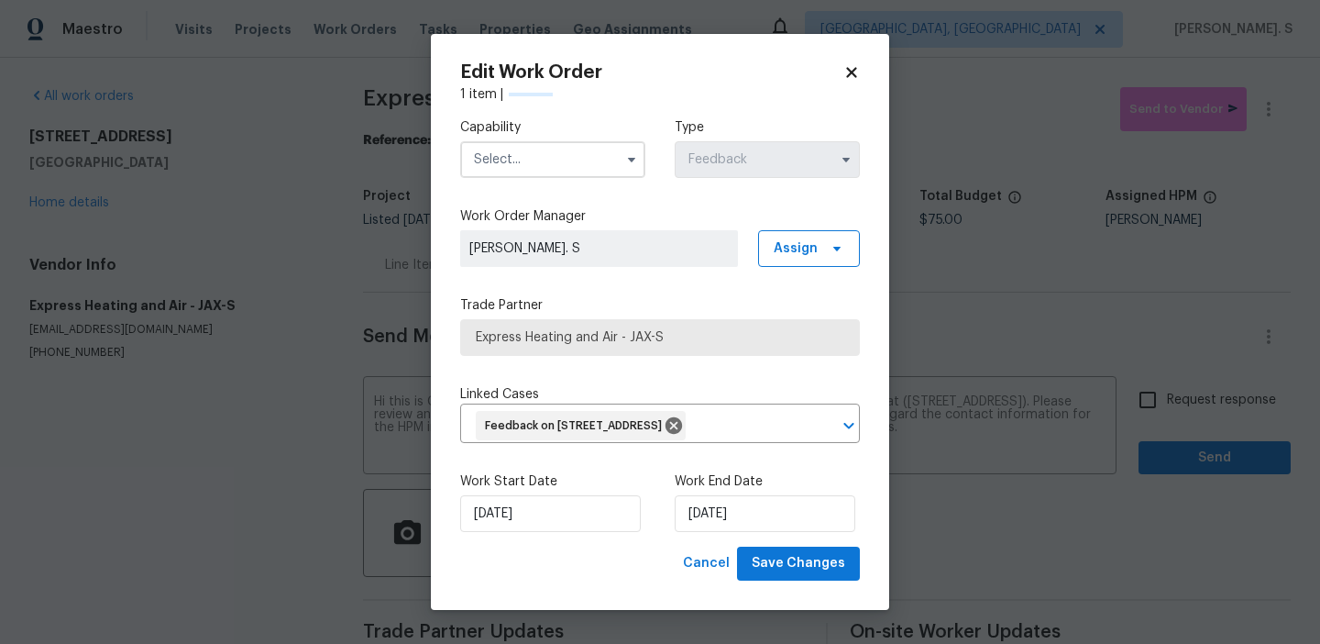
click at [609, 121] on label "Capability" at bounding box center [552, 127] width 185 height 18
click at [598, 150] on input "text" at bounding box center [552, 159] width 185 height 37
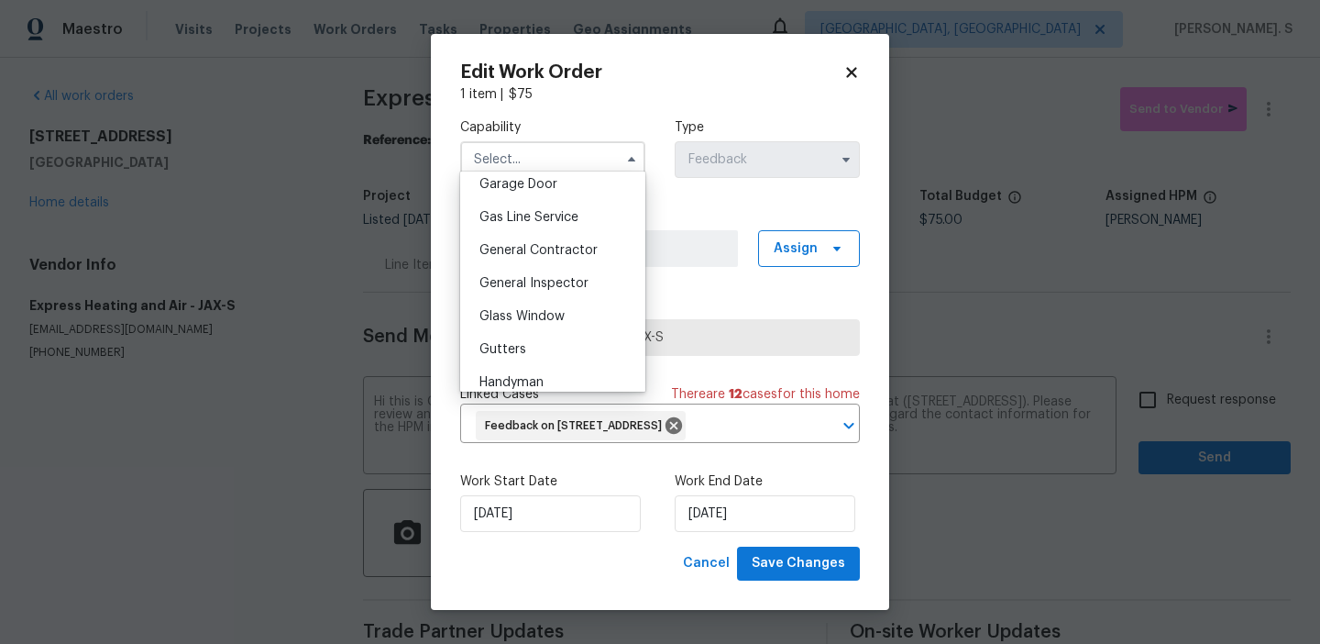
scroll to position [832, 0]
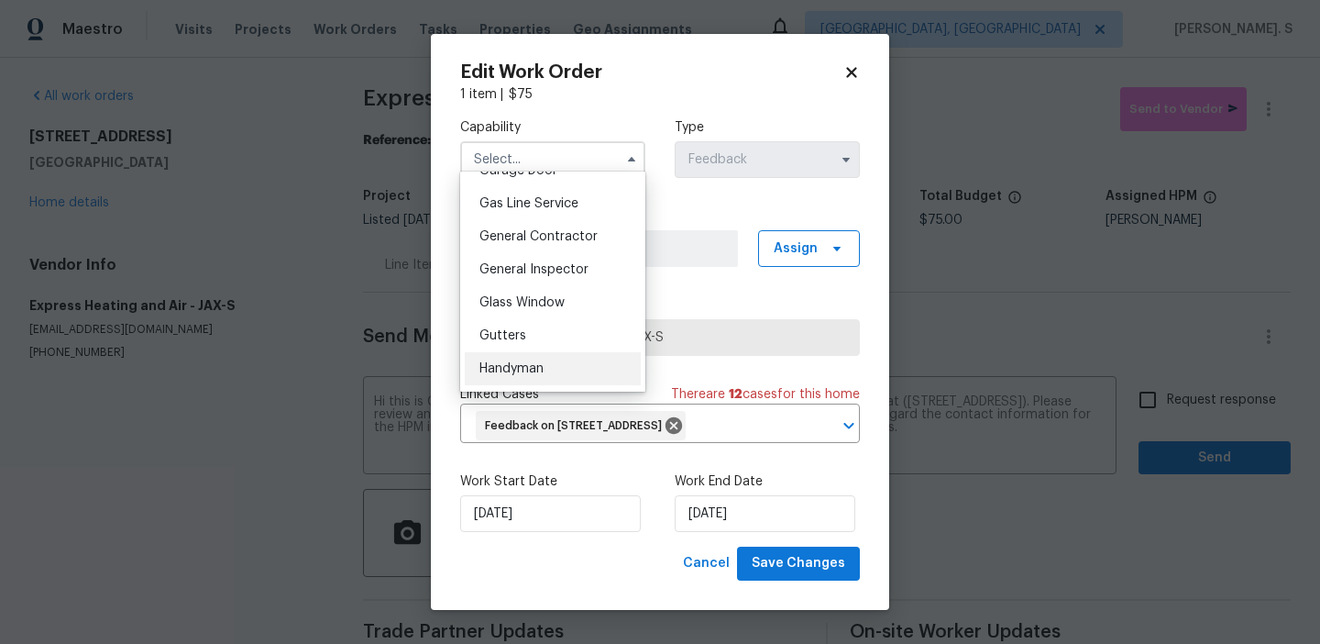
click at [580, 358] on div "Handyman" at bounding box center [553, 368] width 176 height 33
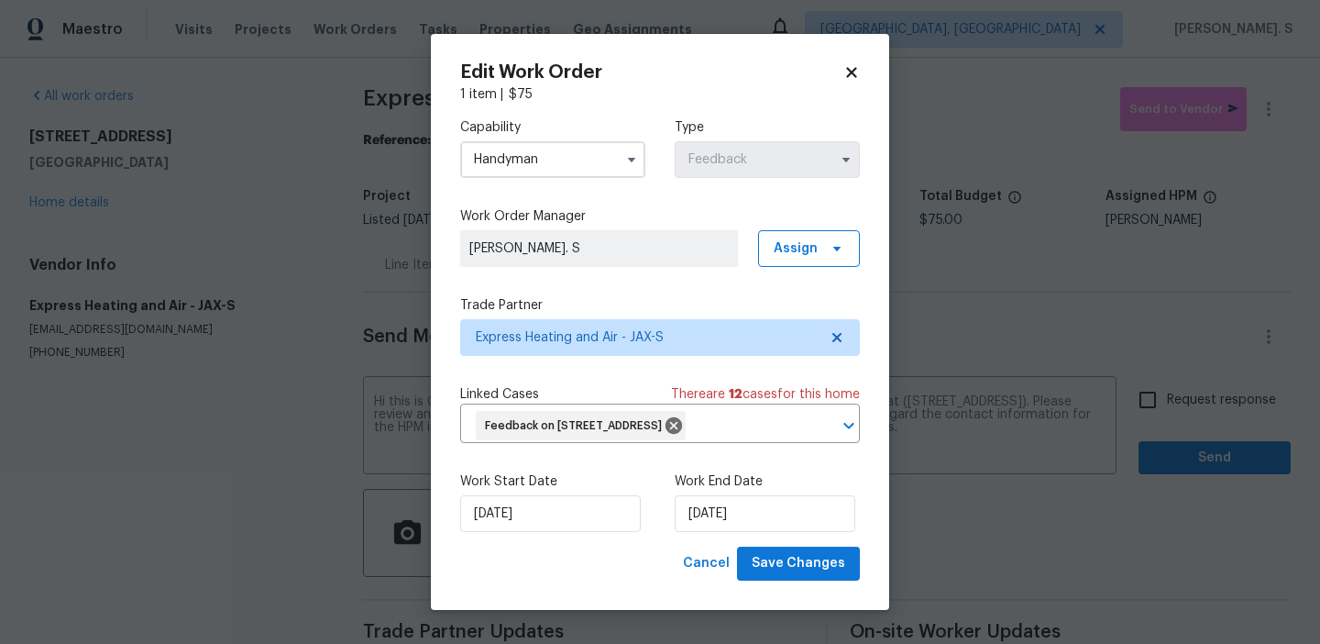
click at [586, 160] on input "Handyman" at bounding box center [552, 159] width 185 height 37
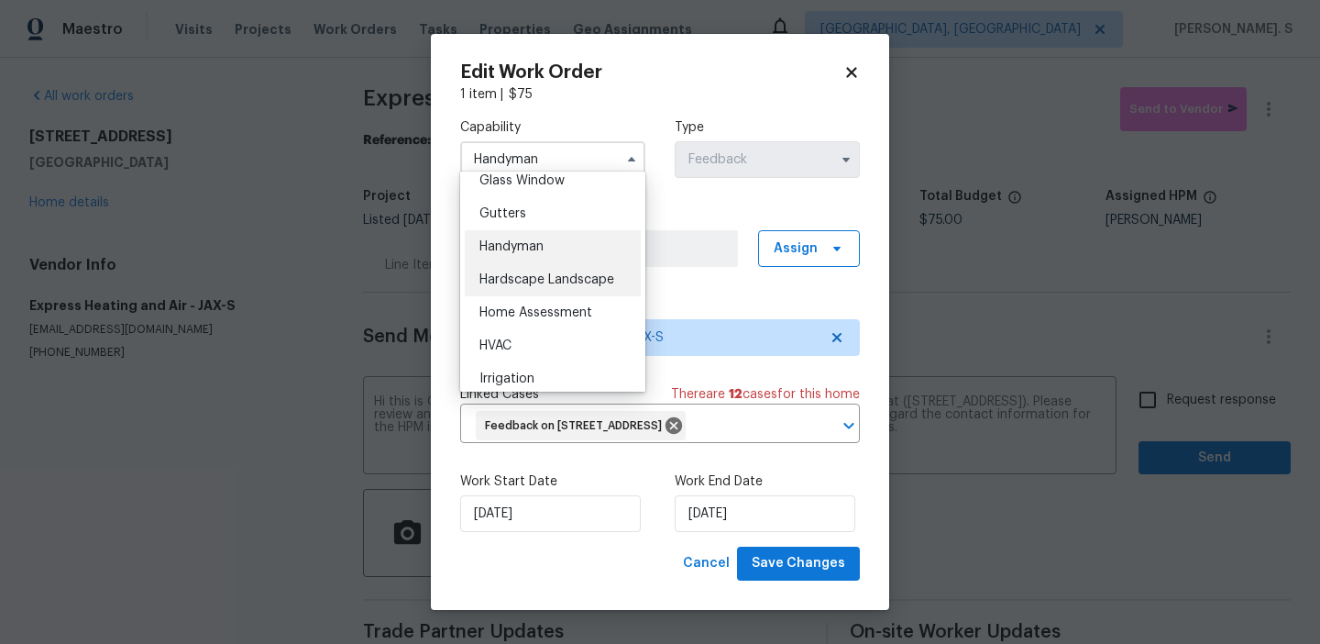
scroll to position [955, 0]
click at [559, 336] on div "HVAC" at bounding box center [553, 344] width 176 height 33
type input "HVAC"
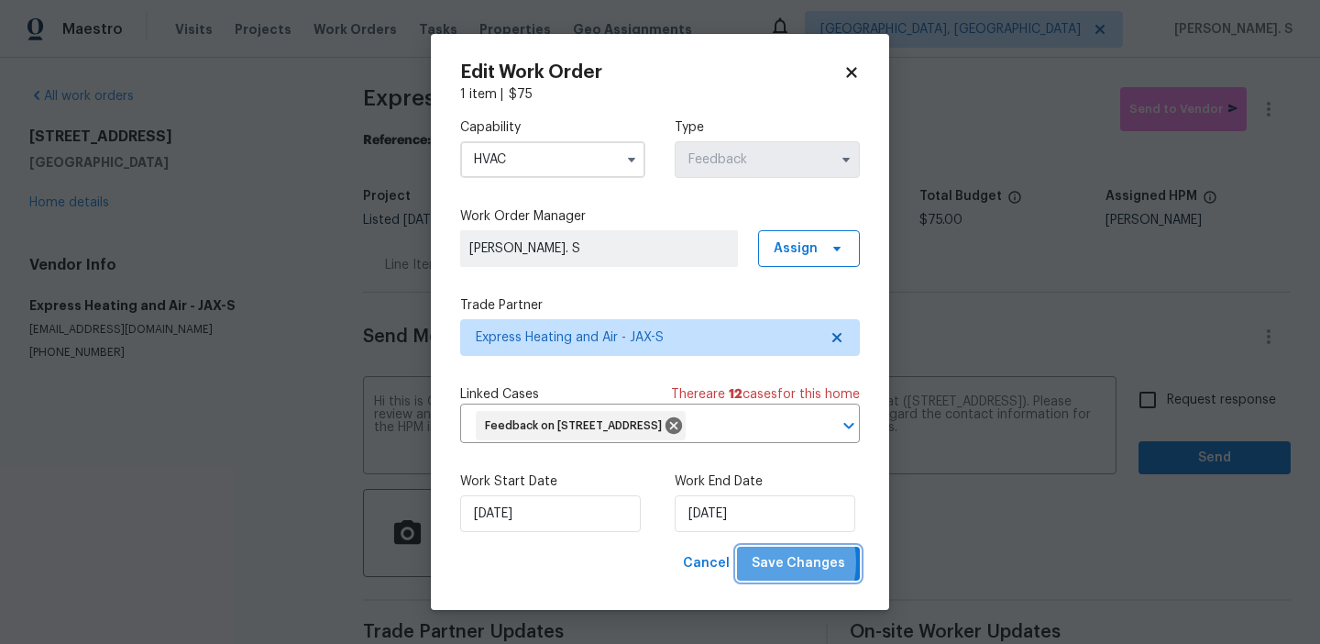
click at [768, 575] on span "Save Changes" at bounding box center [799, 563] width 94 height 23
click at [1150, 392] on body "Maestro Visits Projects Work Orders Tasks Properties Geo Assignments Albuquerqu…" at bounding box center [660, 322] width 1320 height 644
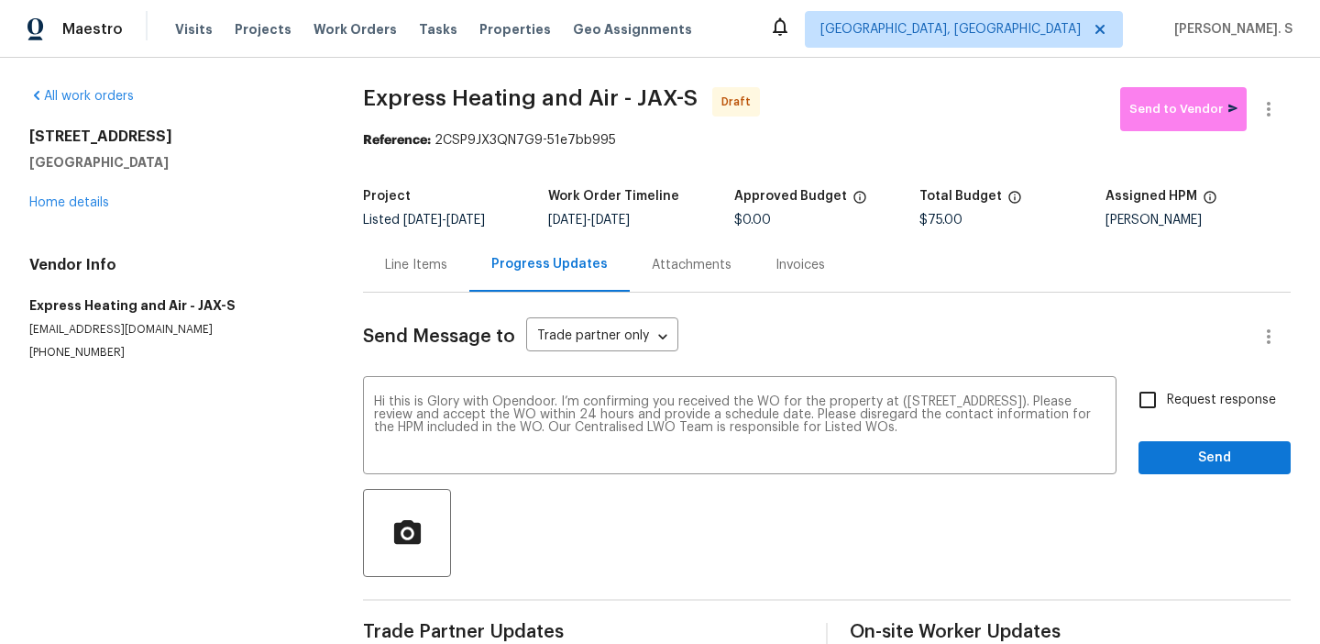
click at [1150, 392] on input "Request response" at bounding box center [1148, 399] width 39 height 39
checkbox input "true"
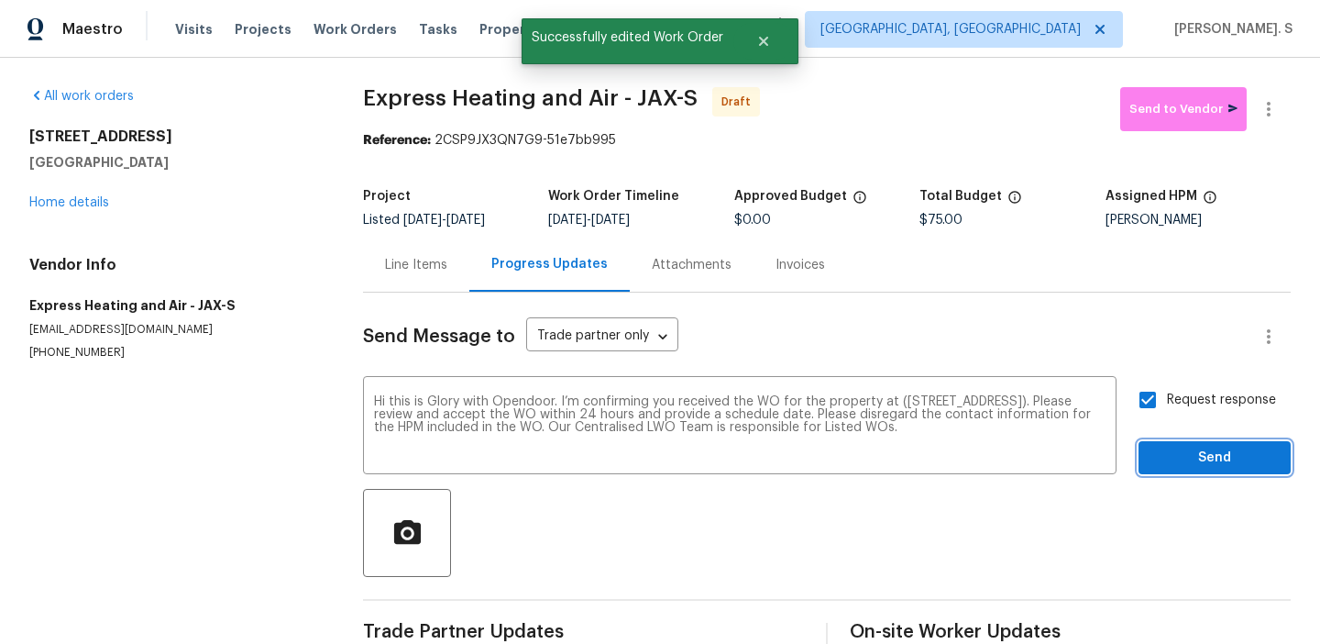
click at [1169, 455] on span "Send" at bounding box center [1214, 457] width 123 height 23
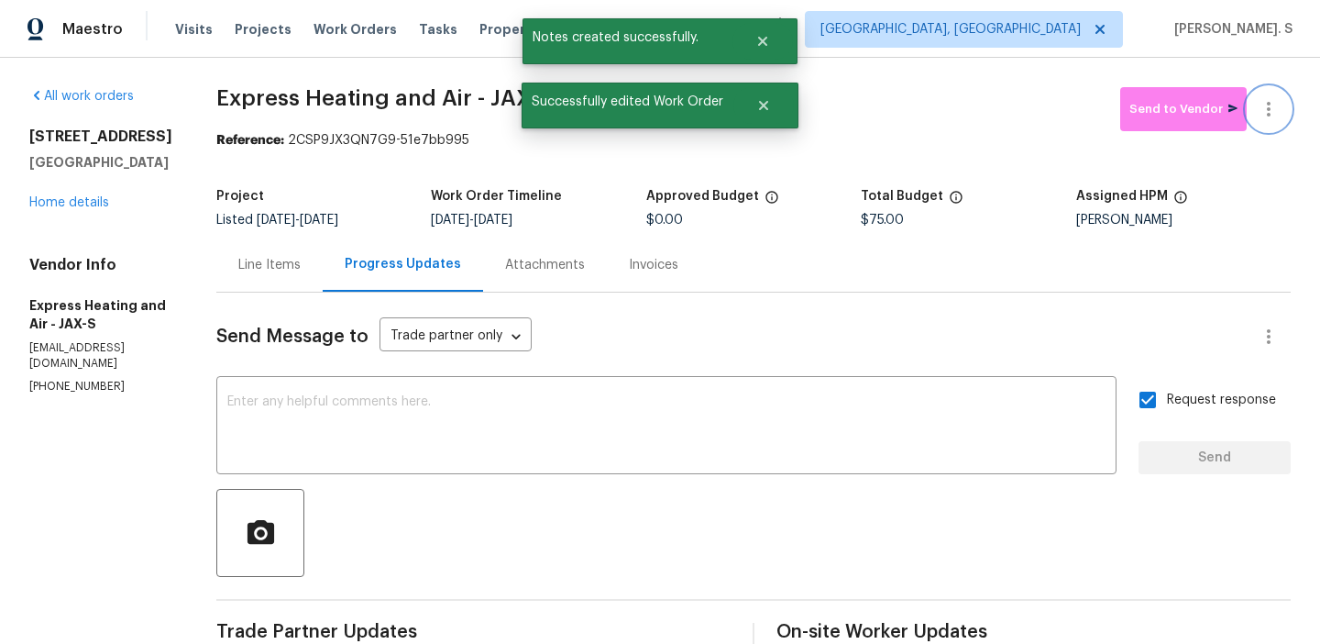
click at [1281, 116] on button "button" at bounding box center [1269, 109] width 44 height 44
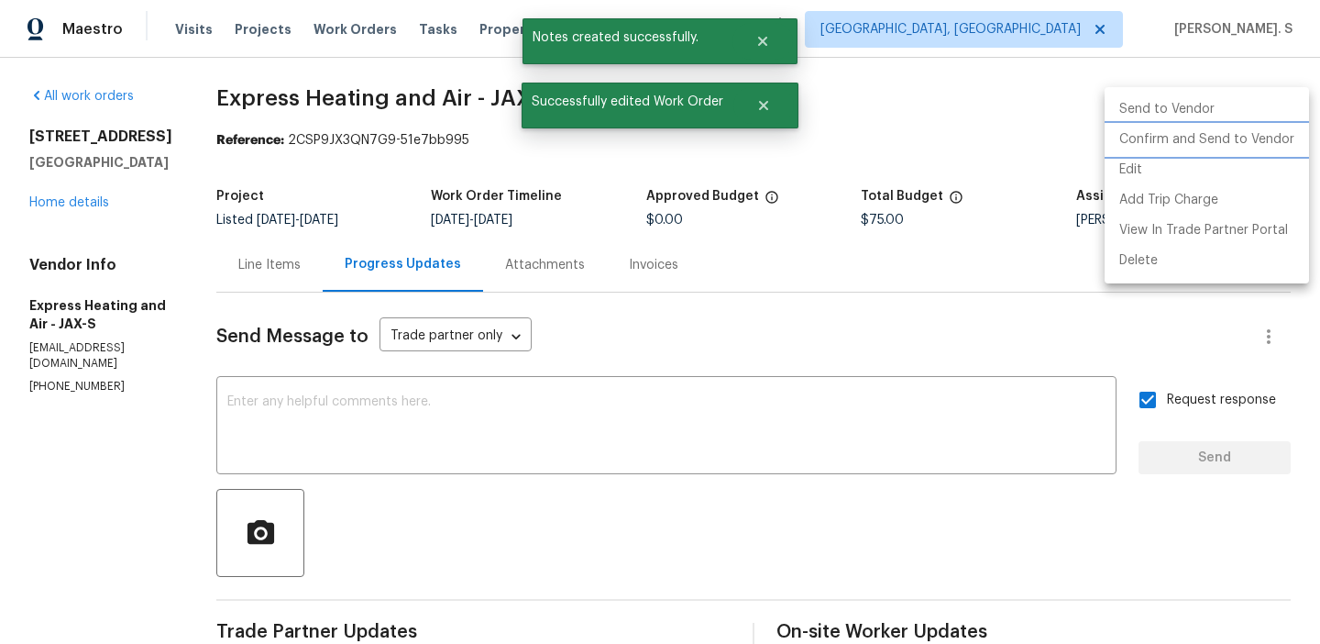
click at [1267, 143] on li "Confirm and Send to Vendor" at bounding box center [1207, 140] width 204 height 30
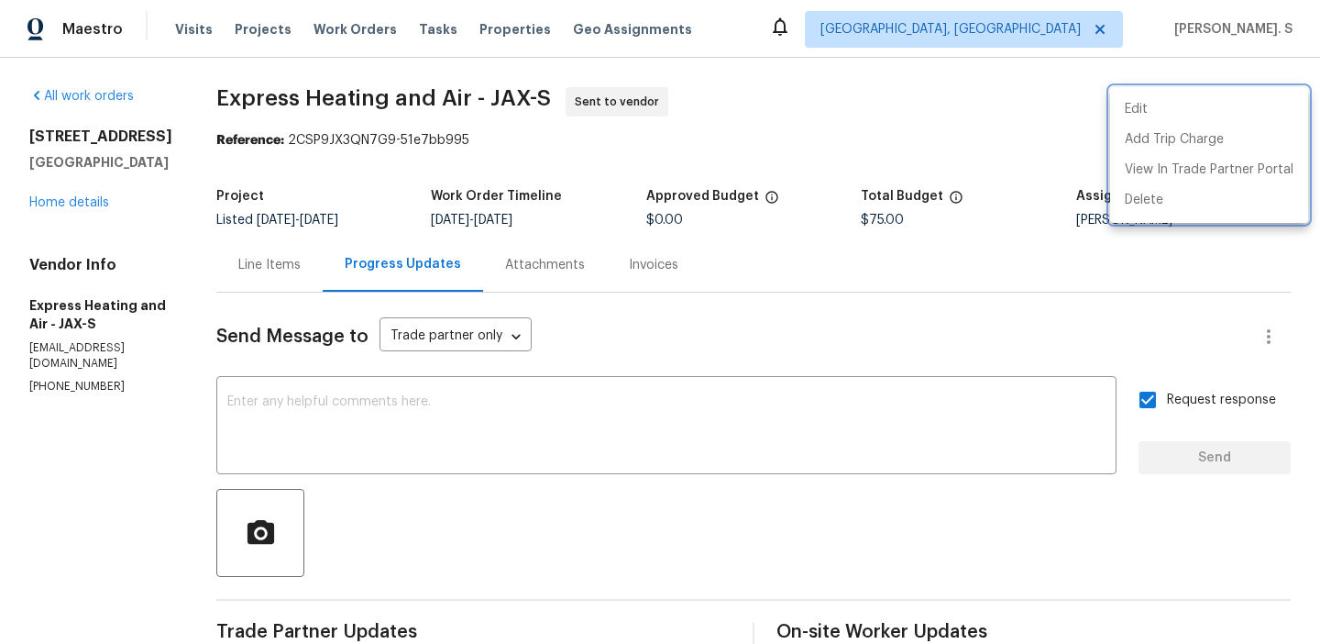
click at [556, 442] on div at bounding box center [660, 322] width 1320 height 644
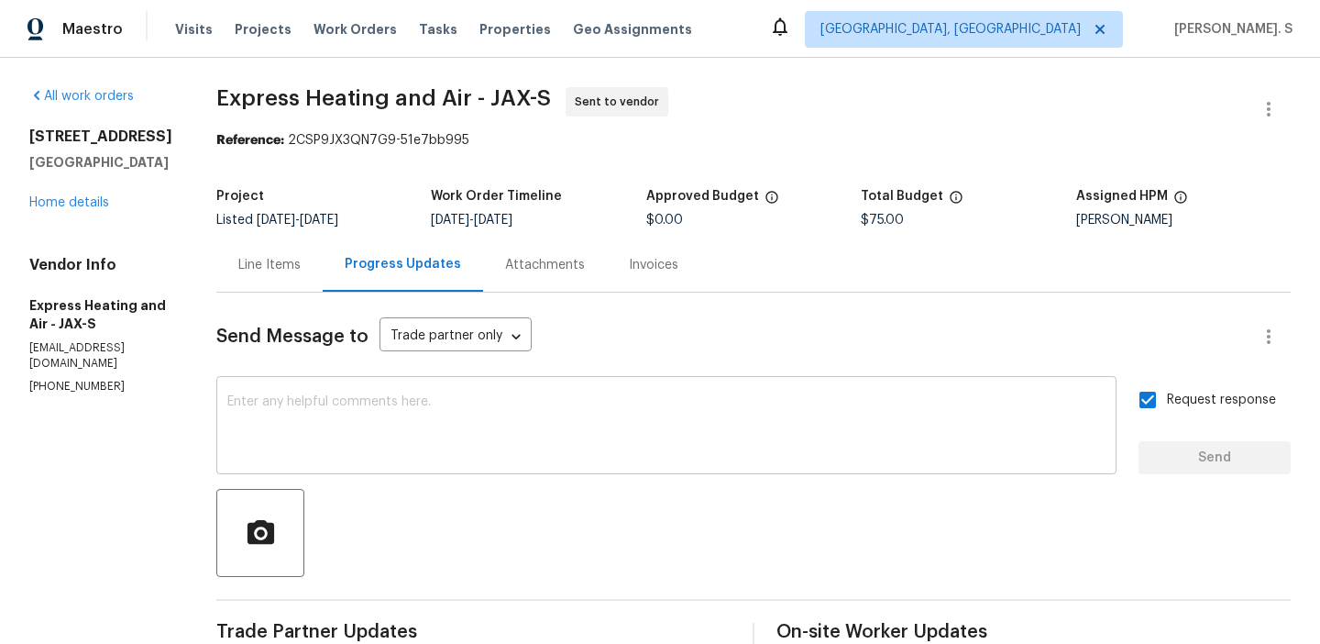
click at [555, 442] on textarea at bounding box center [666, 427] width 878 height 64
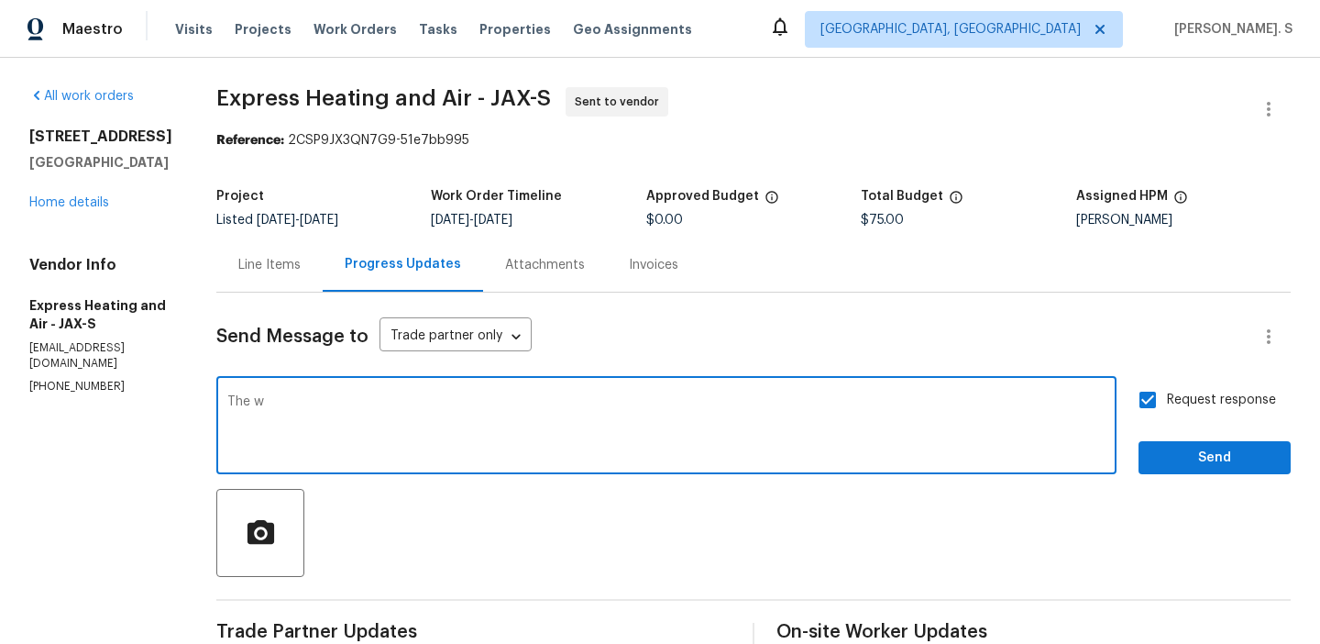
paste textarea "rk Orders must include before-photos (both close-up and wide-angle) and a compl…"
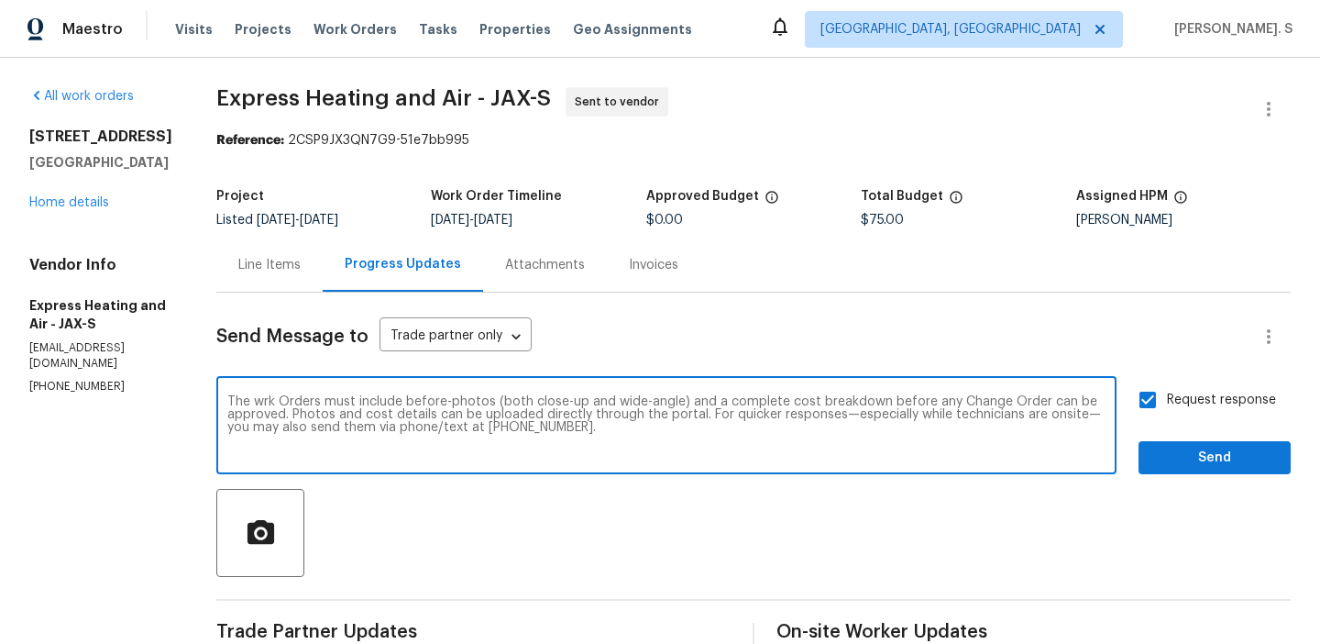
click at [295, 405] on textarea "The wrk Orders must include before-photos (both close-up and wide-angle) and a …" at bounding box center [666, 427] width 878 height 64
click at [271, 402] on textarea "The wrk orders must include before-photos (both close-up and wide-angle) and a …" at bounding box center [666, 427] width 878 height 64
type textarea "The work orders must include before-photos (both close-up and wide-angle) and a…"
click at [1195, 462] on span "Send" at bounding box center [1214, 457] width 123 height 23
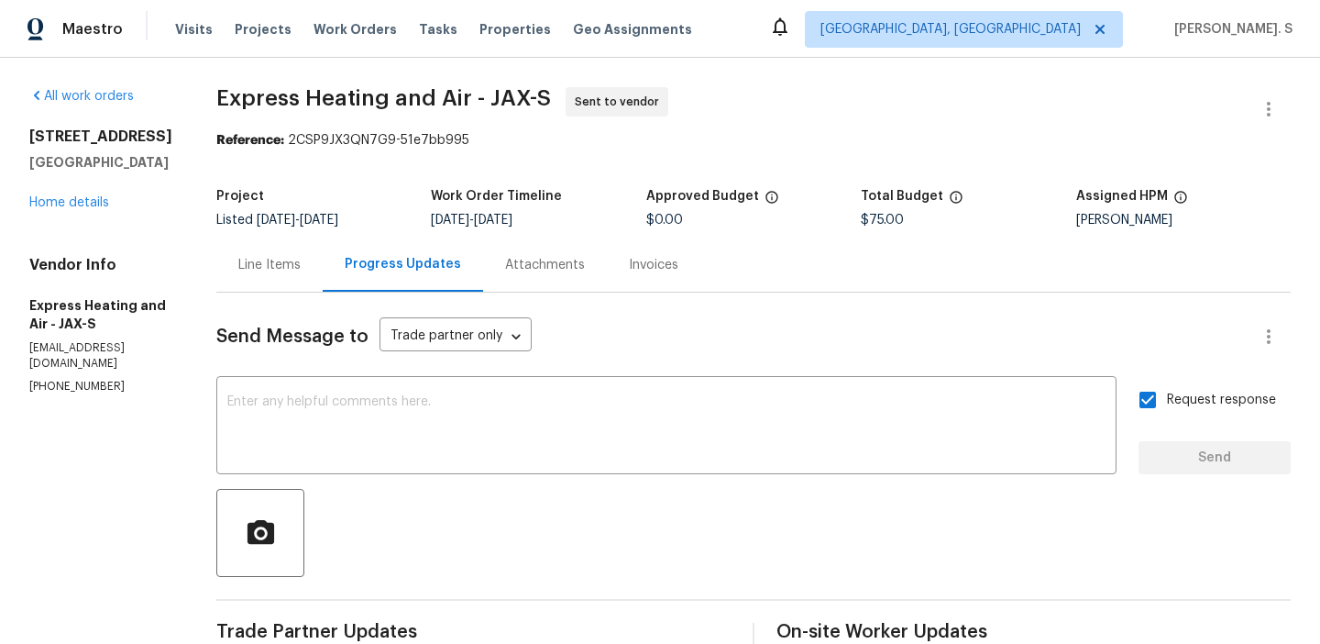
click at [423, 116] on span "Express Heating and Air - JAX-S Sent to vendor" at bounding box center [731, 109] width 1030 height 44
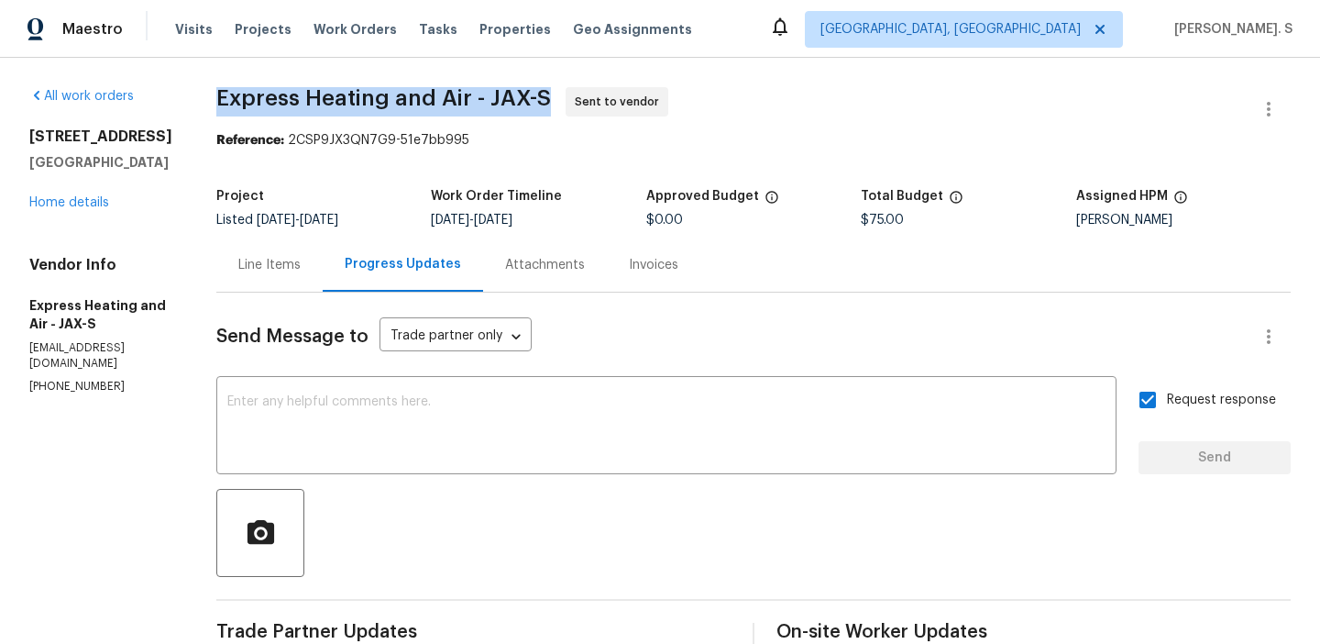
click at [423, 116] on span "Express Heating and Air - JAX-S Sent to vendor" at bounding box center [731, 109] width 1030 height 44
copy span "Express Heating and Air - JAX-S"
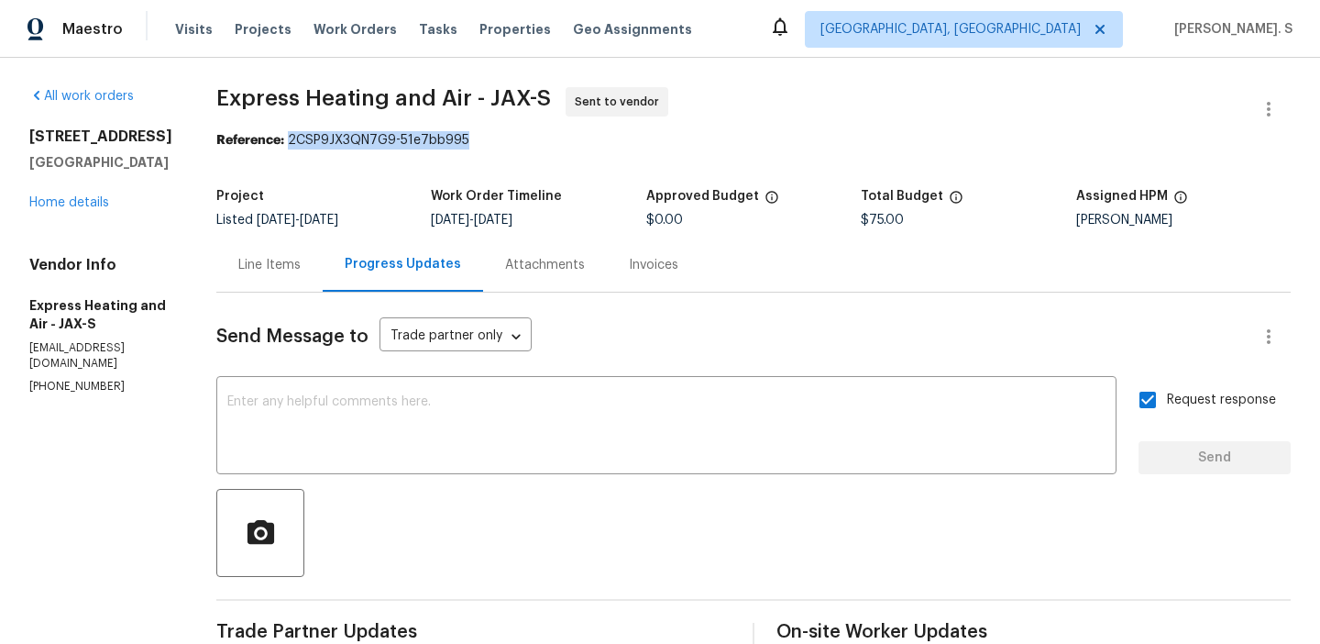
drag, startPoint x: 301, startPoint y: 138, endPoint x: 705, endPoint y: 130, distance: 404.4
click at [704, 130] on section "Express Heating and Air - JAX-S Sent to vendor Reference: 2CSP9JX3QN7G9-51e7bb9…" at bounding box center [753, 505] width 1074 height 836
copy section "Reference:"
drag, startPoint x: 300, startPoint y: 138, endPoint x: 622, endPoint y: 138, distance: 322.7
click at [622, 138] on div "Reference: 2CSP9JX3QN7G9-51e7bb995" at bounding box center [753, 140] width 1074 height 18
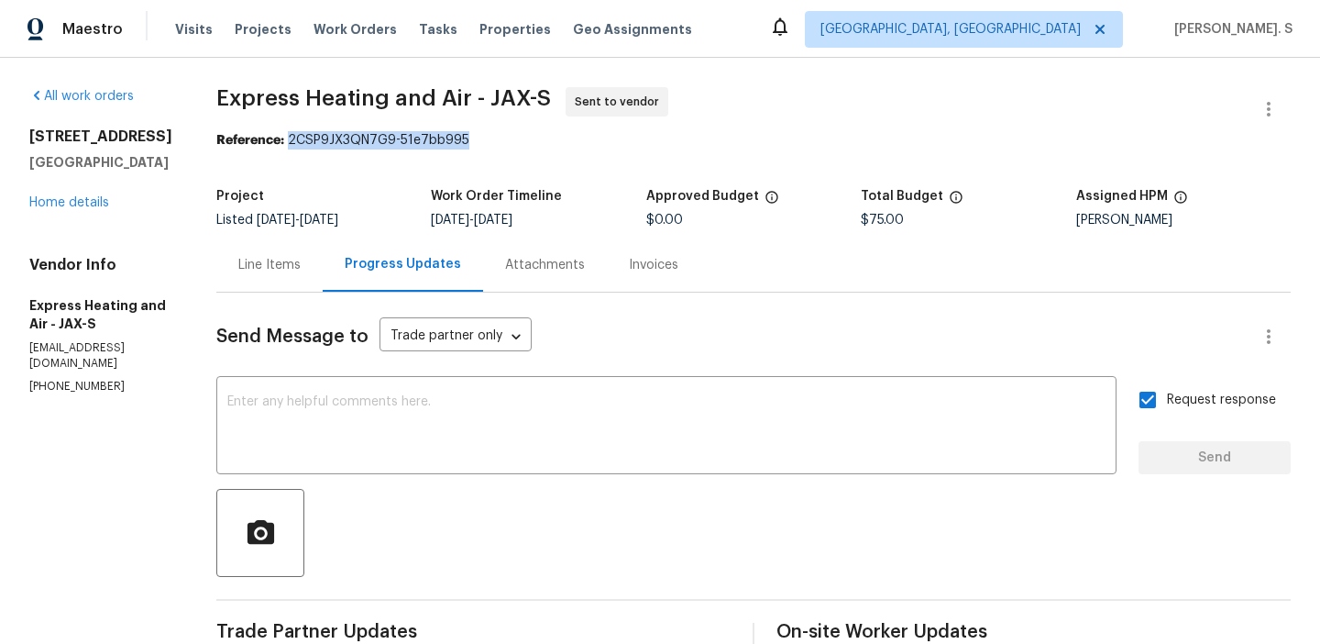
copy div "2CSP9JX3QN7G9-51e7bb995"
